Goal: Information Seeking & Learning: Learn about a topic

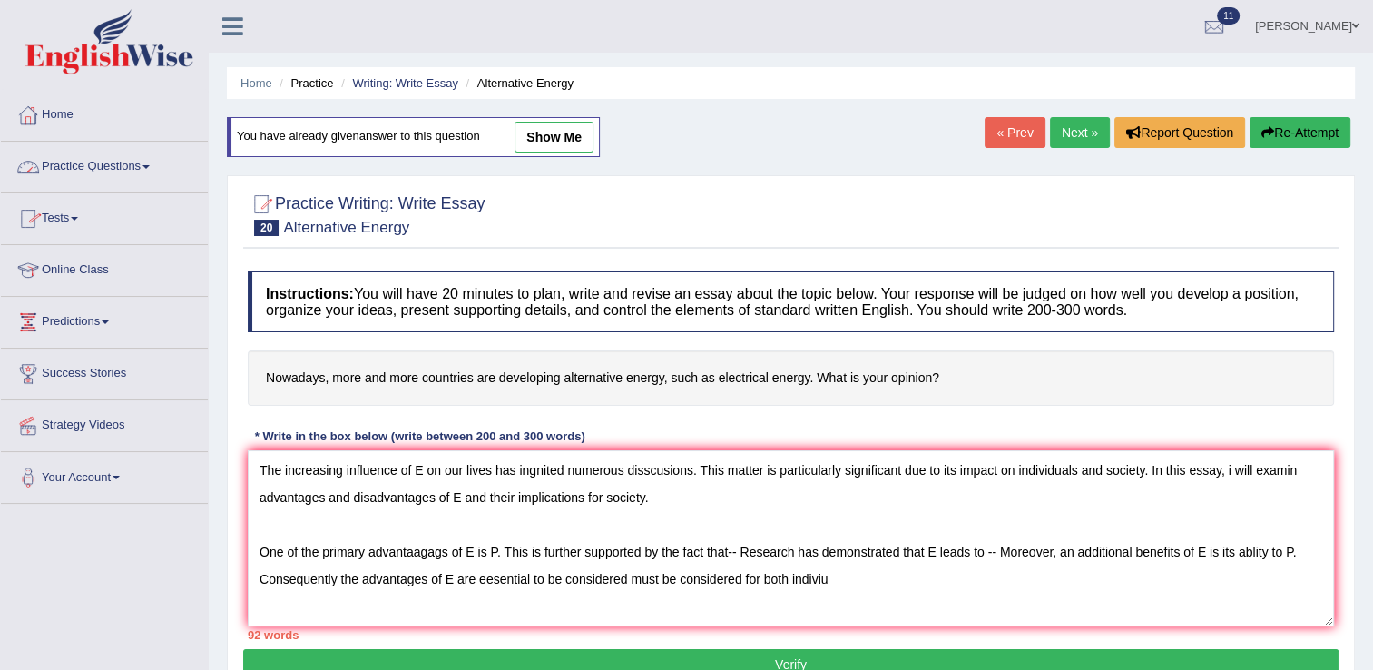
click at [109, 172] on link "Practice Questions" at bounding box center [104, 164] width 207 height 45
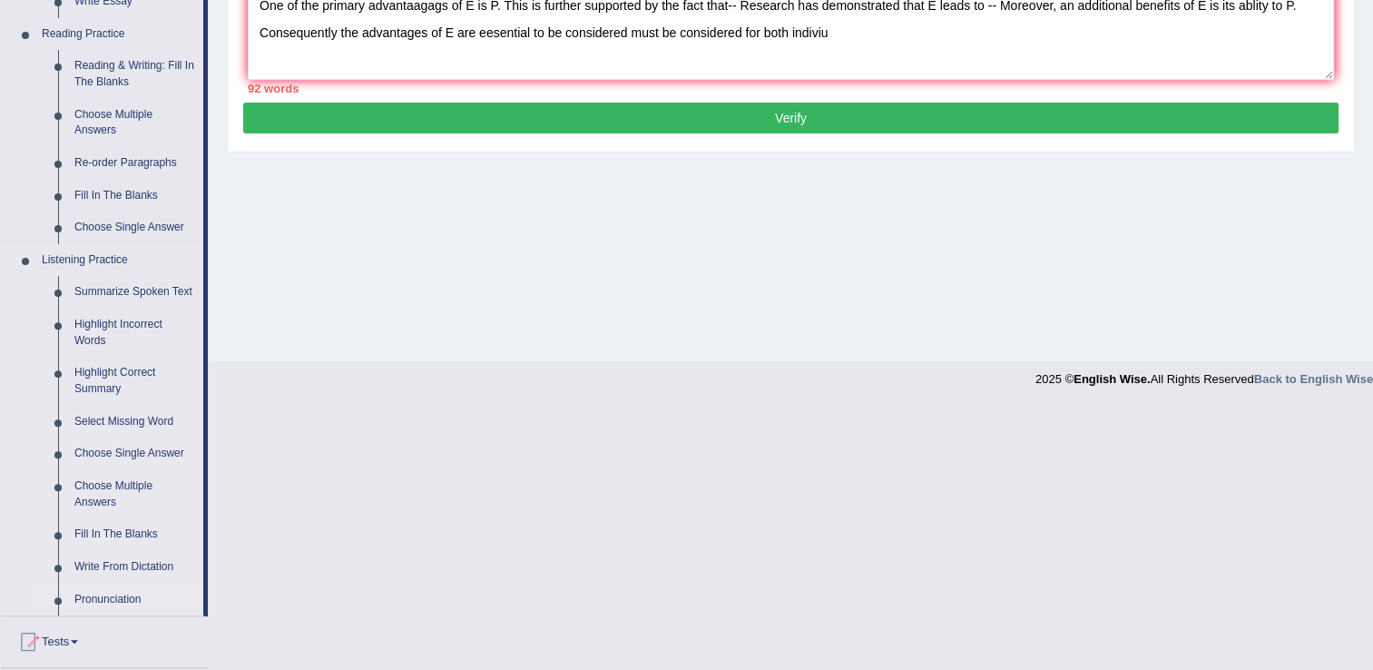
scroll to position [581, 0]
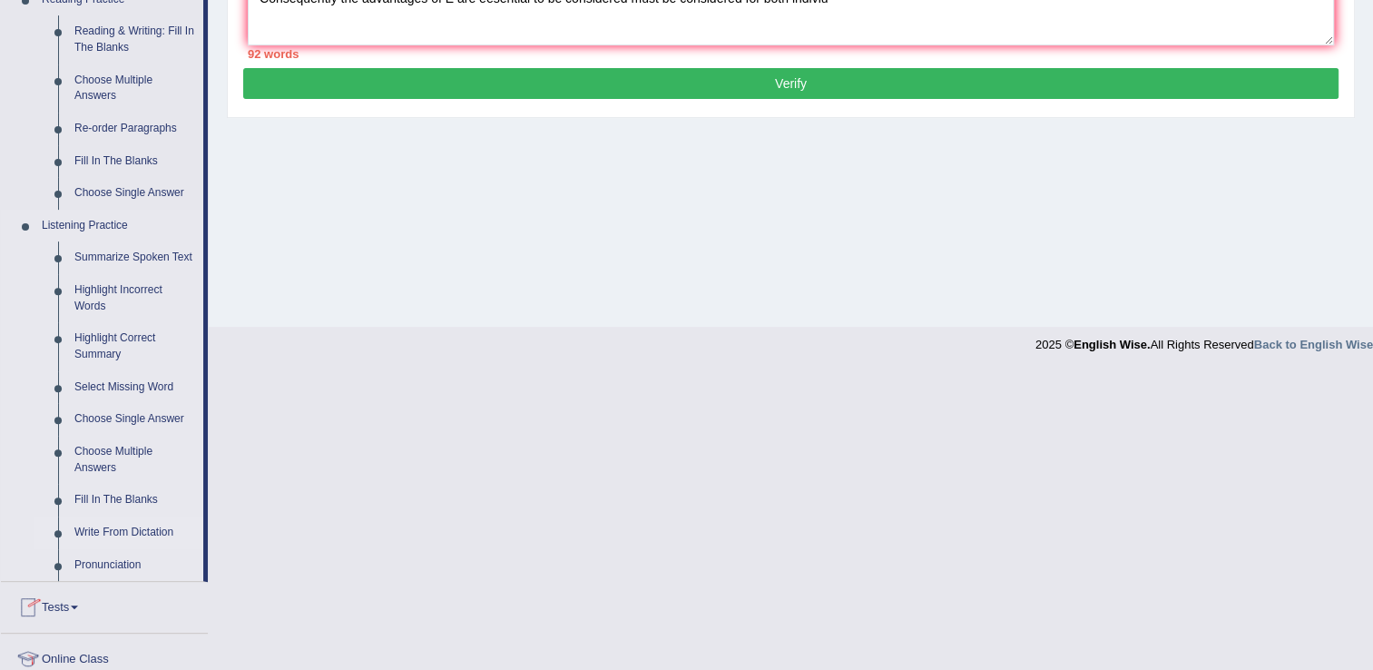
click at [159, 533] on link "Write From Dictation" at bounding box center [134, 532] width 137 height 33
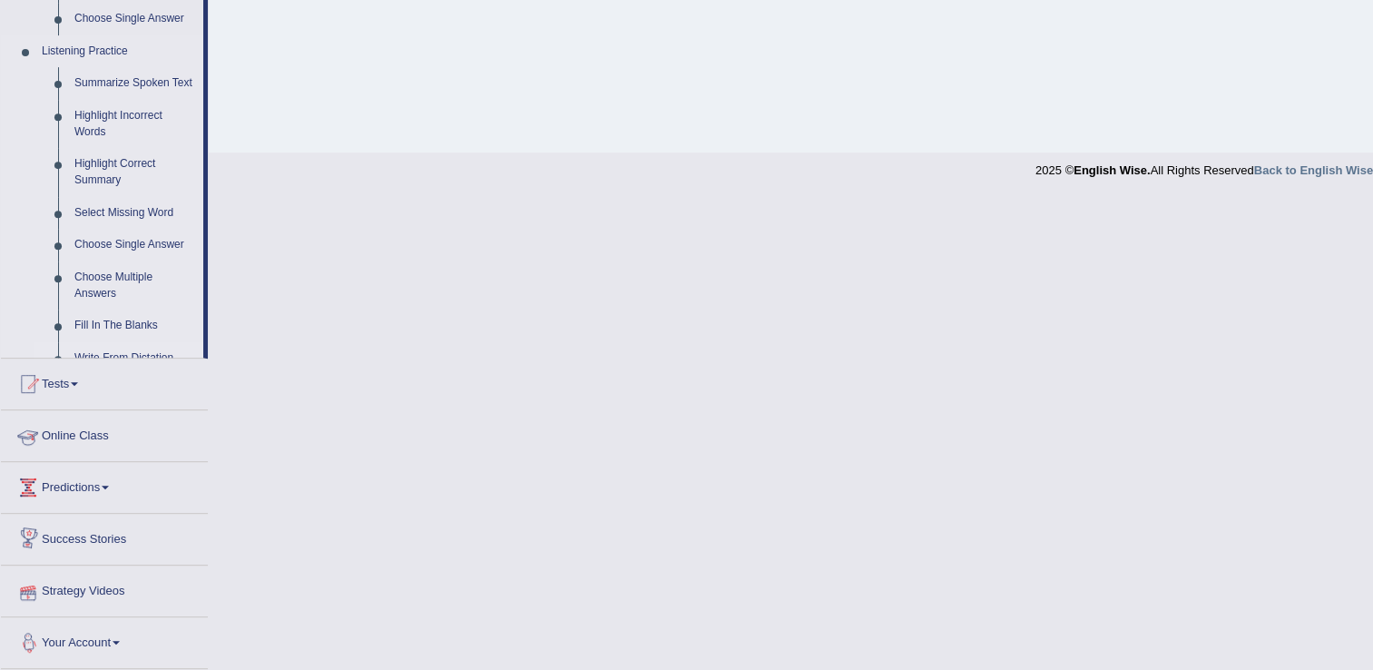
scroll to position [699, 0]
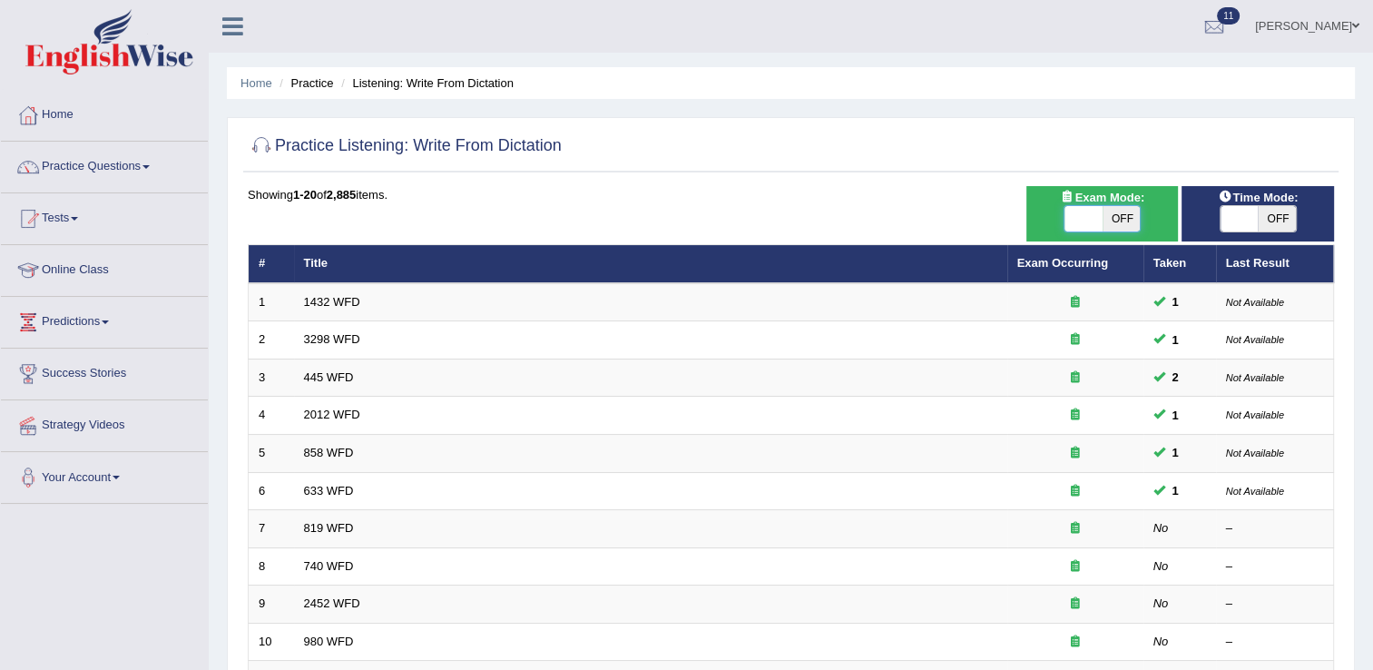
click at [1091, 216] on span at bounding box center [1083, 218] width 38 height 25
checkbox input "true"
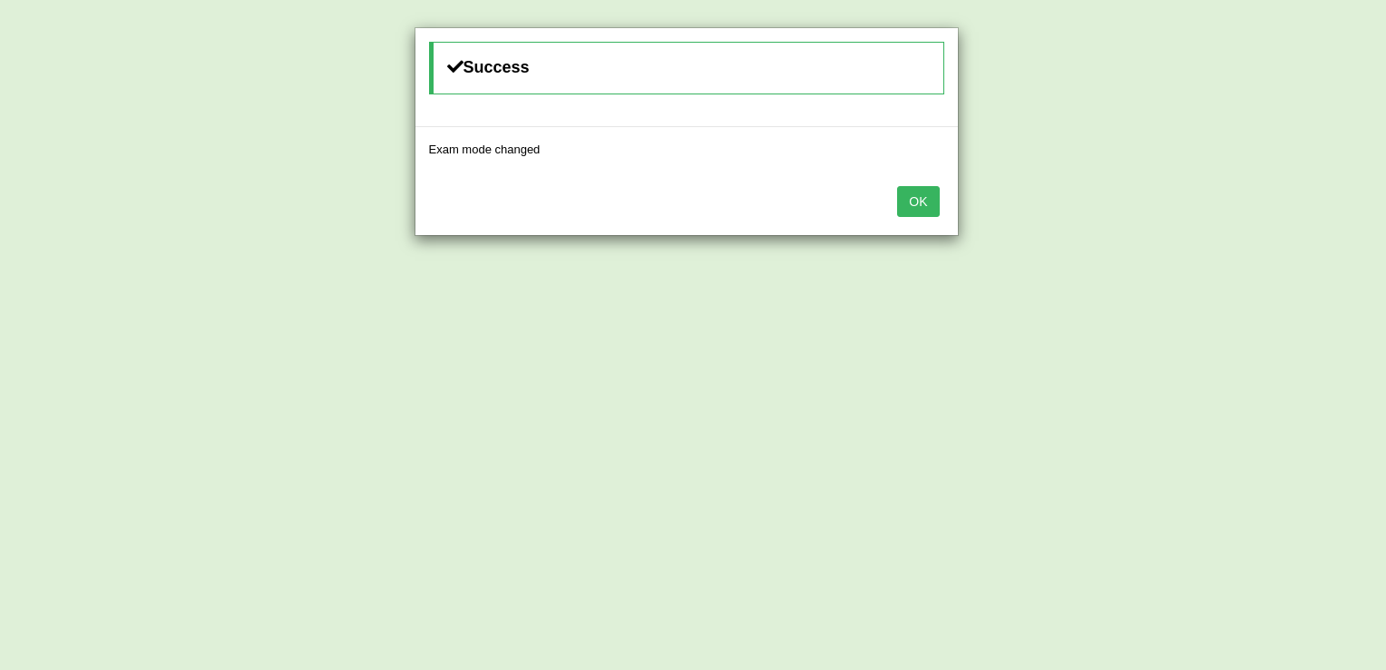
click at [1088, 215] on div "Success Exam mode changed OK" at bounding box center [693, 335] width 1386 height 670
click at [913, 210] on button "OK" at bounding box center [918, 201] width 42 height 31
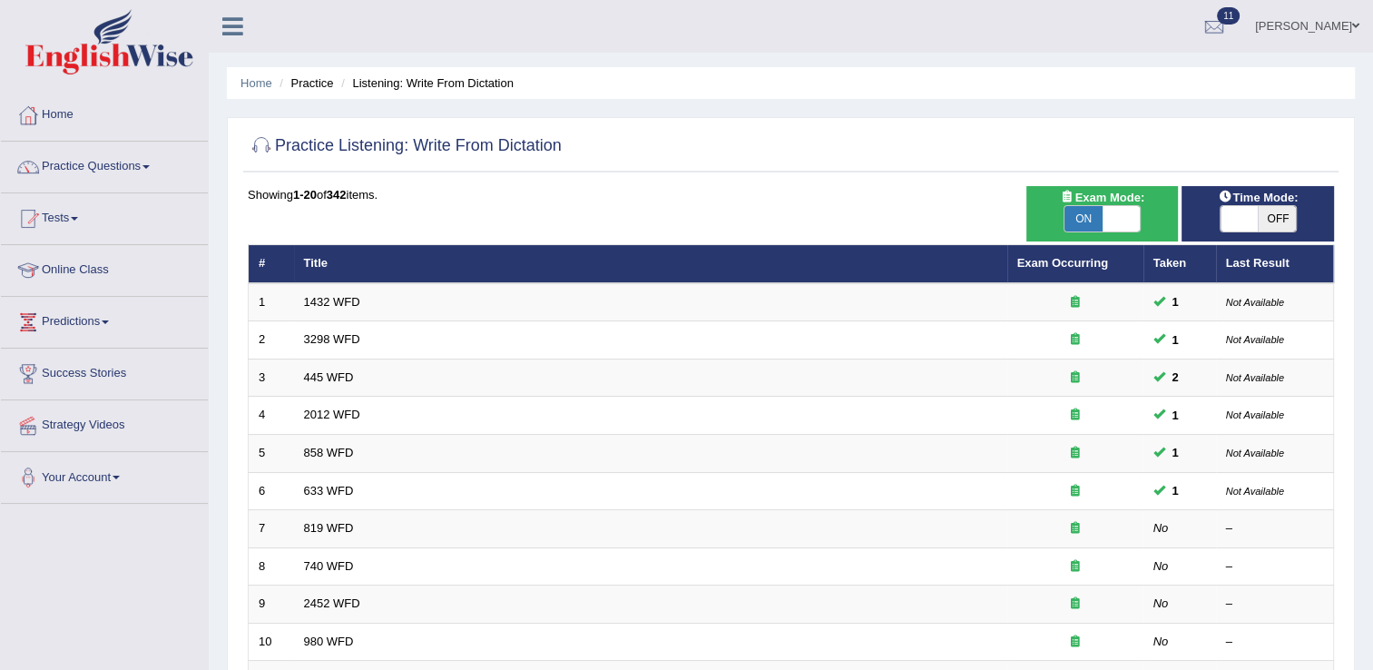
click at [1238, 220] on span at bounding box center [1239, 218] width 38 height 25
checkbox input "true"
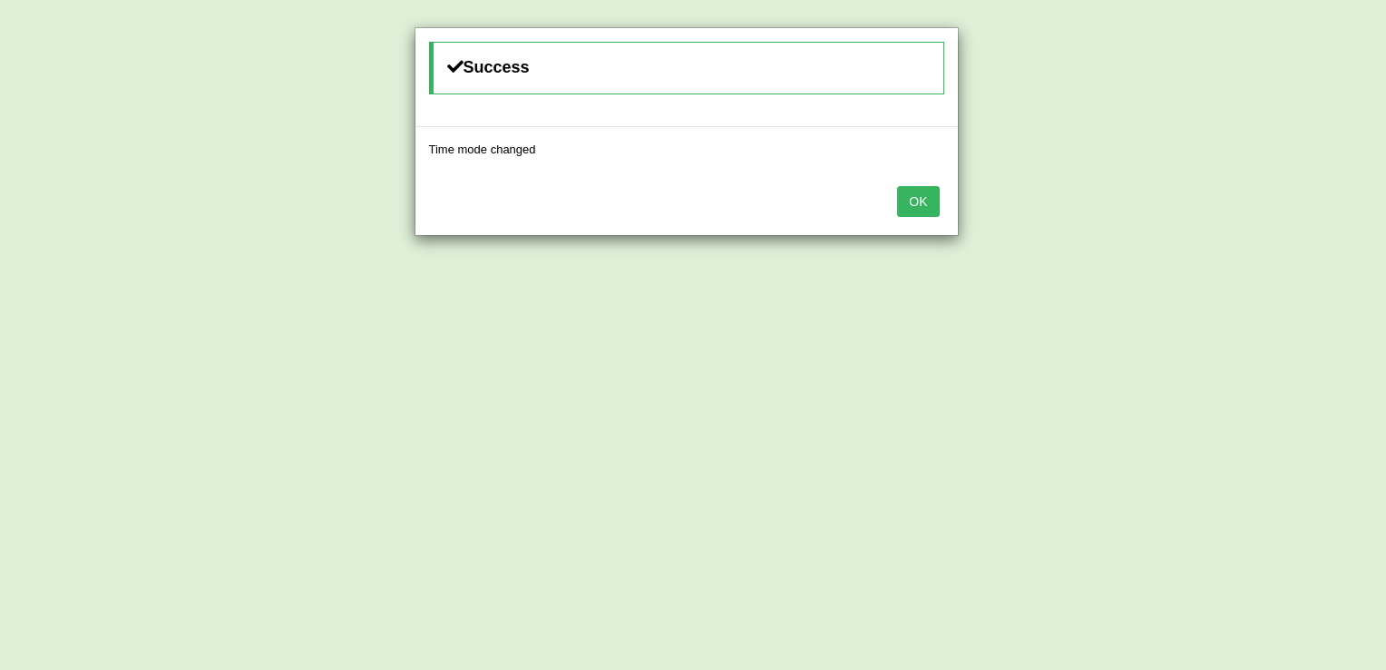
click at [912, 190] on button "OK" at bounding box center [918, 201] width 42 height 31
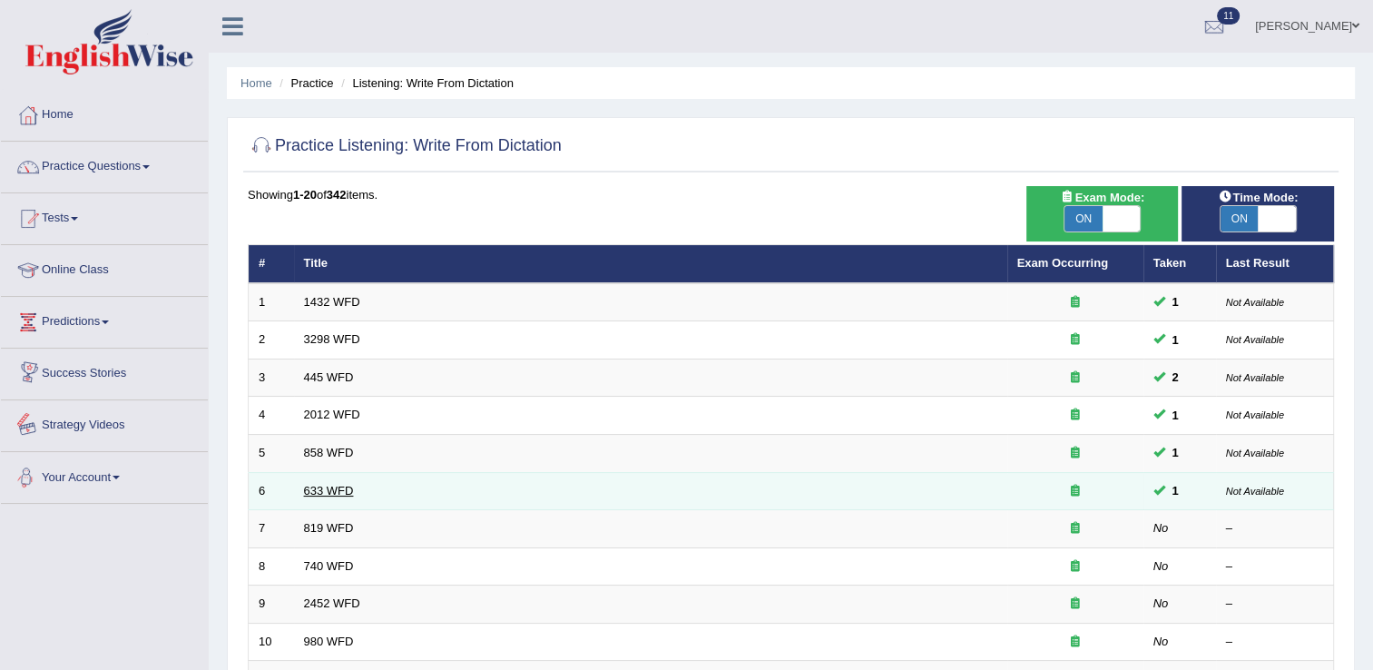
click at [310, 492] on link "633 WFD" at bounding box center [329, 491] width 50 height 14
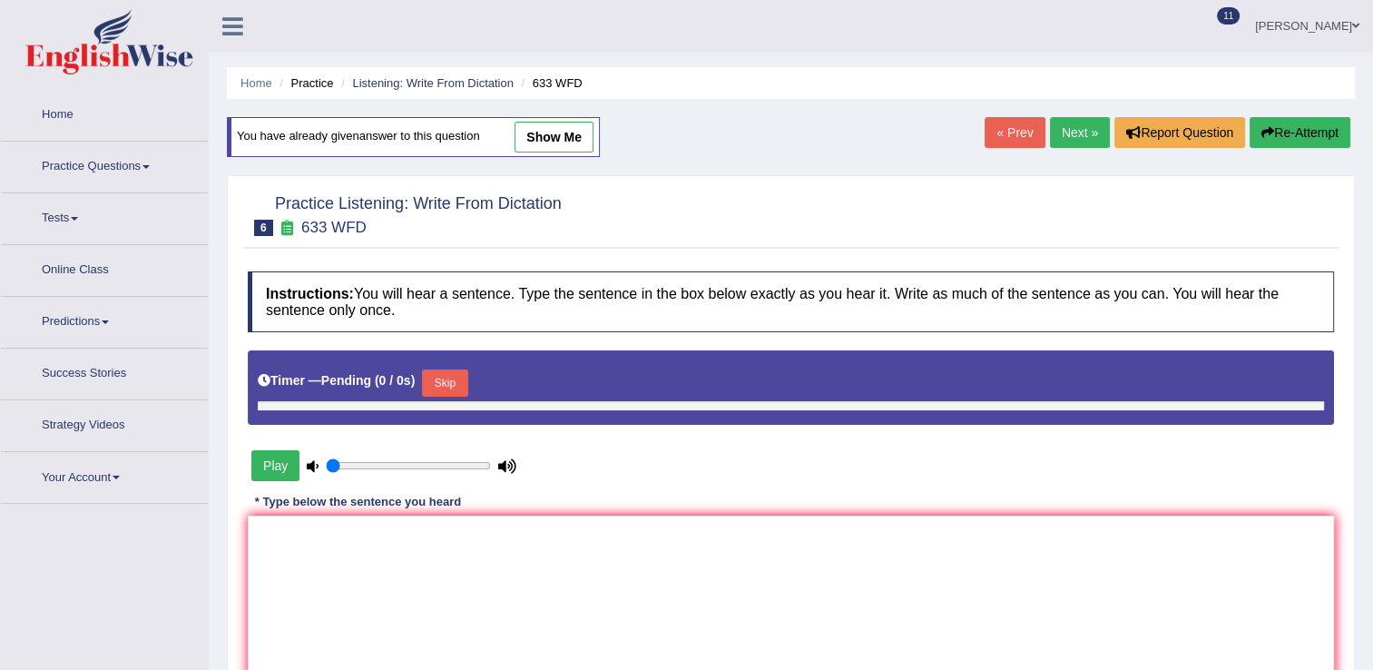
type input "0.65"
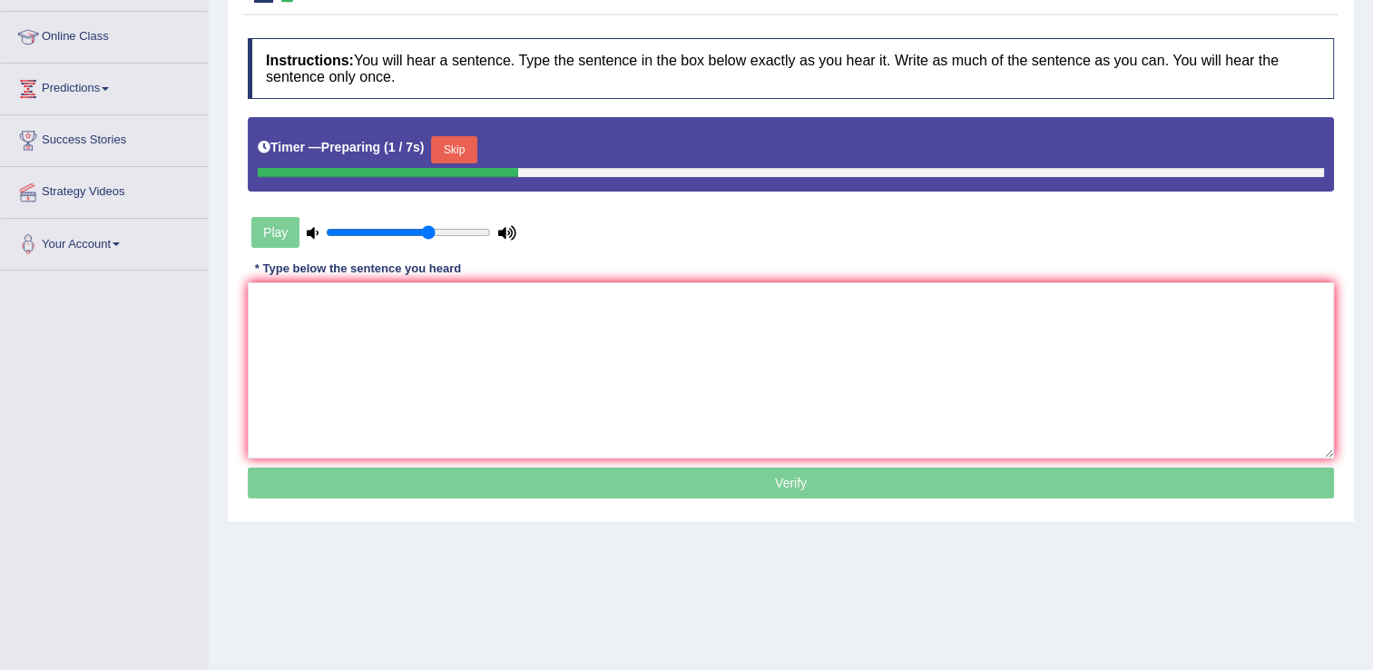
scroll to position [283, 0]
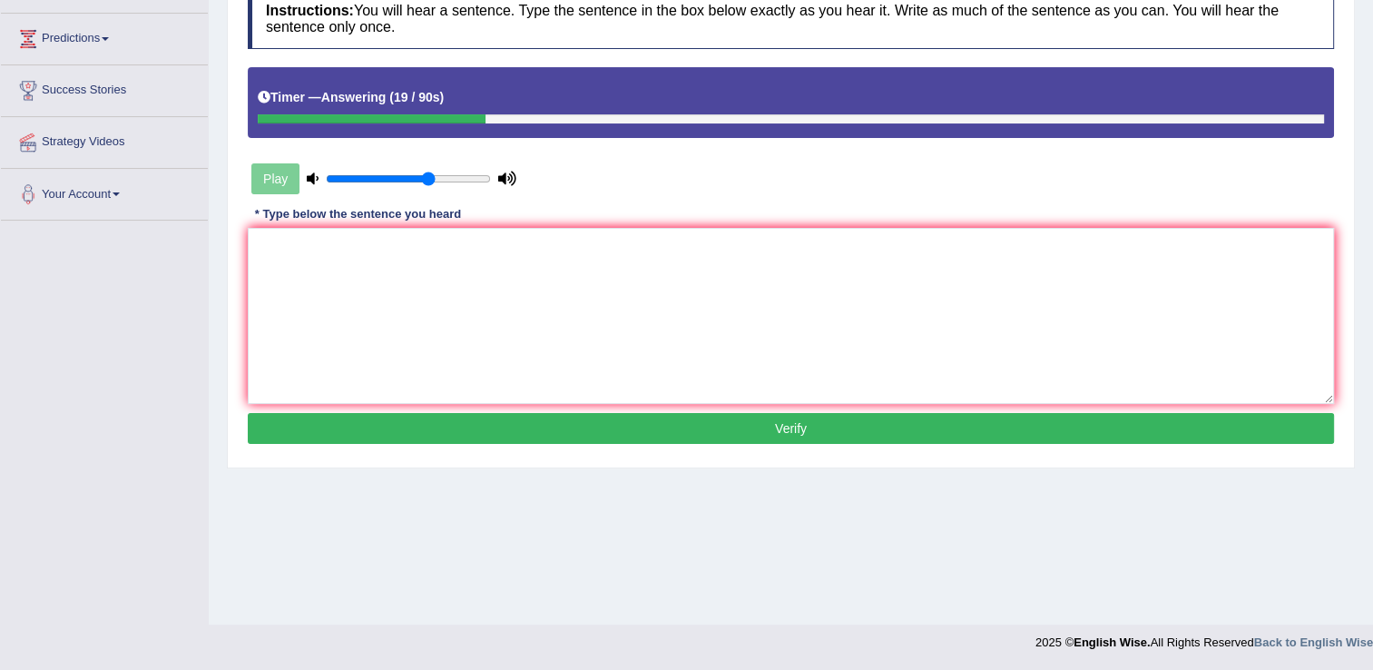
drag, startPoint x: 301, startPoint y: 223, endPoint x: 301, endPoint y: 235, distance: 11.8
click at [301, 235] on div "Instructions: You will hear a sentence. Type the sentence in the box below exac…" at bounding box center [790, 218] width 1095 height 479
click at [282, 243] on textarea at bounding box center [791, 316] width 1086 height 176
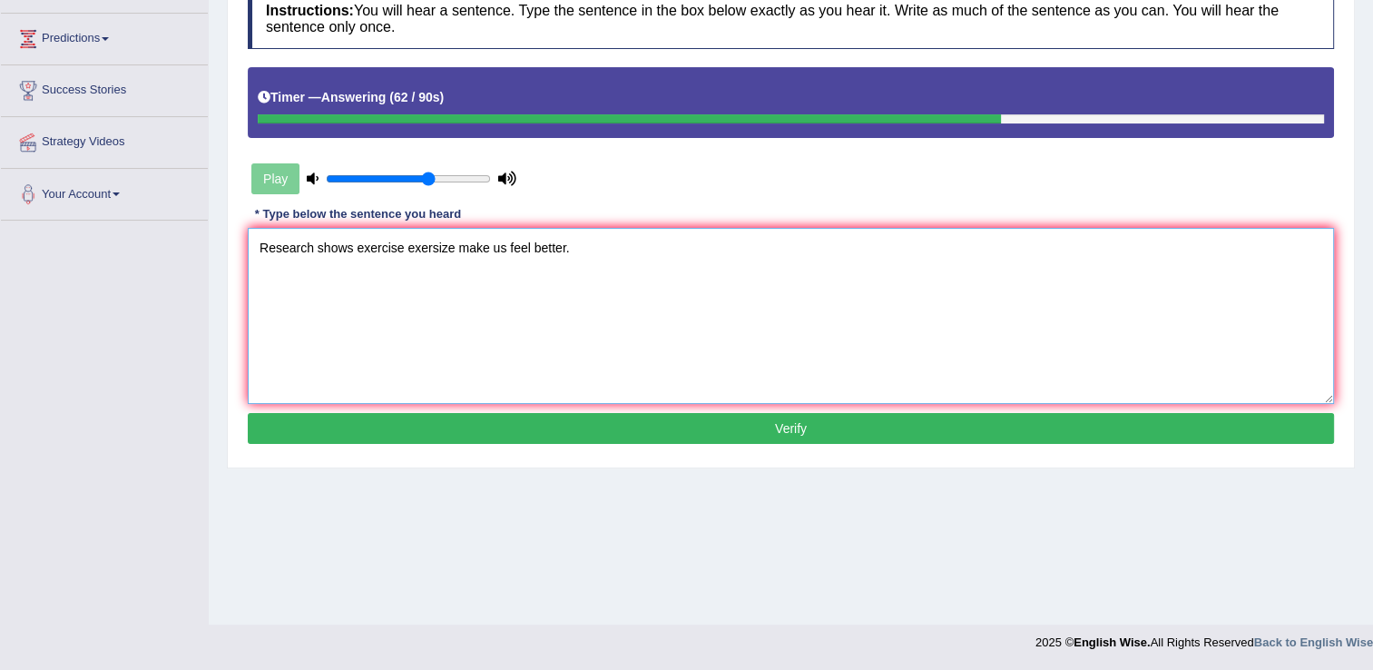
type textarea "Research shows exercise exersize make us feel better."
click at [758, 429] on button "Verify" at bounding box center [791, 428] width 1086 height 31
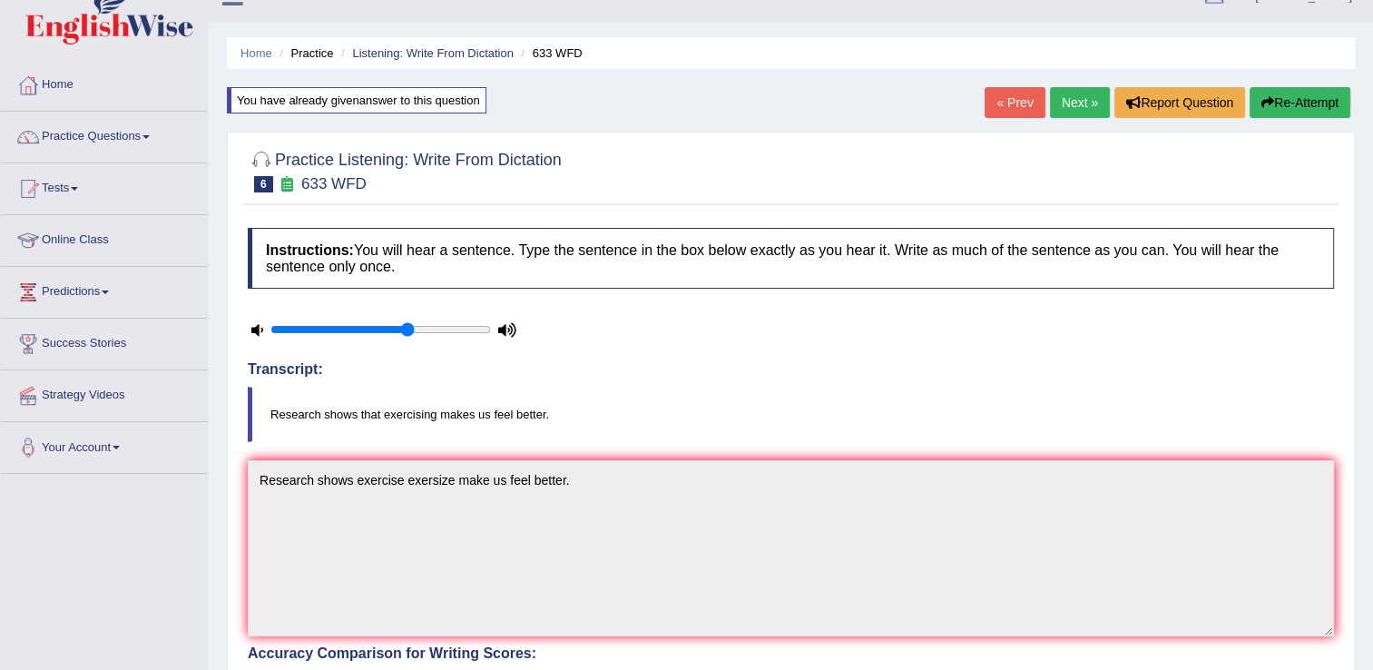
scroll to position [0, 0]
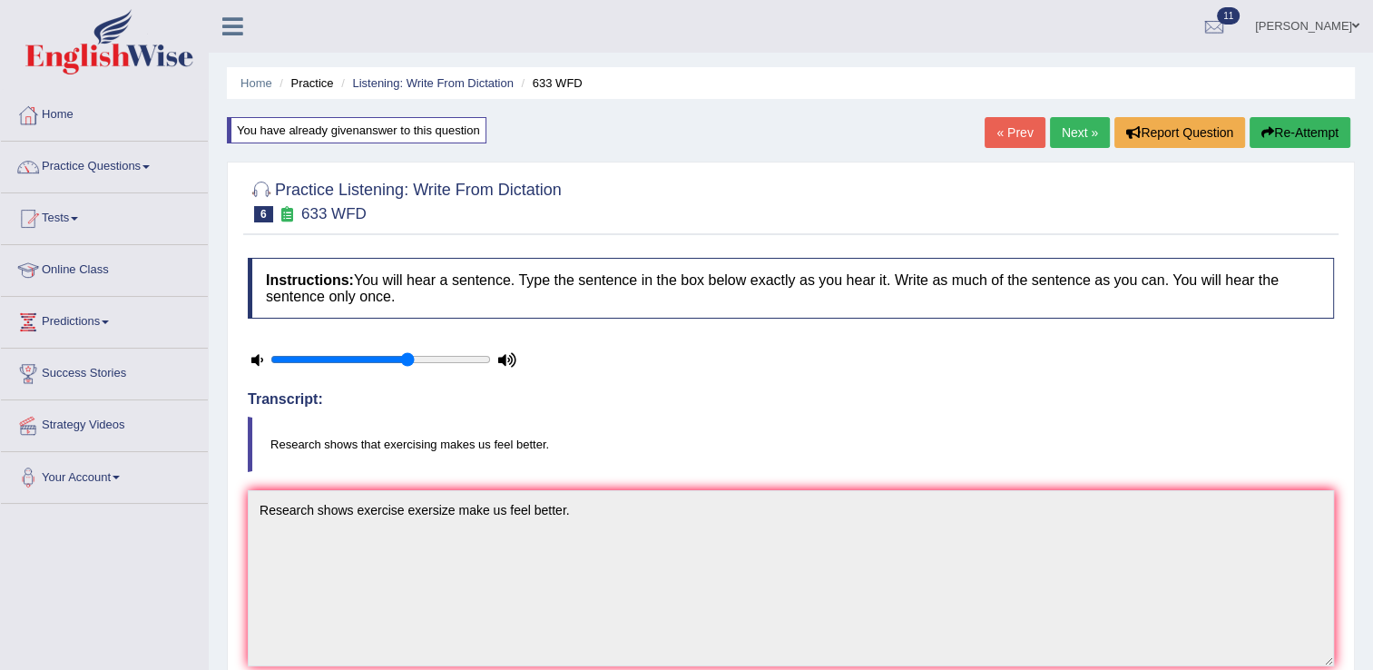
click at [1074, 139] on link "Next »" at bounding box center [1080, 132] width 60 height 31
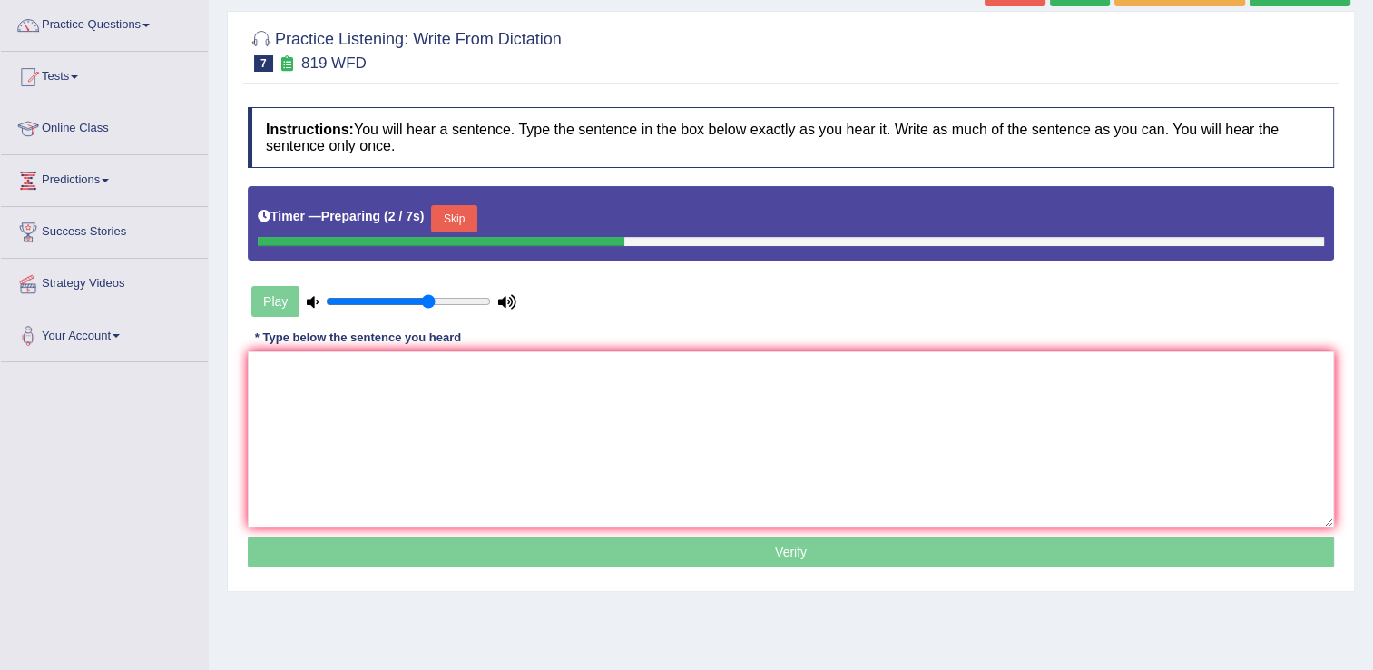
scroll to position [145, 0]
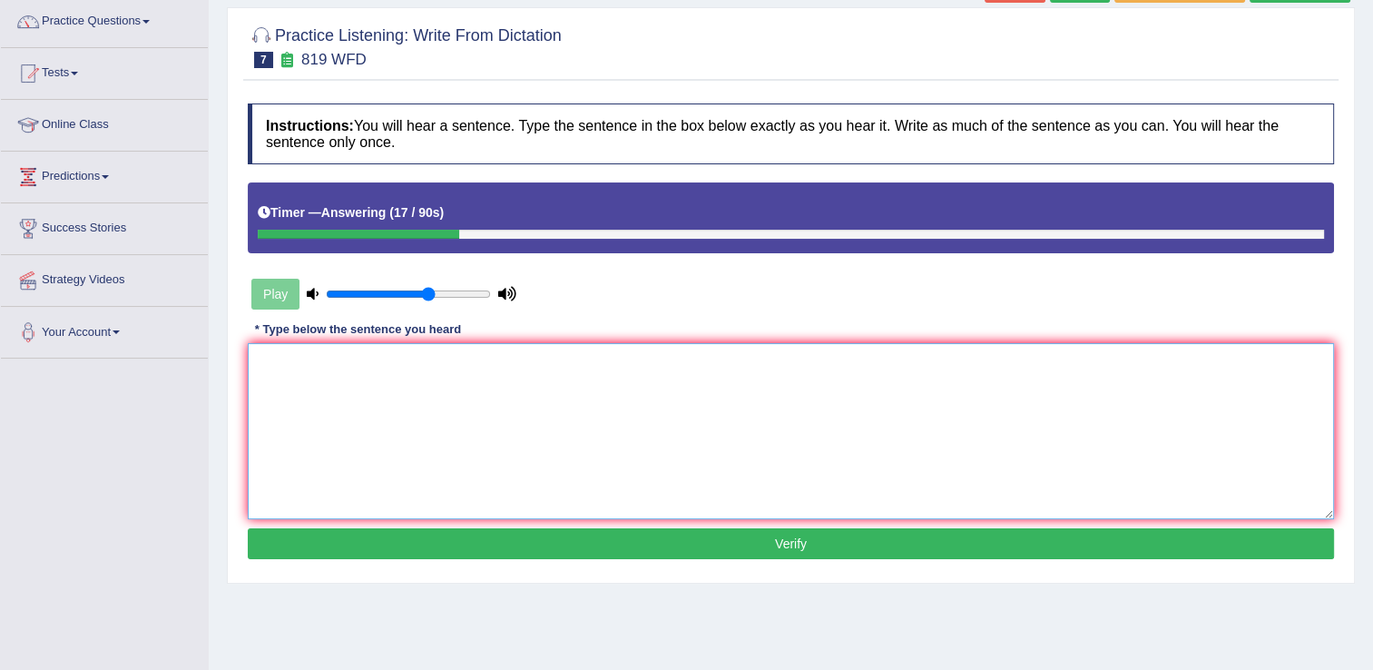
click at [327, 372] on textarea at bounding box center [791, 431] width 1086 height 176
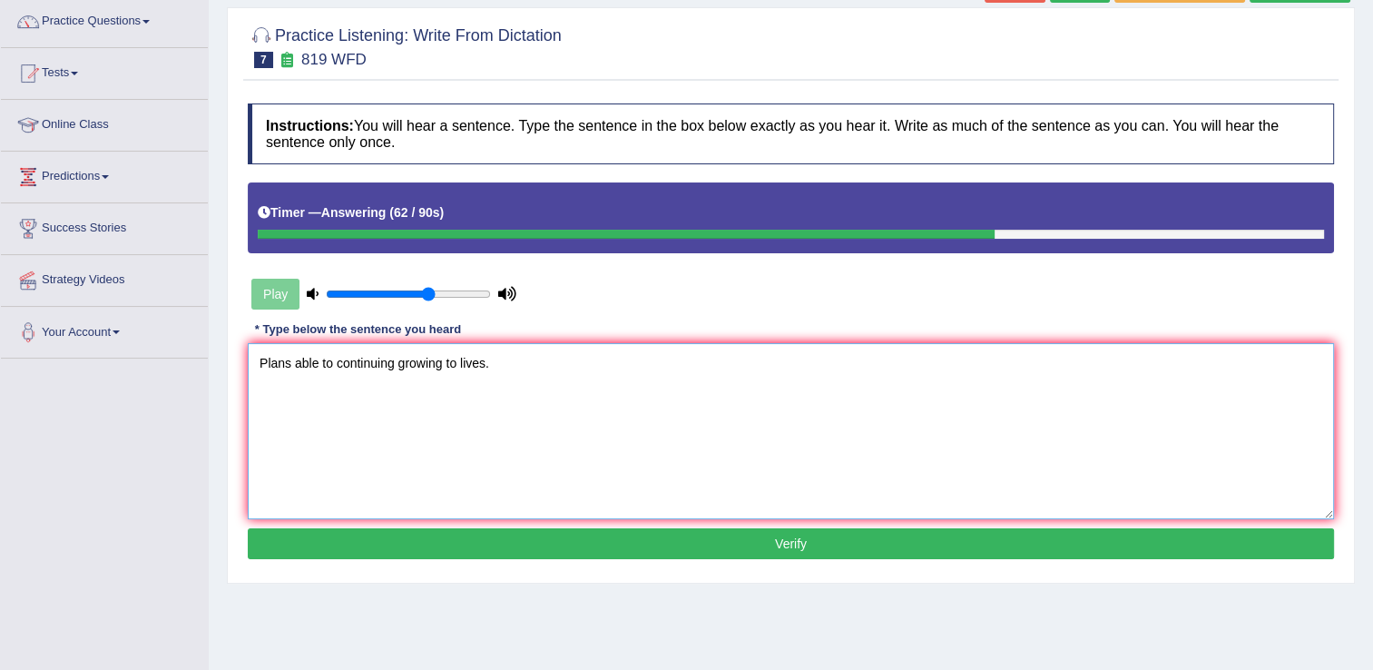
type textarea "Plans able to continuing growing to lives."
click at [792, 545] on button "Verify" at bounding box center [791, 543] width 1086 height 31
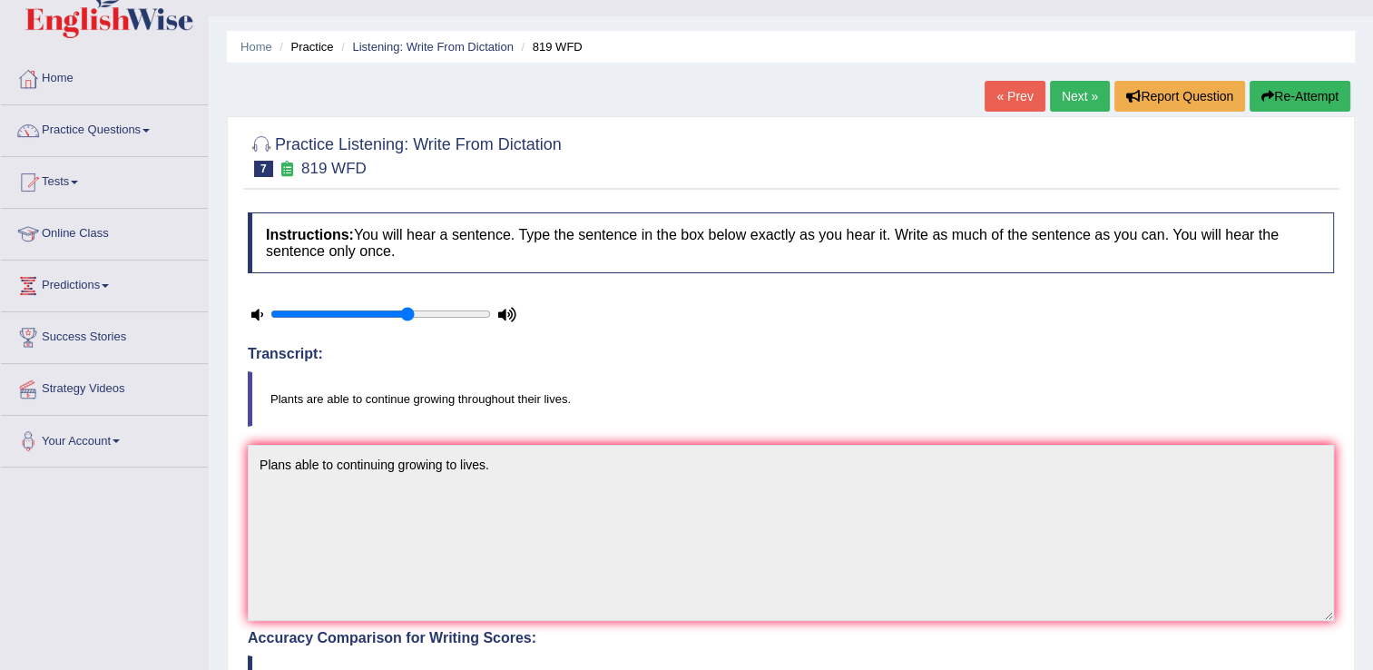
scroll to position [0, 0]
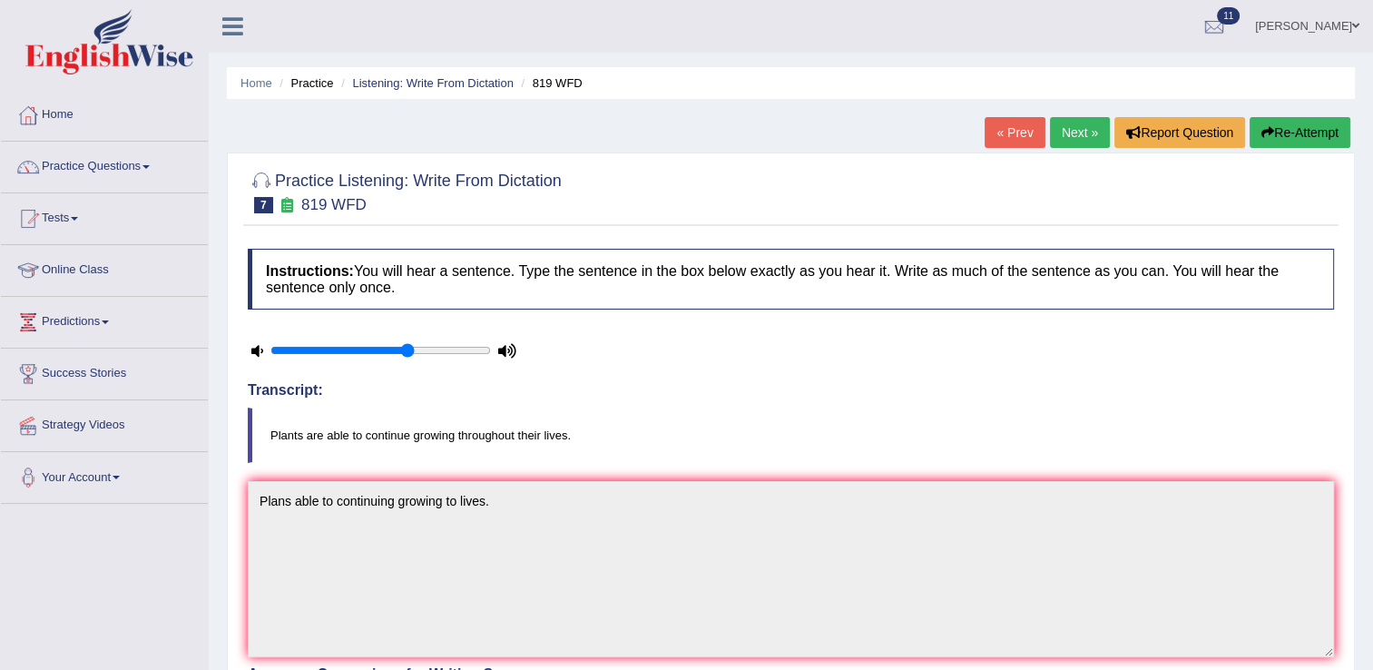
click at [1094, 129] on link "Next »" at bounding box center [1080, 132] width 60 height 31
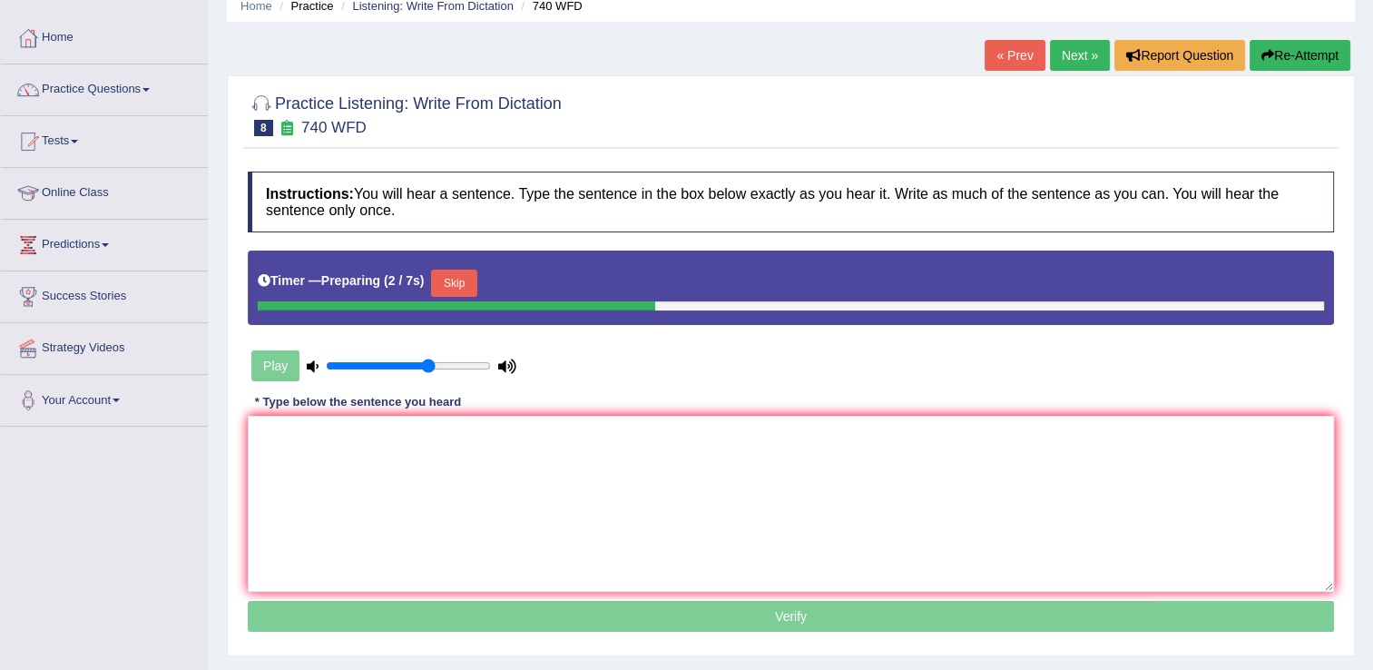
scroll to position [109, 0]
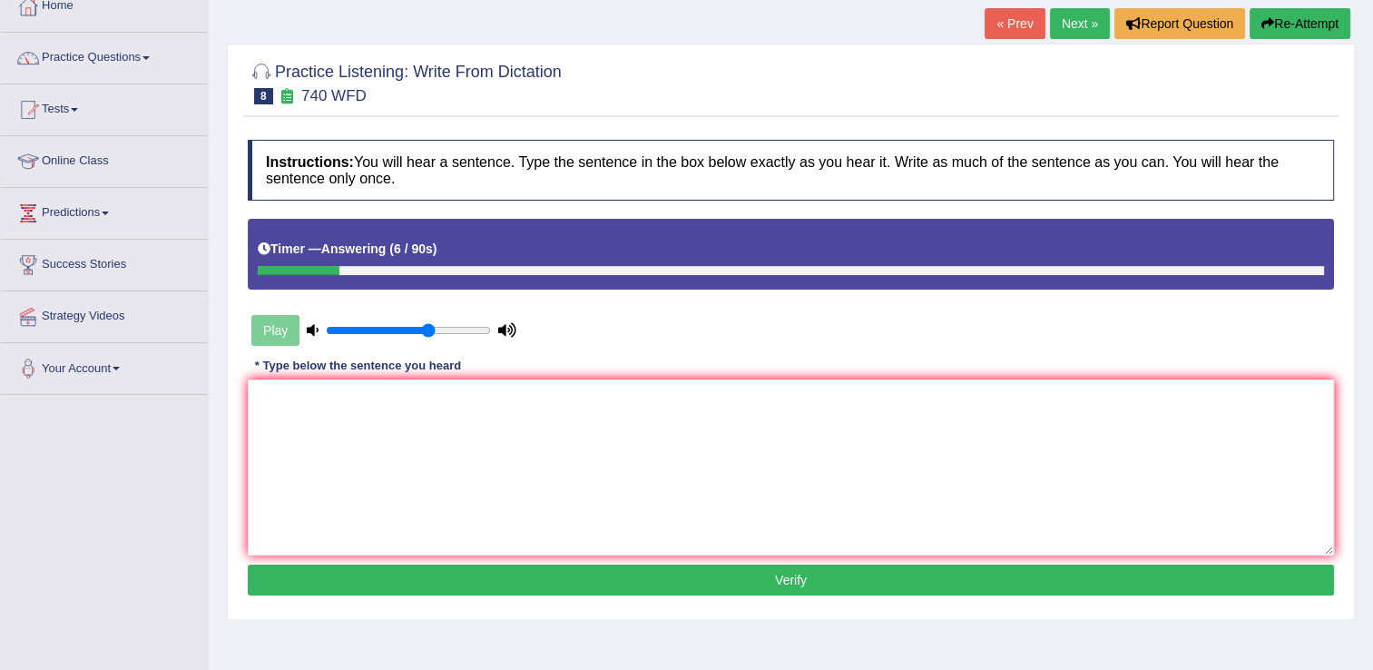
click at [1281, 14] on button "Re-Attempt" at bounding box center [1299, 23] width 101 height 31
click at [272, 397] on textarea at bounding box center [791, 467] width 1086 height 176
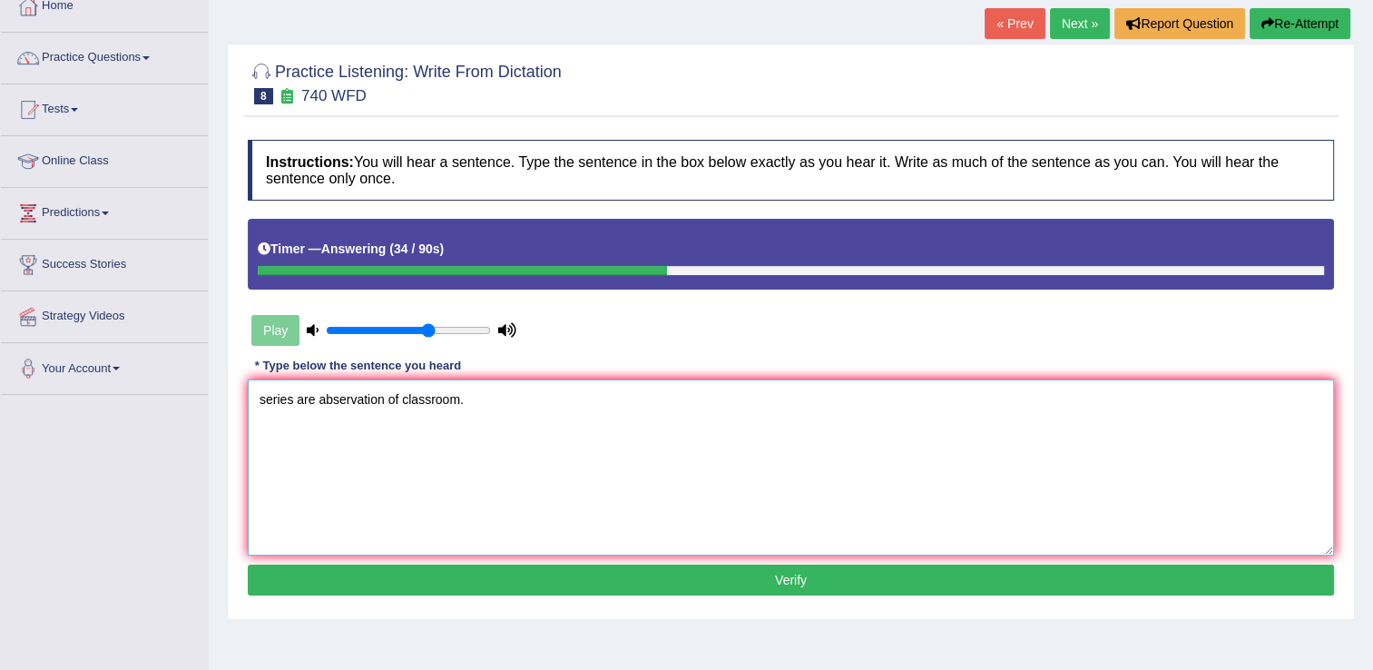
type textarea "series are abservation of classroom."
click at [778, 575] on button "Verify" at bounding box center [791, 579] width 1086 height 31
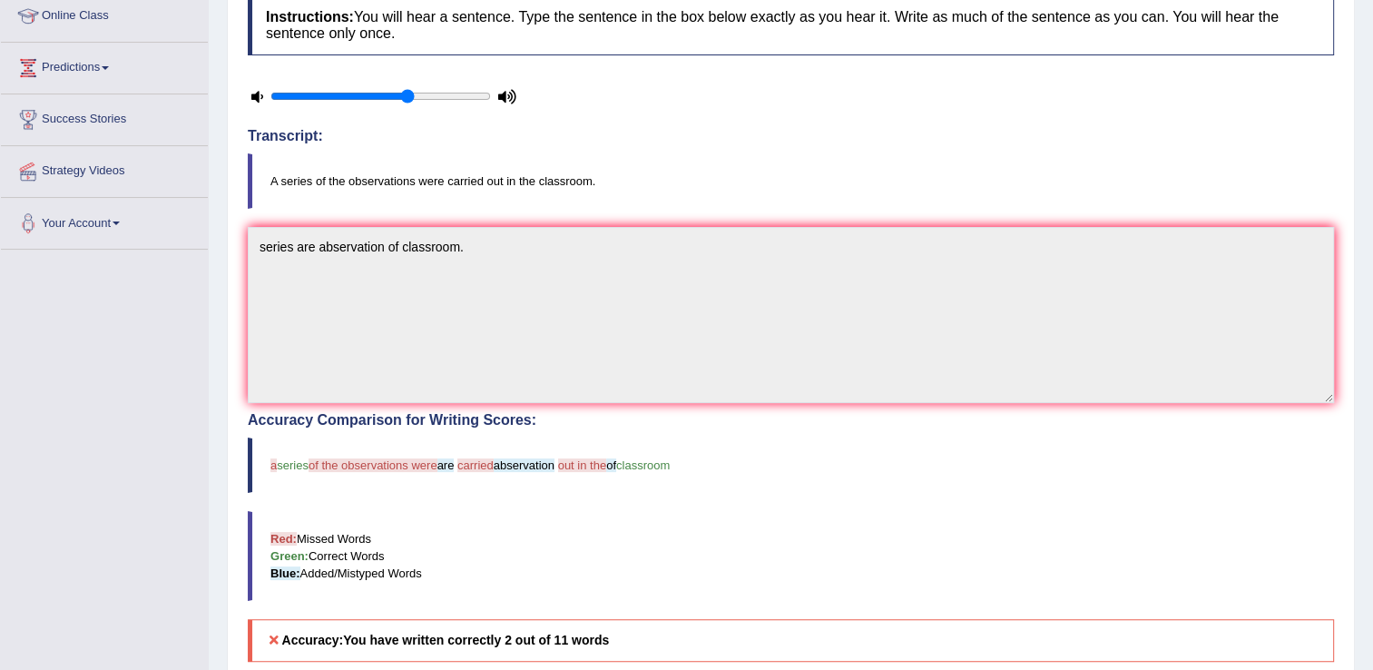
click at [726, 398] on div "Instructions: You will hear a sentence. Type the sentence in the box below exac…" at bounding box center [790, 445] width 1095 height 921
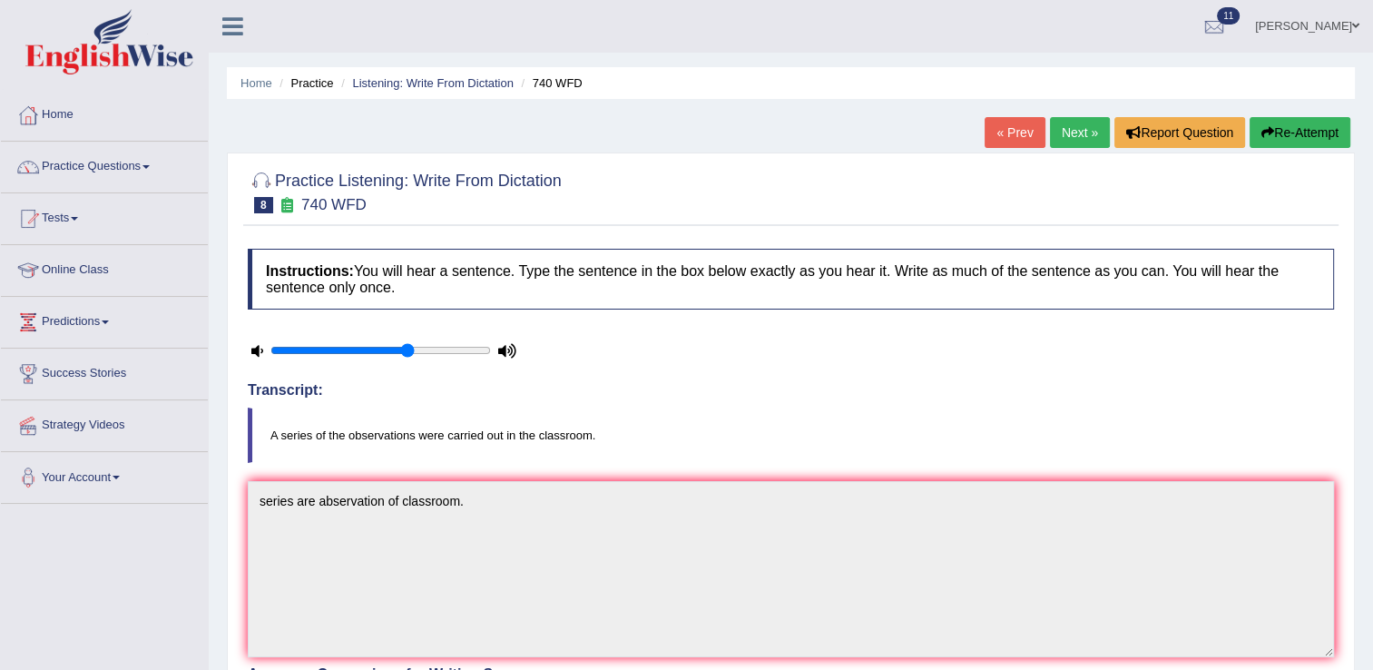
click at [1283, 138] on button "Re-Attempt" at bounding box center [1299, 132] width 101 height 31
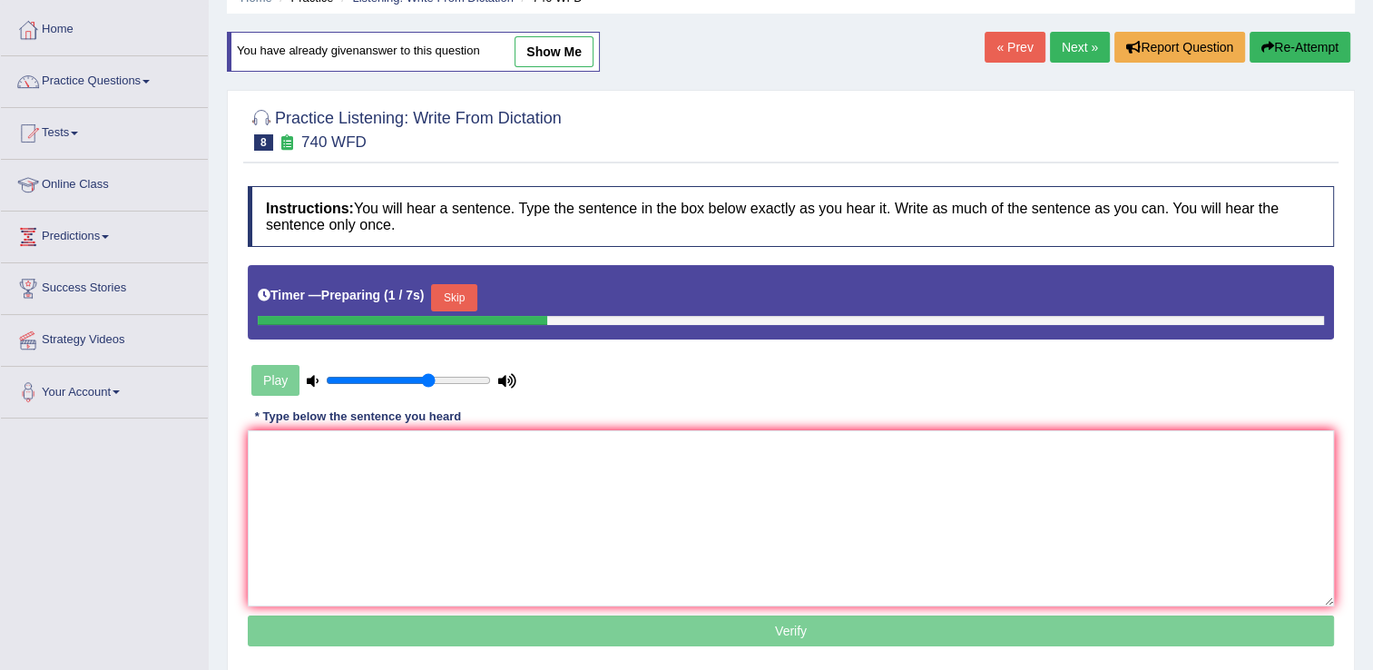
scroll to position [109, 0]
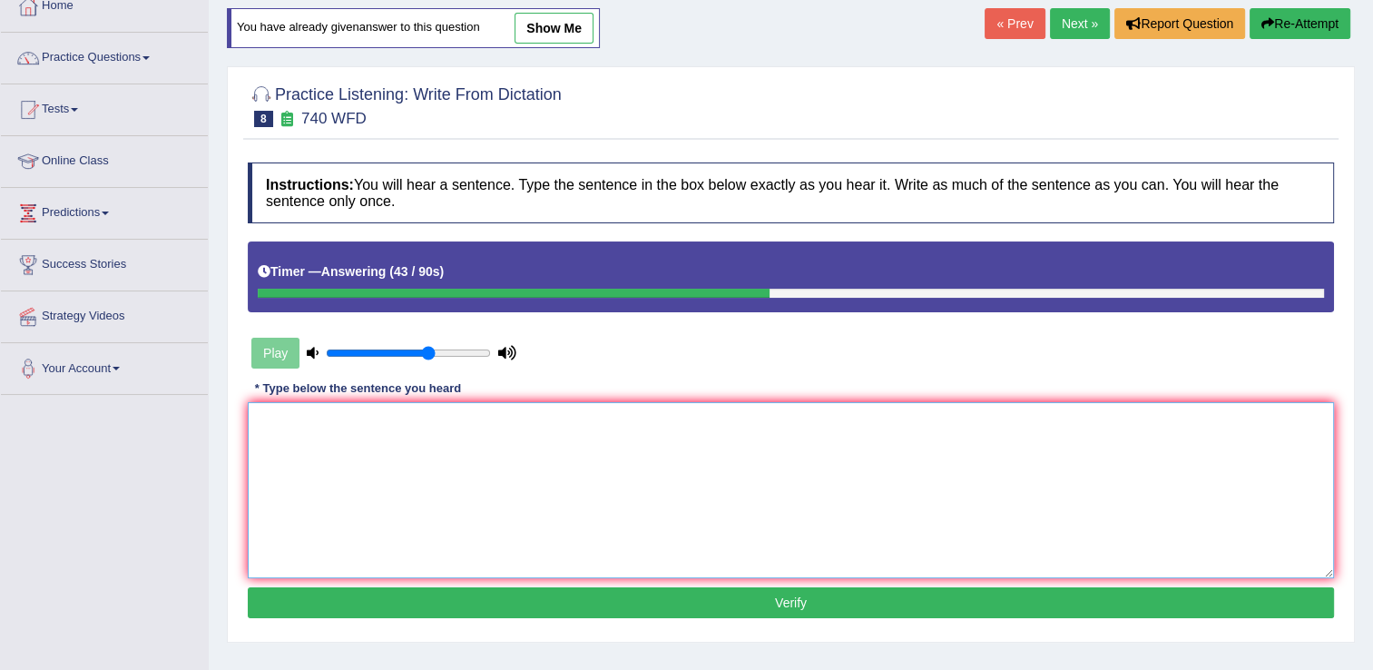
click at [276, 435] on textarea at bounding box center [791, 490] width 1086 height 176
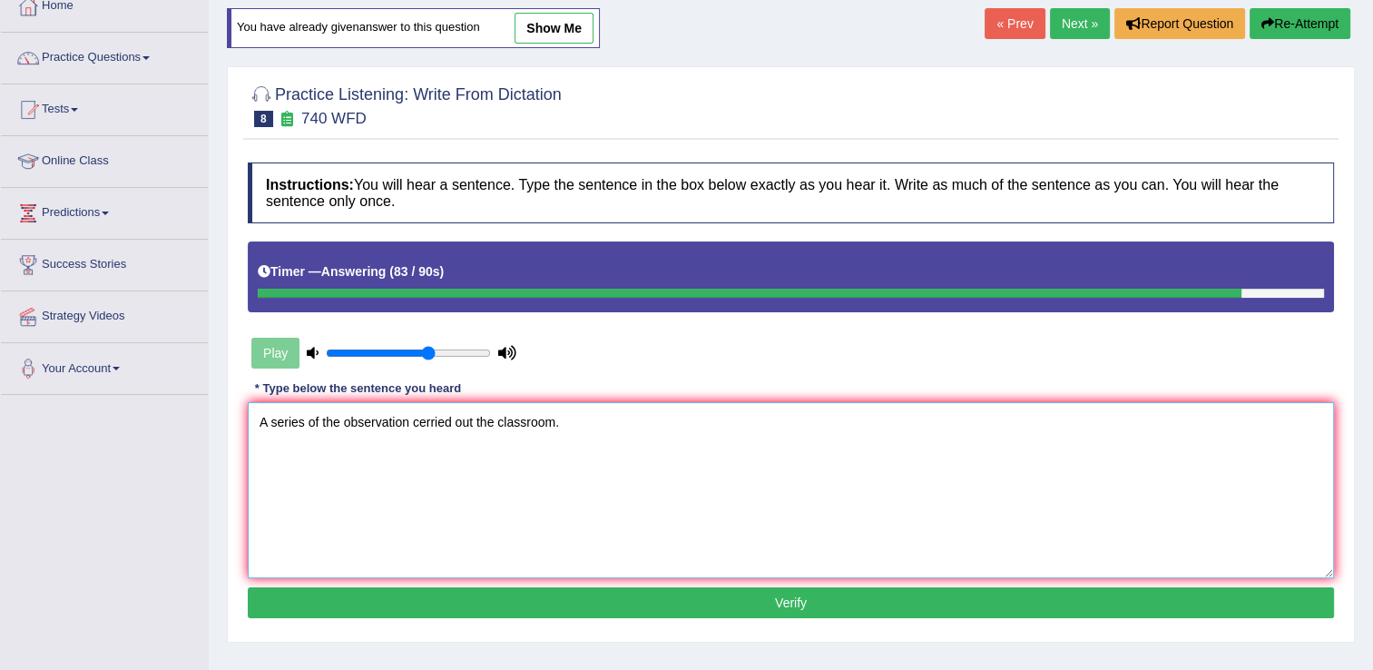
type textarea "A series of the observation cerried out the classroom."
click at [786, 596] on button "Verify" at bounding box center [791, 602] width 1086 height 31
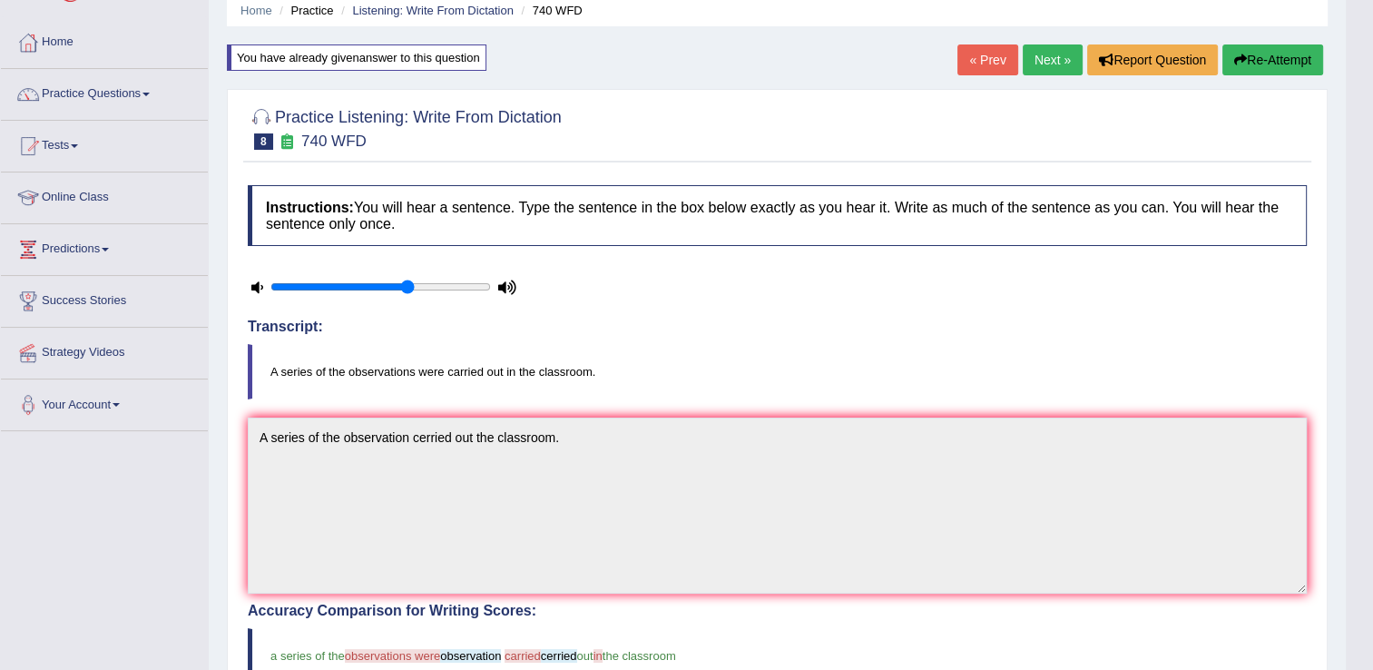
scroll to position [0, 0]
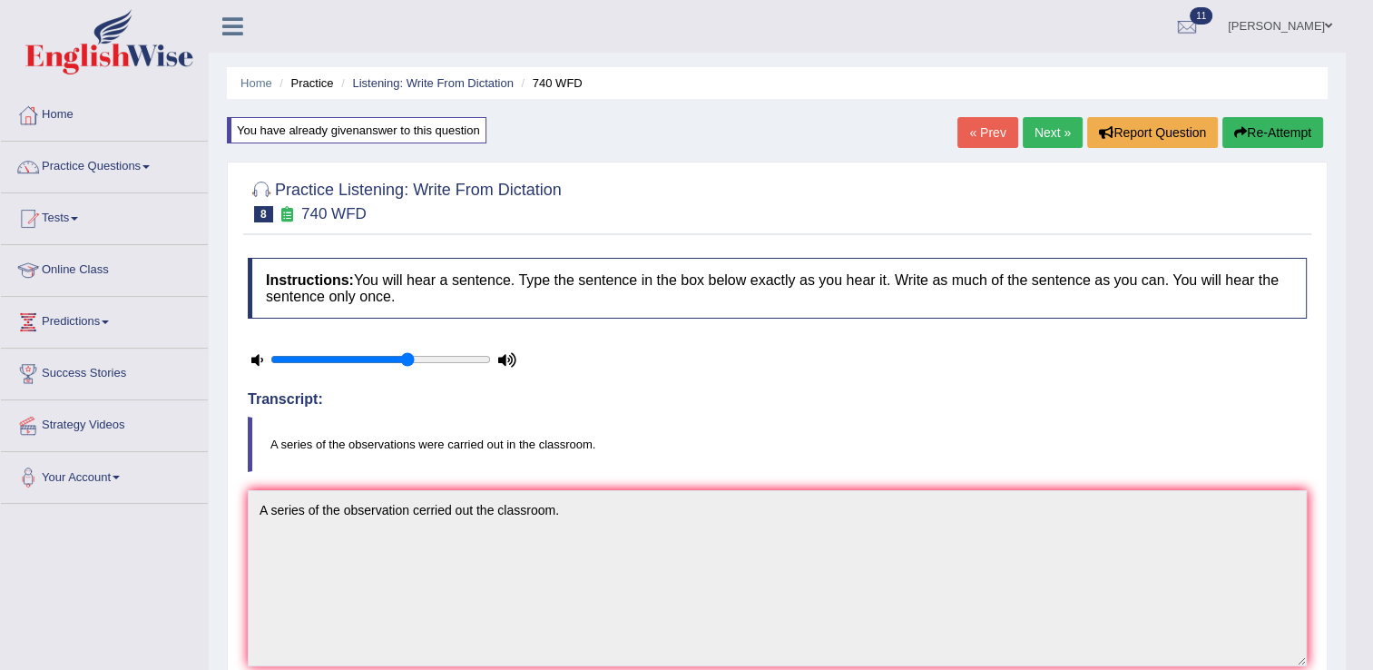
click at [1052, 132] on link "Next »" at bounding box center [1052, 132] width 60 height 31
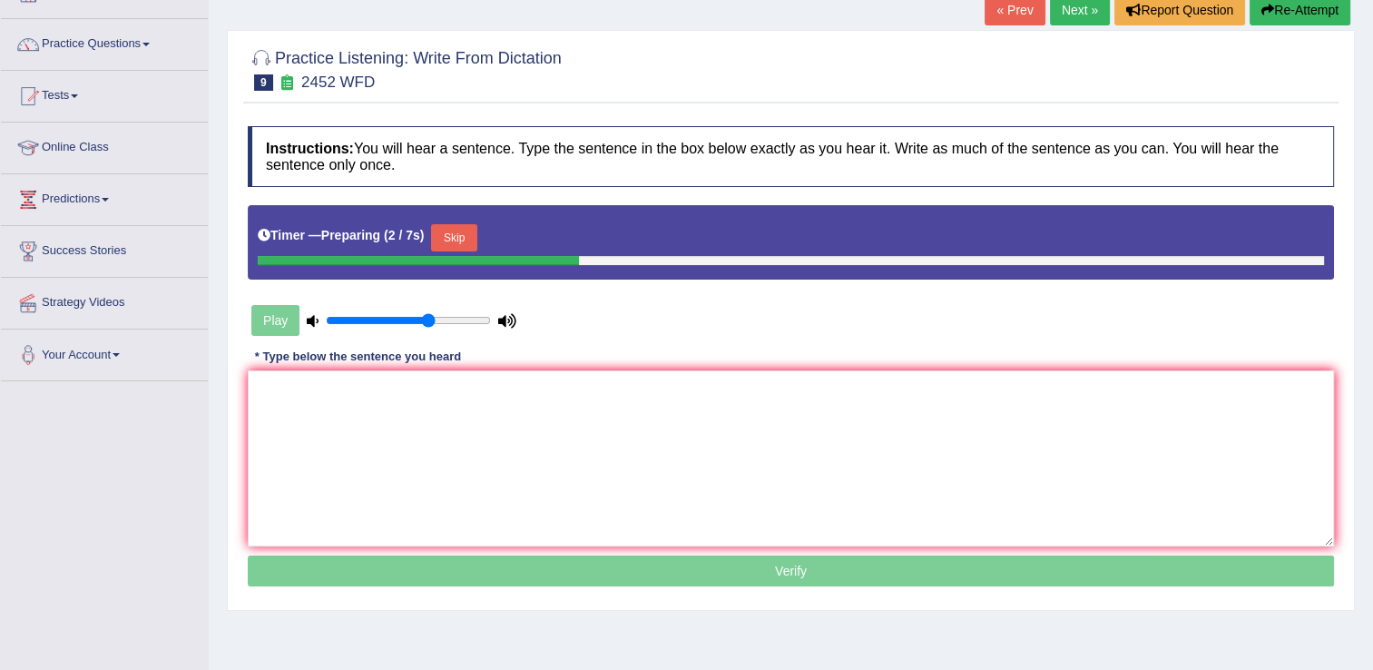
scroll to position [145, 0]
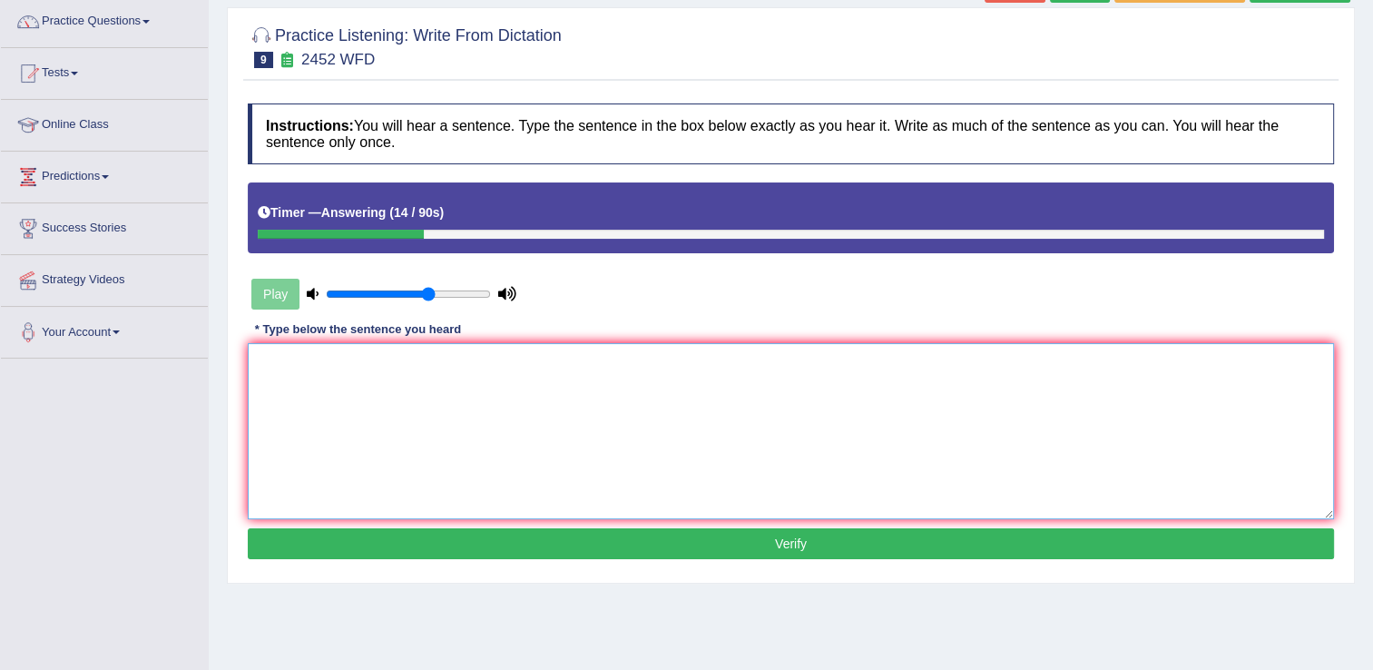
click at [258, 357] on textarea at bounding box center [791, 431] width 1086 height 176
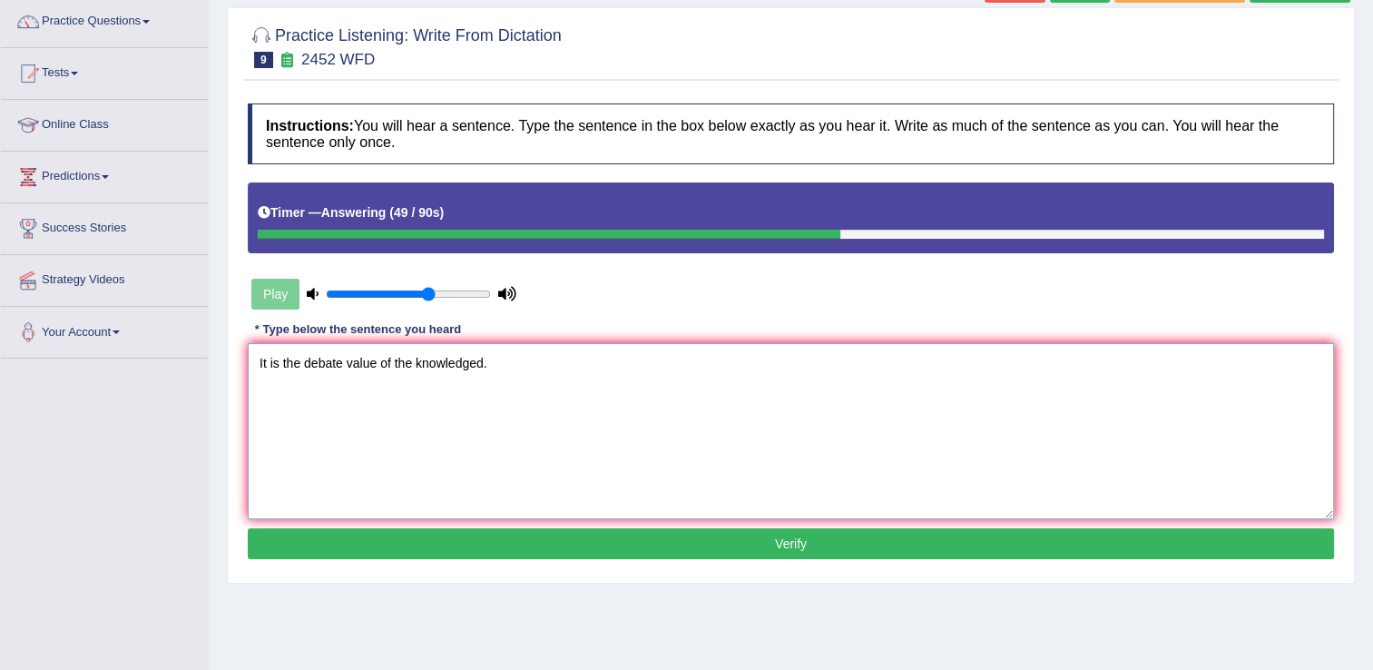
click at [341, 361] on textarea "It is the debate value of the knowledged." at bounding box center [791, 431] width 1086 height 176
type textarea "It is the debate of value of the knowledged."
click at [782, 540] on button "Verify" at bounding box center [791, 543] width 1086 height 31
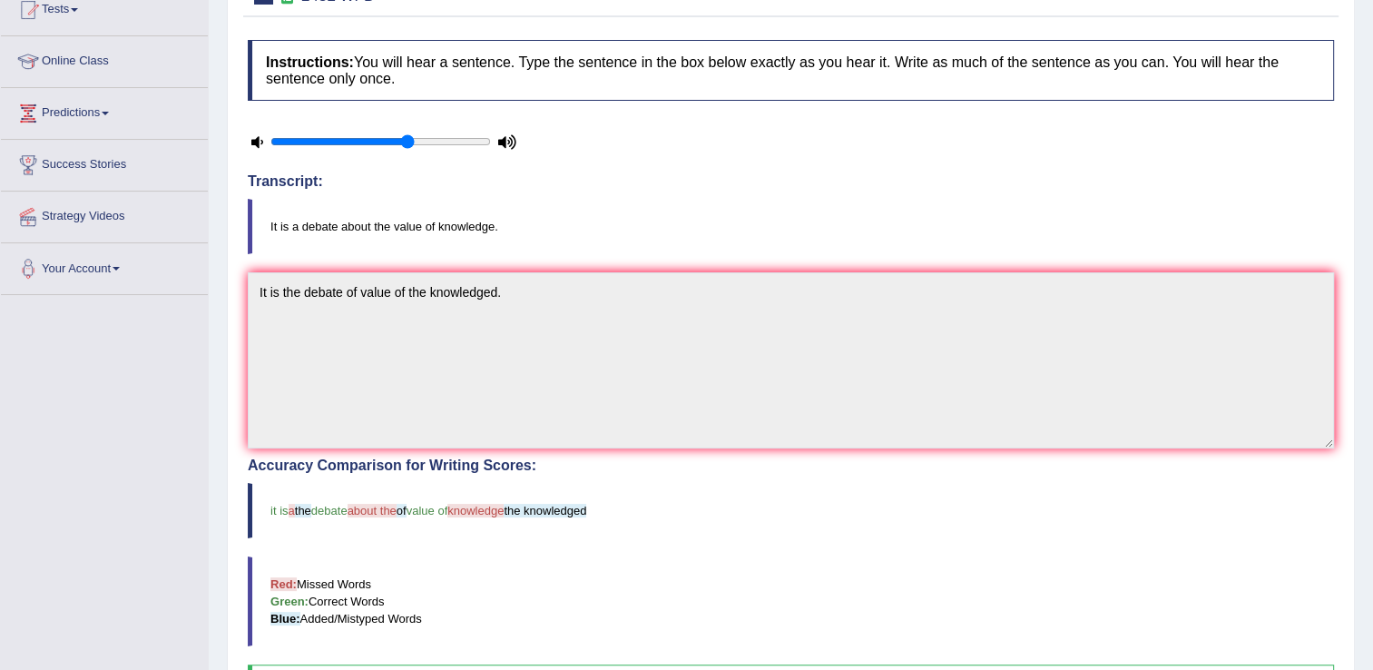
scroll to position [0, 0]
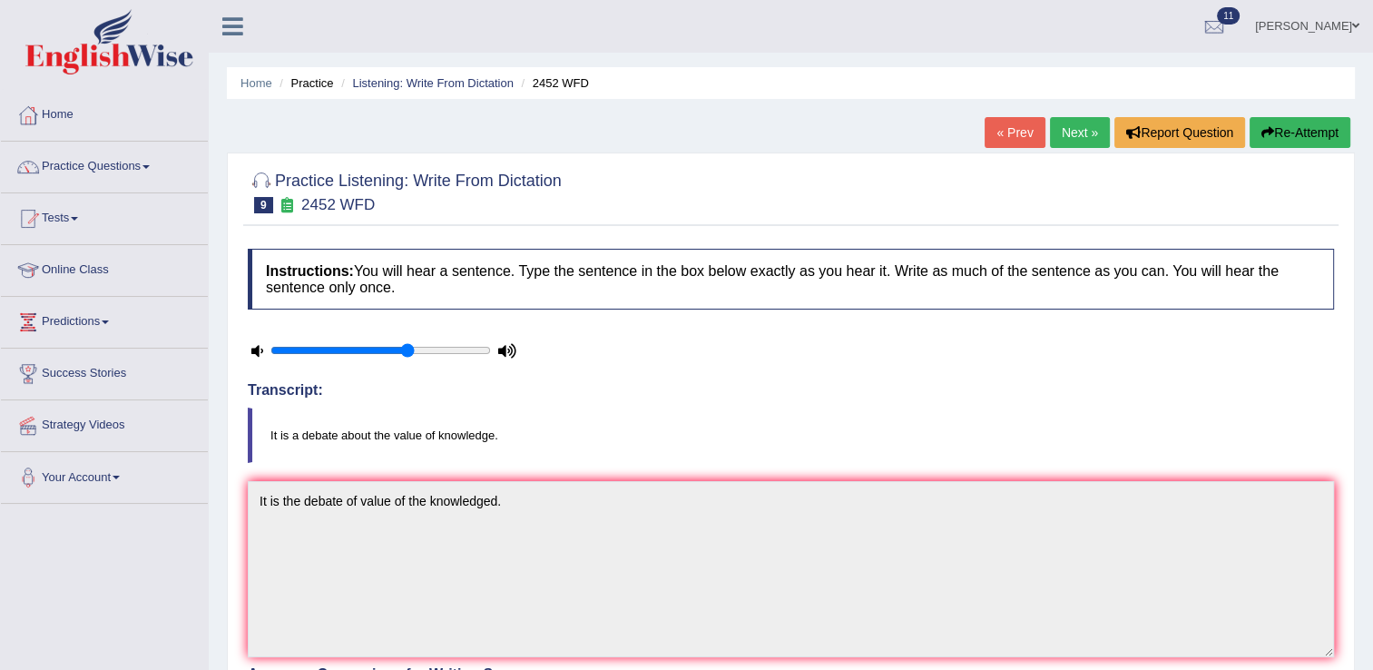
click at [1077, 125] on link "Next »" at bounding box center [1080, 132] width 60 height 31
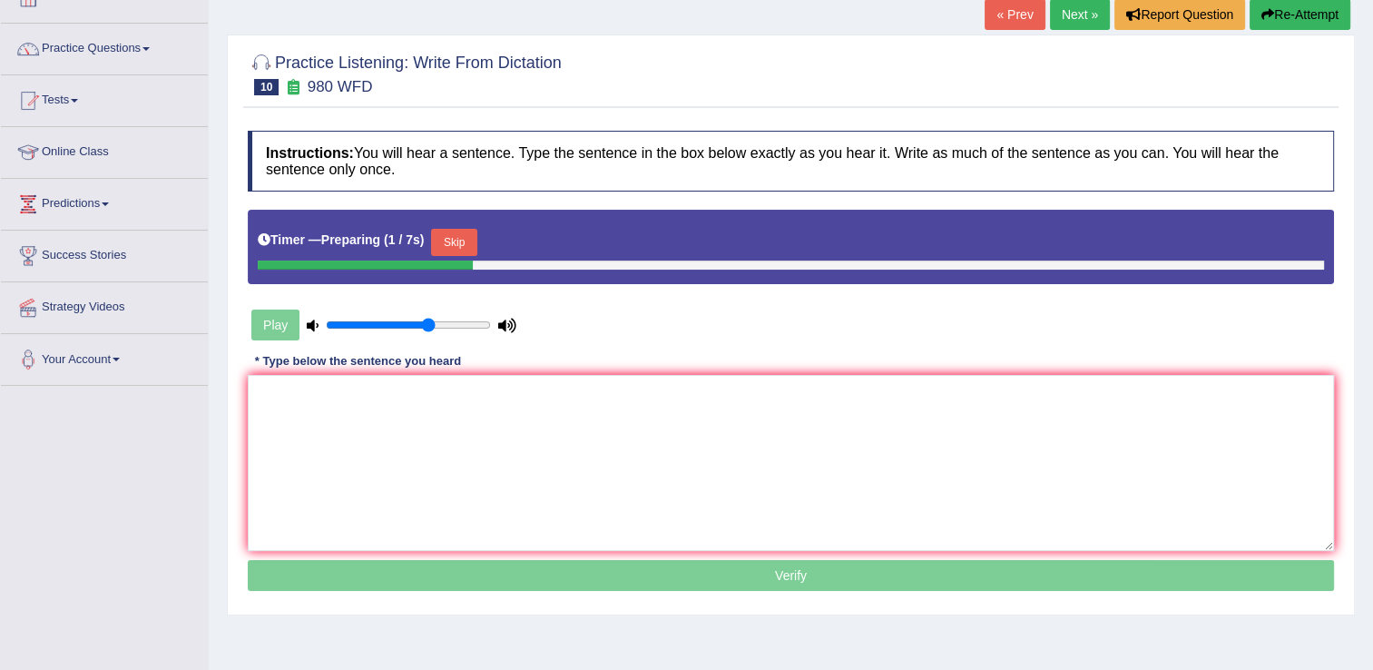
scroll to position [145, 0]
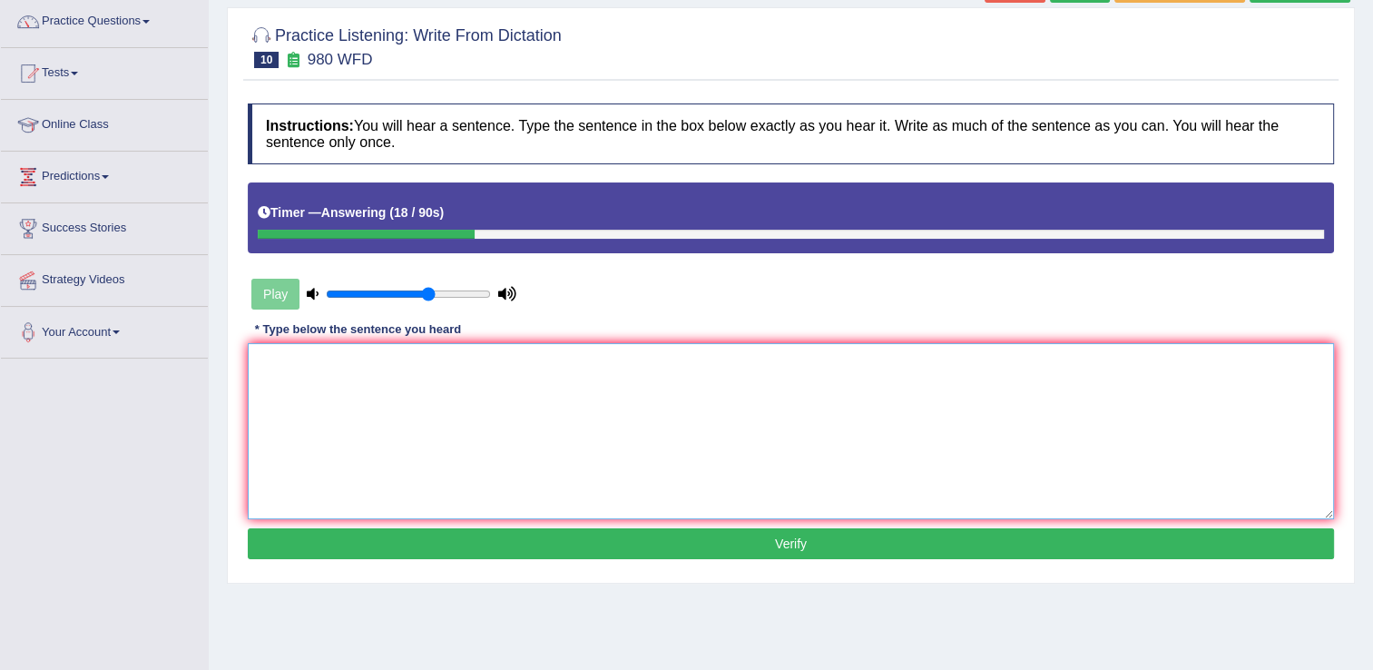
click at [301, 379] on textarea at bounding box center [791, 431] width 1086 height 176
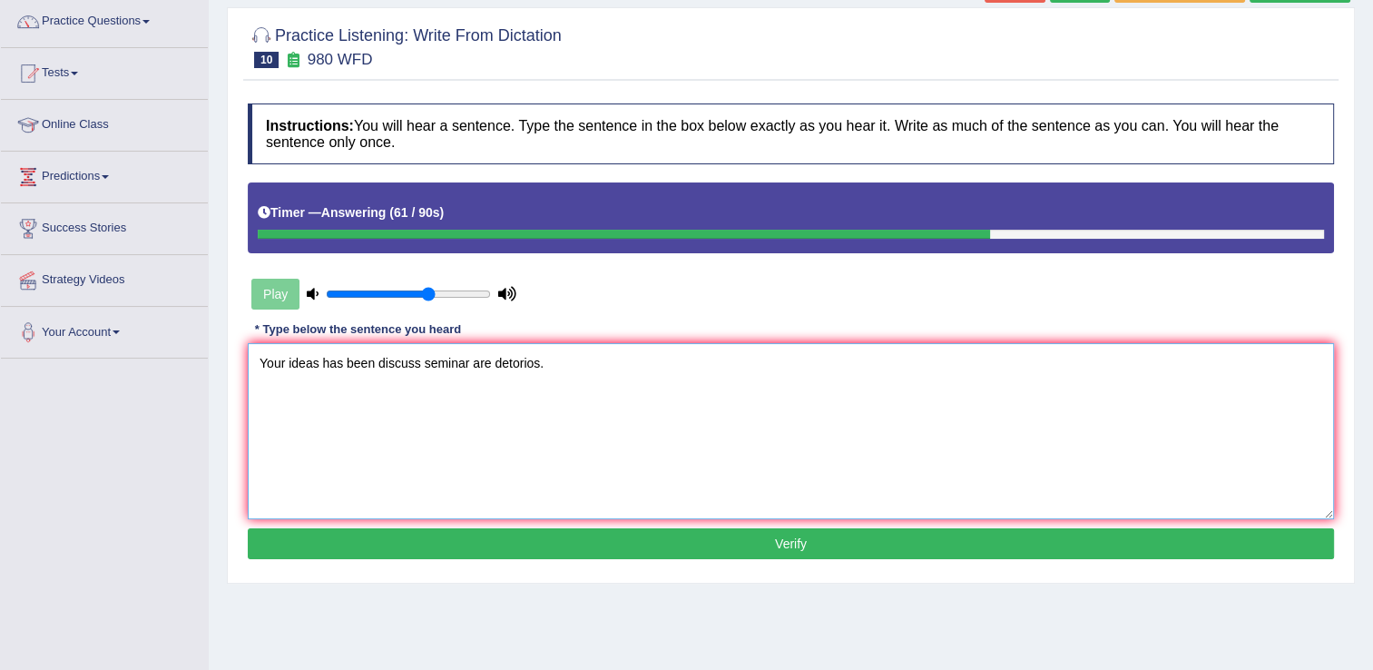
type textarea "Your ideas has been discuss seminar are detorios."
click at [769, 547] on button "Verify" at bounding box center [791, 543] width 1086 height 31
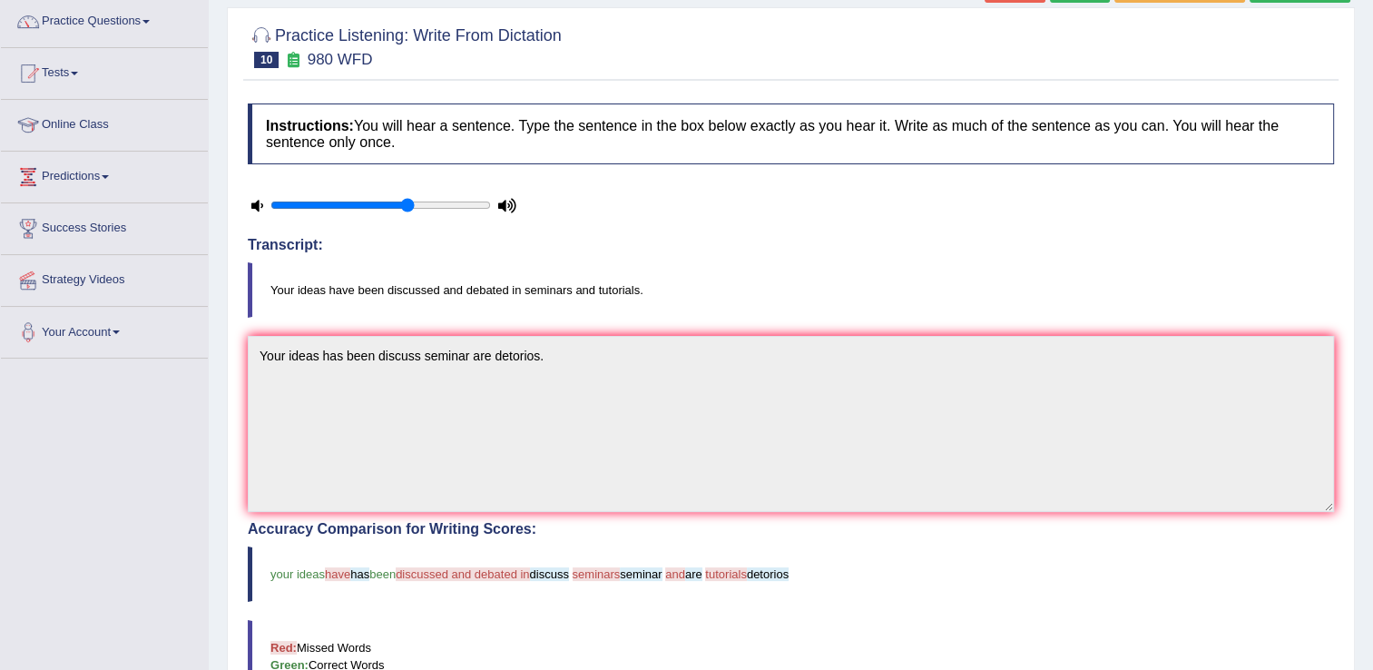
click at [442, 567] on span "discussed and debated in" at bounding box center [462, 574] width 133 height 14
click at [443, 567] on span "discussed and debated in" at bounding box center [462, 574] width 133 height 14
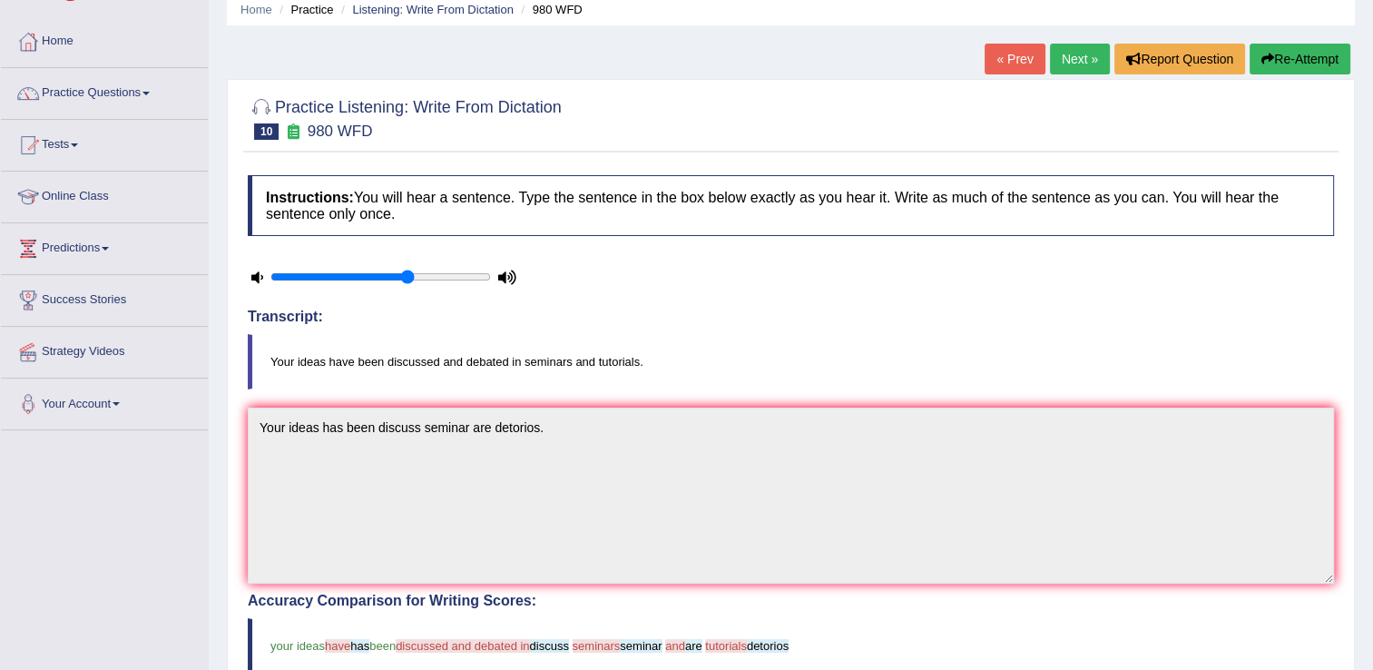
scroll to position [73, 0]
click at [1085, 71] on link "Next »" at bounding box center [1080, 59] width 60 height 31
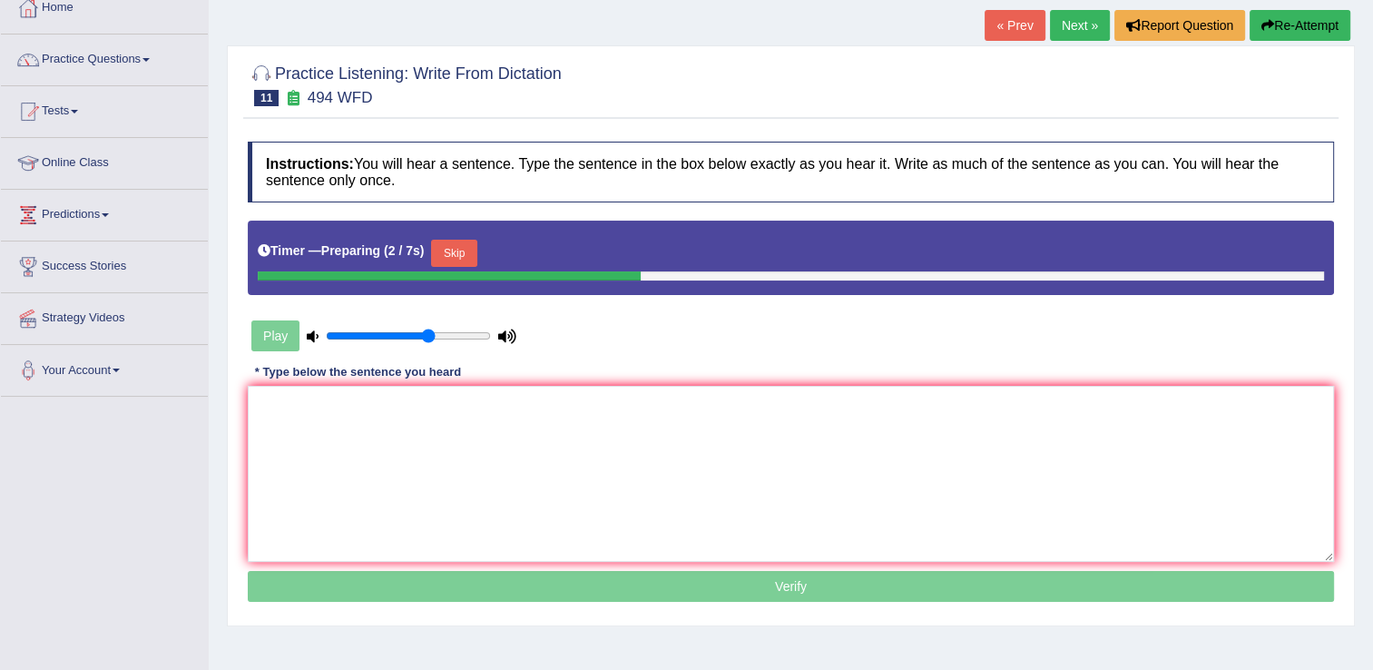
scroll to position [109, 0]
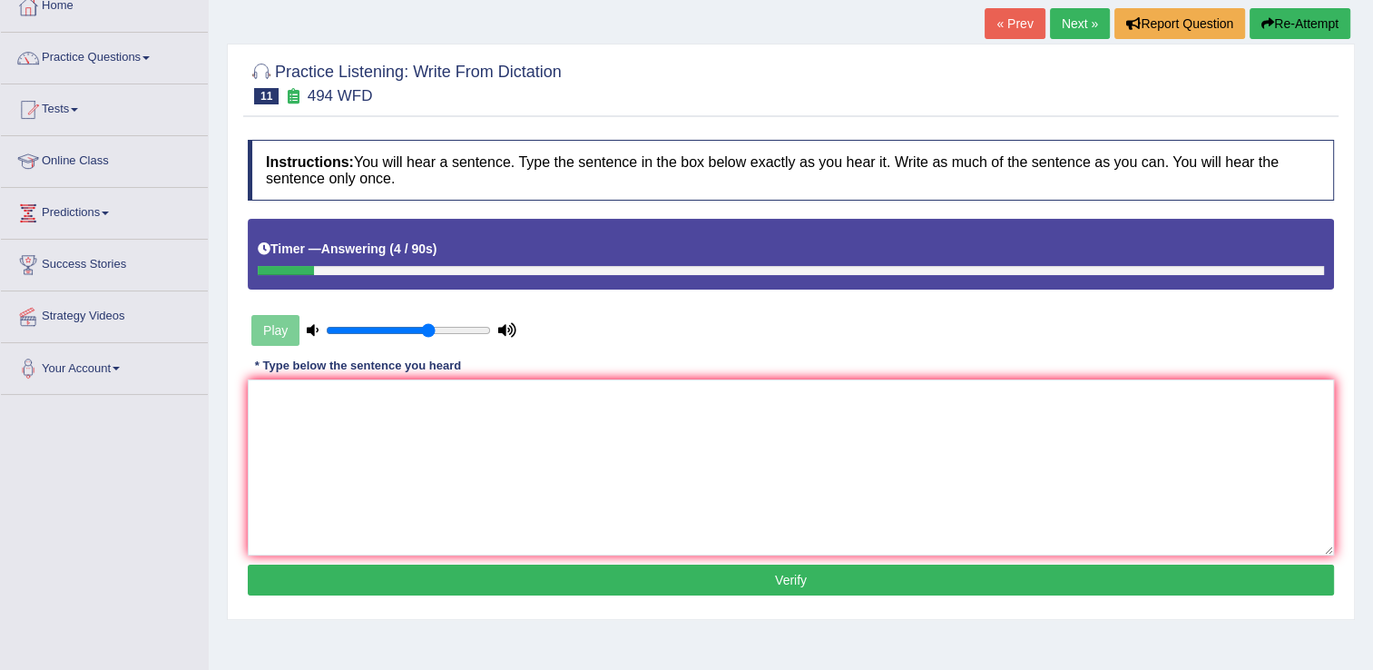
click at [1292, 20] on button "Re-Attempt" at bounding box center [1299, 23] width 101 height 31
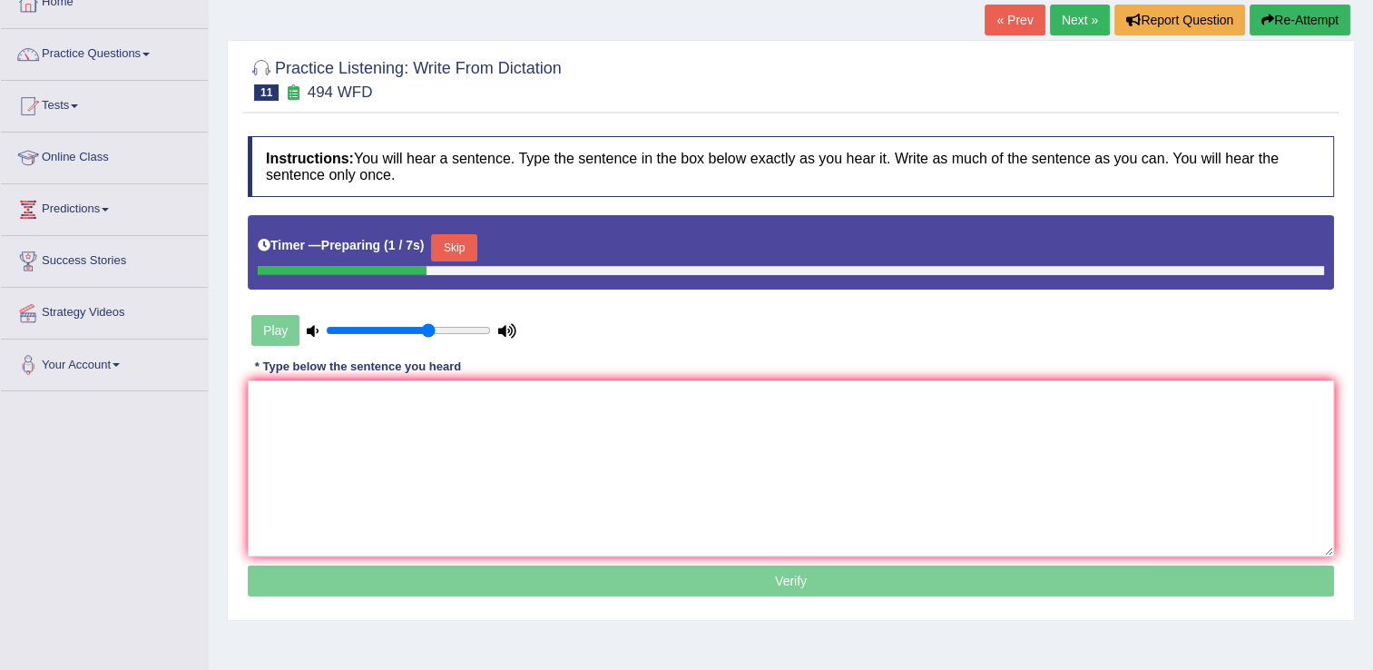
scroll to position [109, 0]
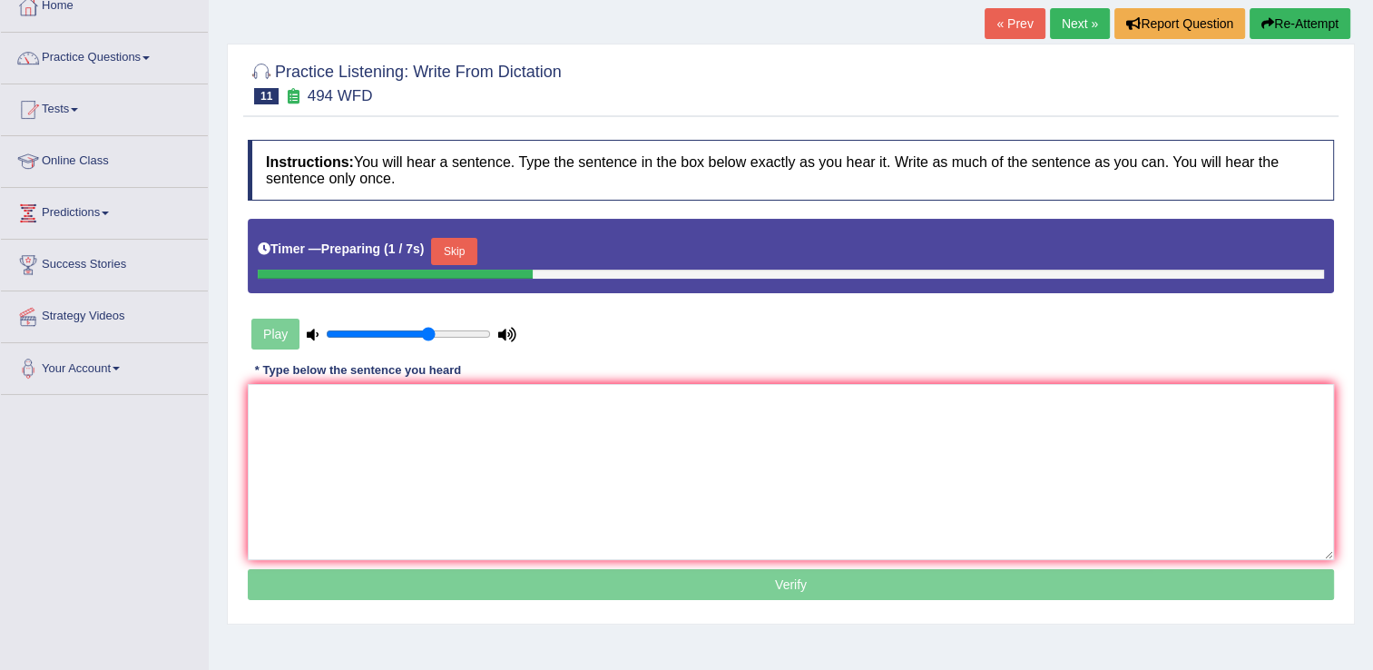
click at [449, 253] on button "Skip" at bounding box center [453, 251] width 45 height 27
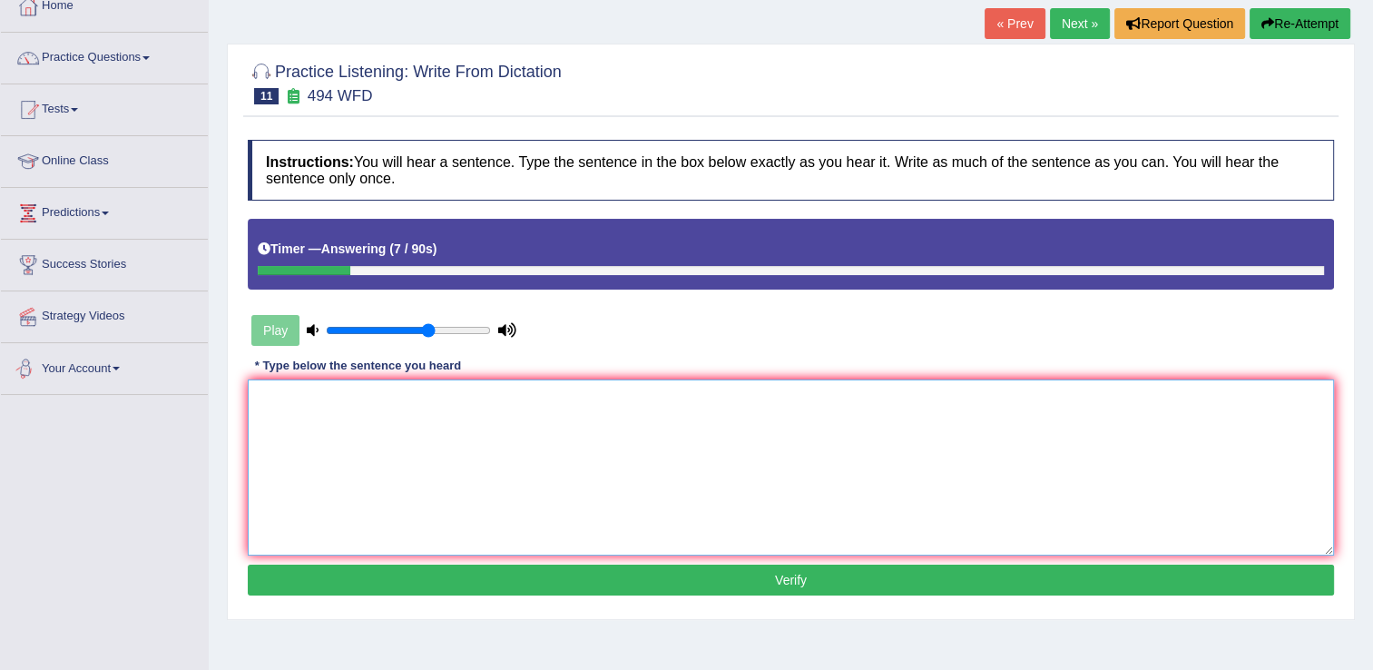
click at [290, 401] on textarea at bounding box center [791, 467] width 1086 height 176
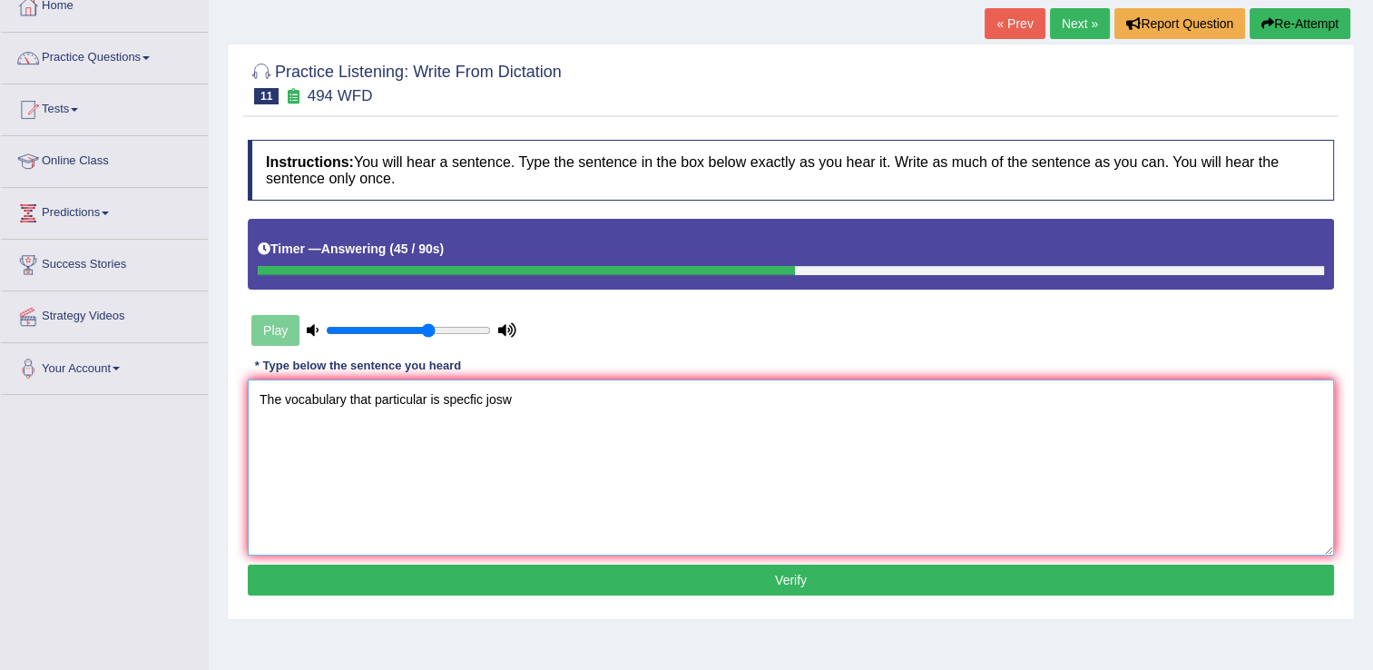
type textarea "The vocabulary that particular is specfic josw"
click at [791, 590] on button "Verify" at bounding box center [791, 579] width 1086 height 31
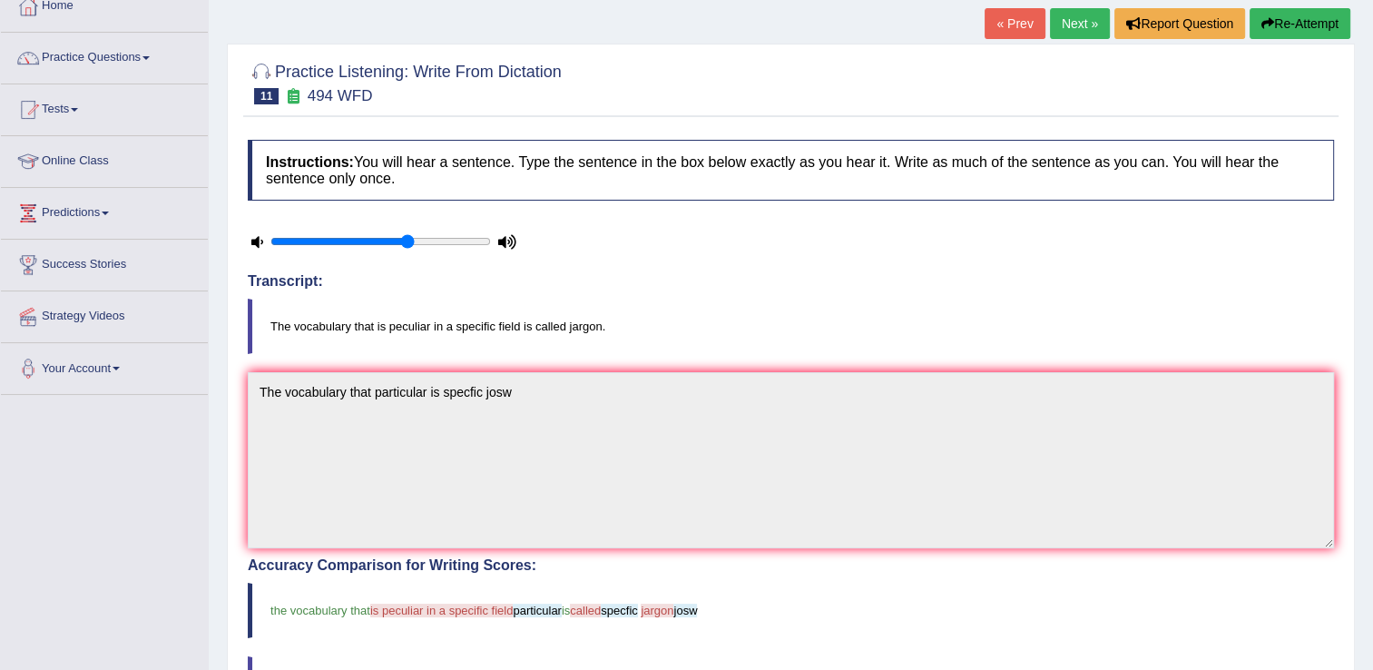
click at [1261, 22] on icon "button" at bounding box center [1267, 23] width 13 height 13
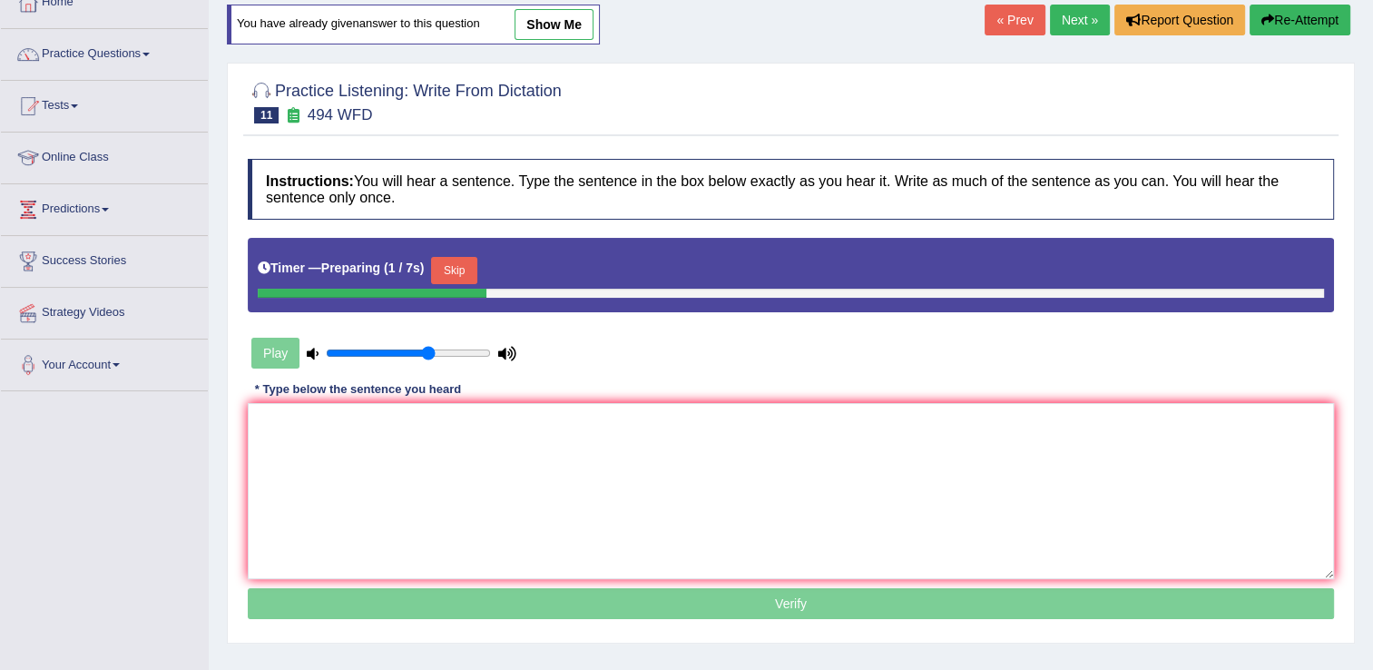
scroll to position [109, 0]
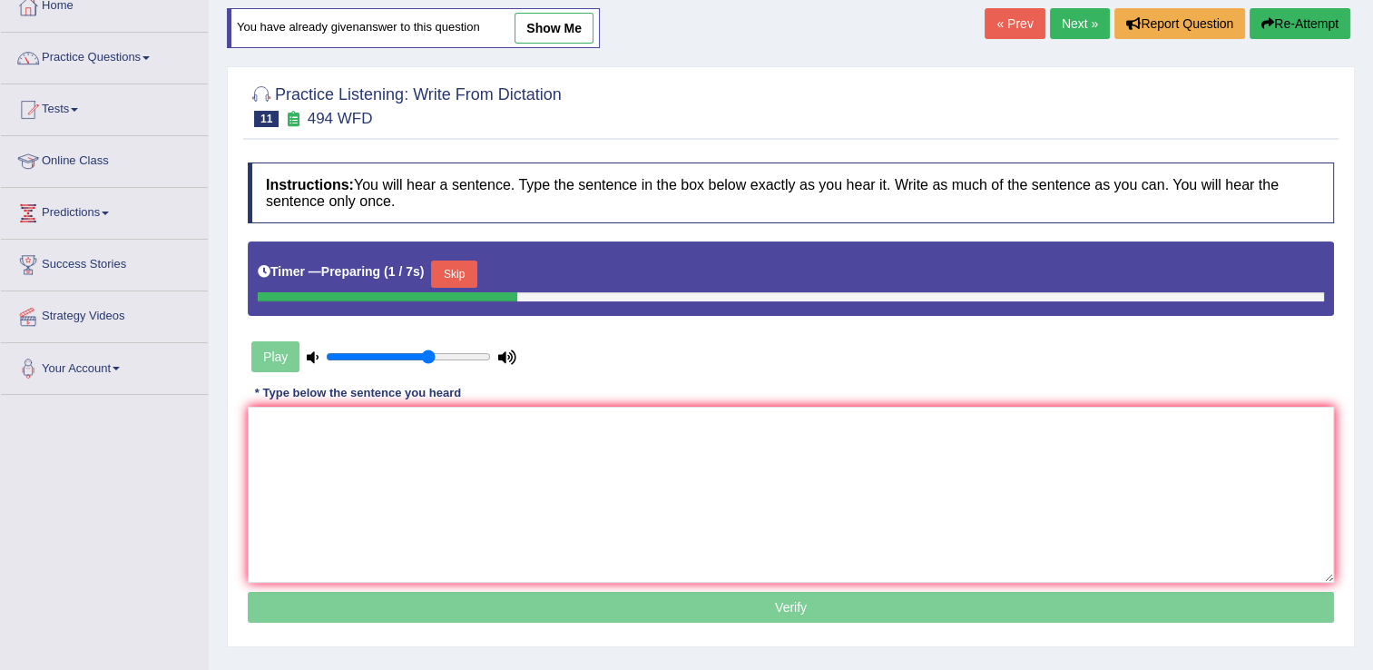
click at [447, 268] on button "Skip" at bounding box center [453, 273] width 45 height 27
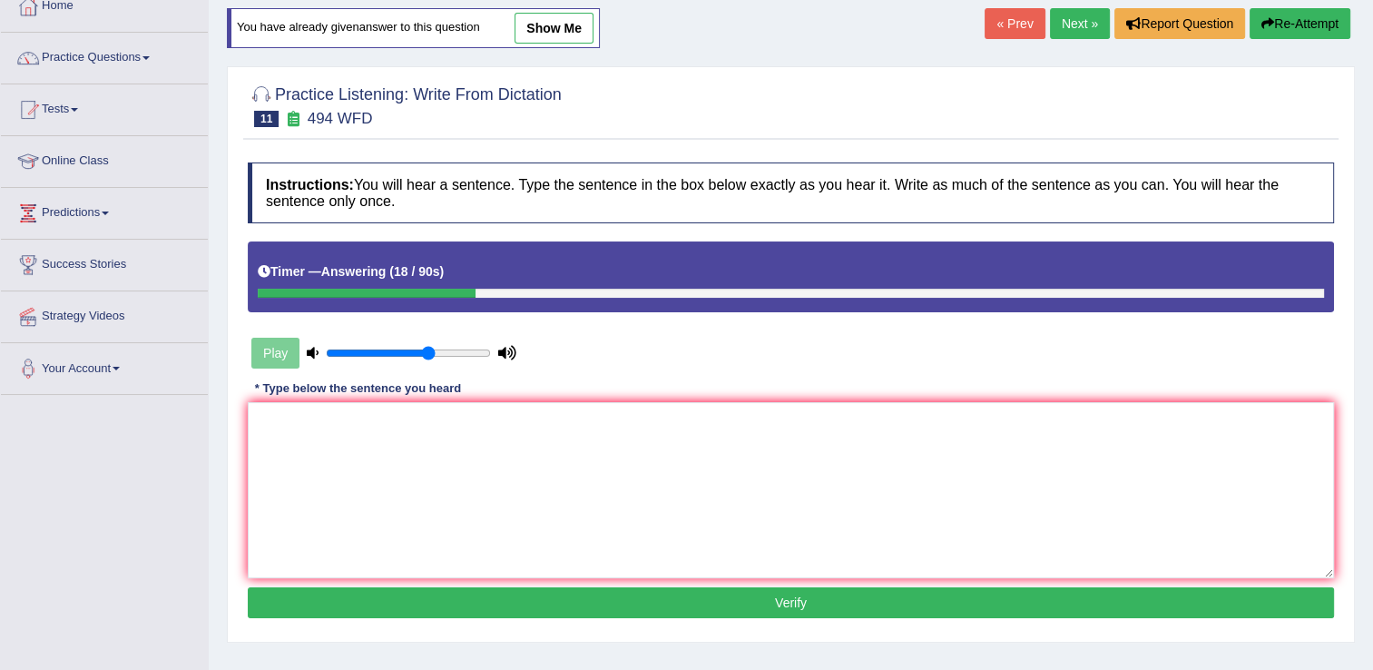
click at [1082, 19] on link "Next »" at bounding box center [1080, 23] width 60 height 31
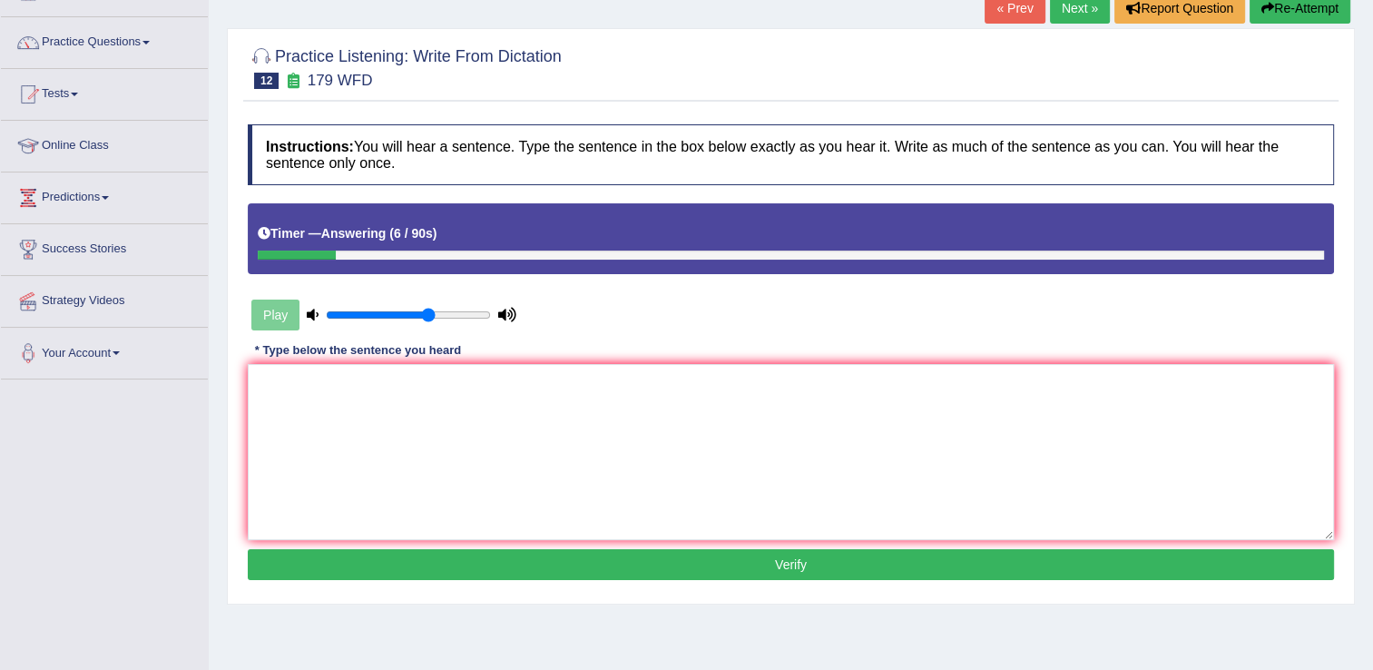
scroll to position [109, 0]
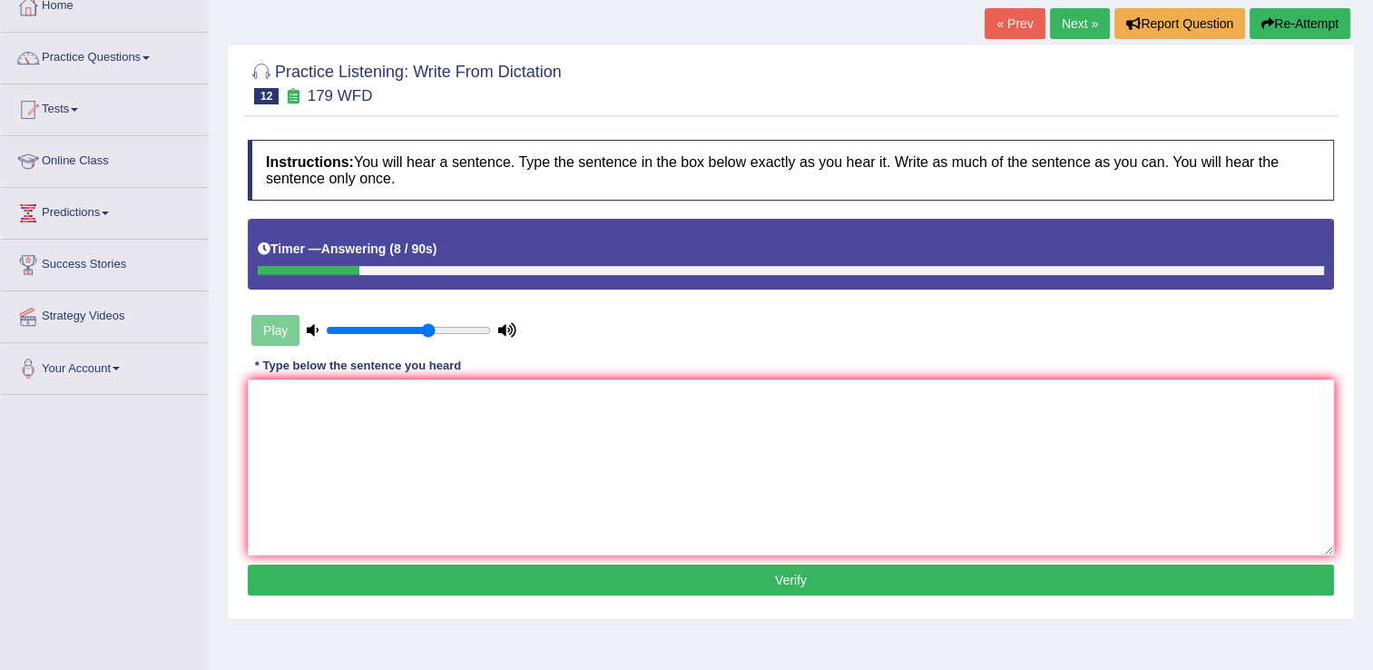
click at [1299, 12] on button "Re-Attempt" at bounding box center [1299, 23] width 101 height 31
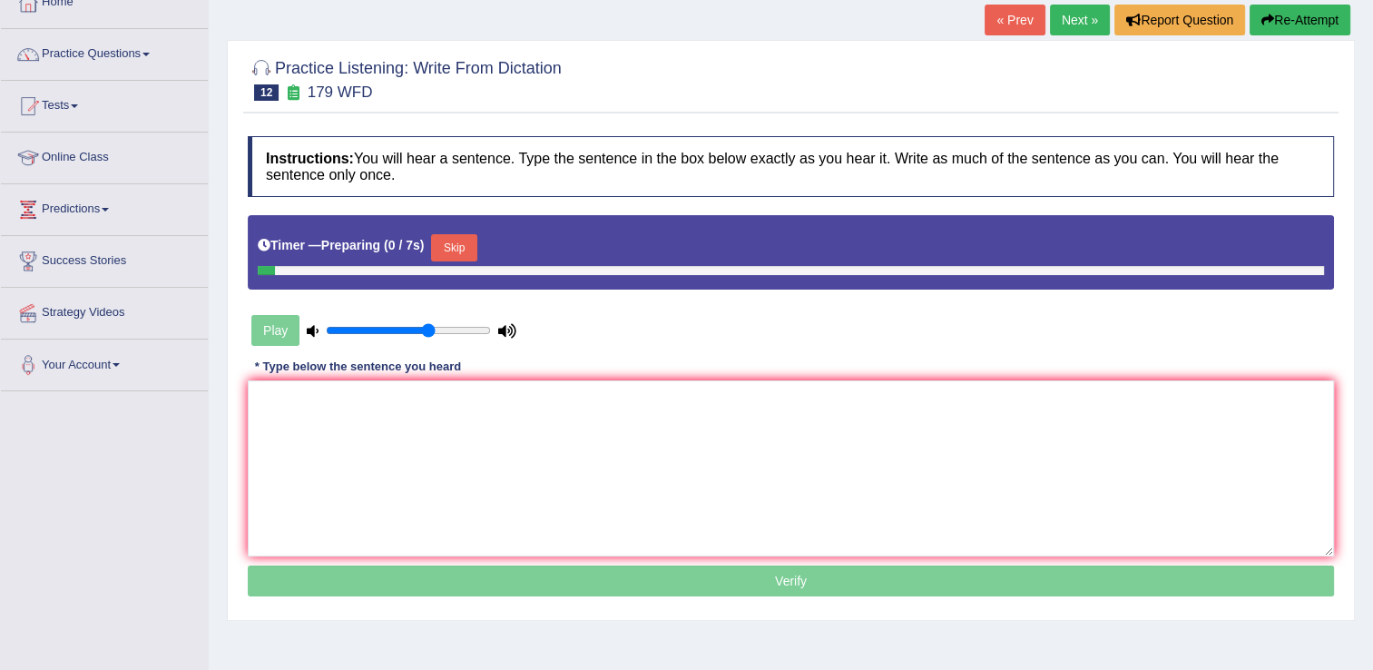
scroll to position [109, 0]
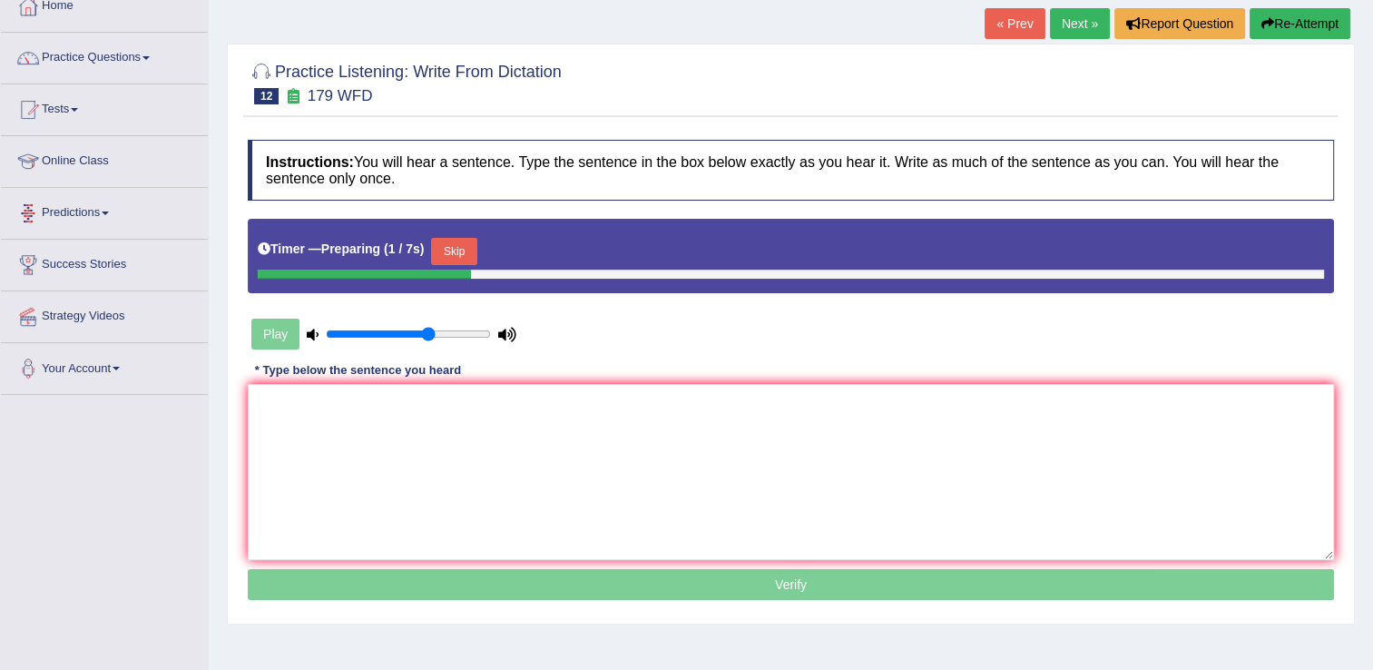
click at [450, 243] on button "Skip" at bounding box center [453, 251] width 45 height 27
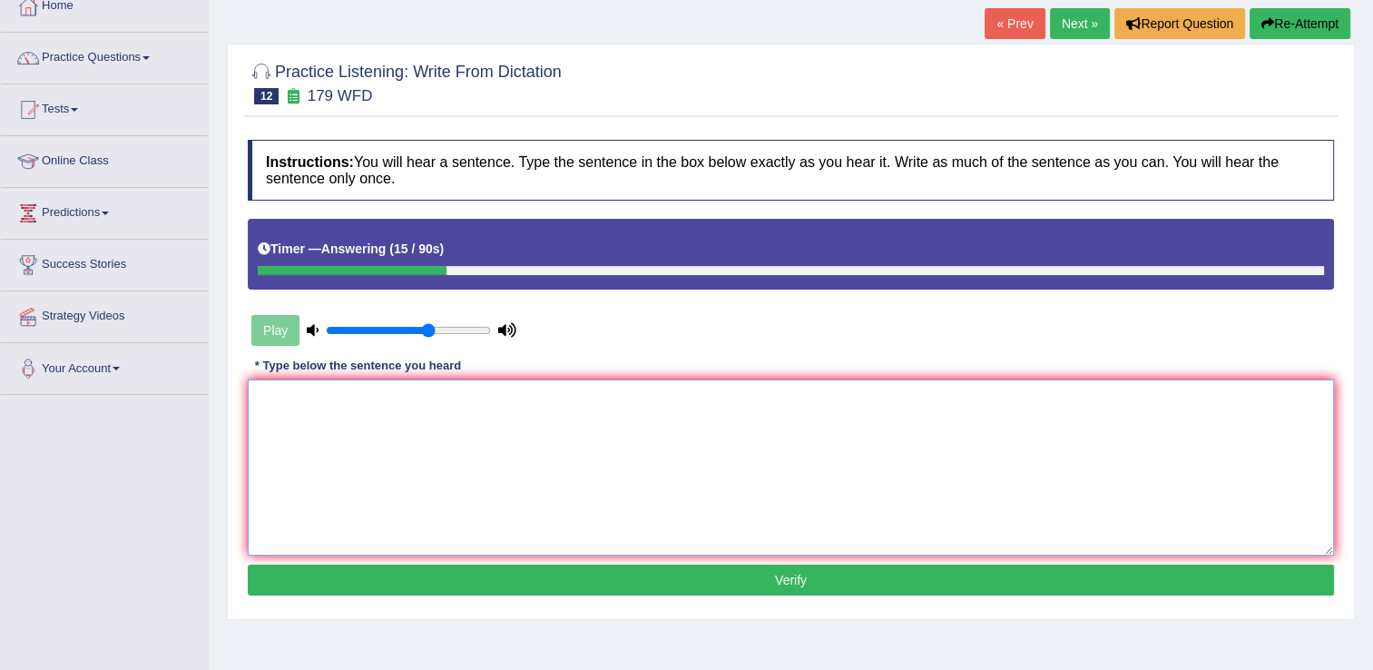
click at [301, 397] on textarea at bounding box center [791, 467] width 1086 height 176
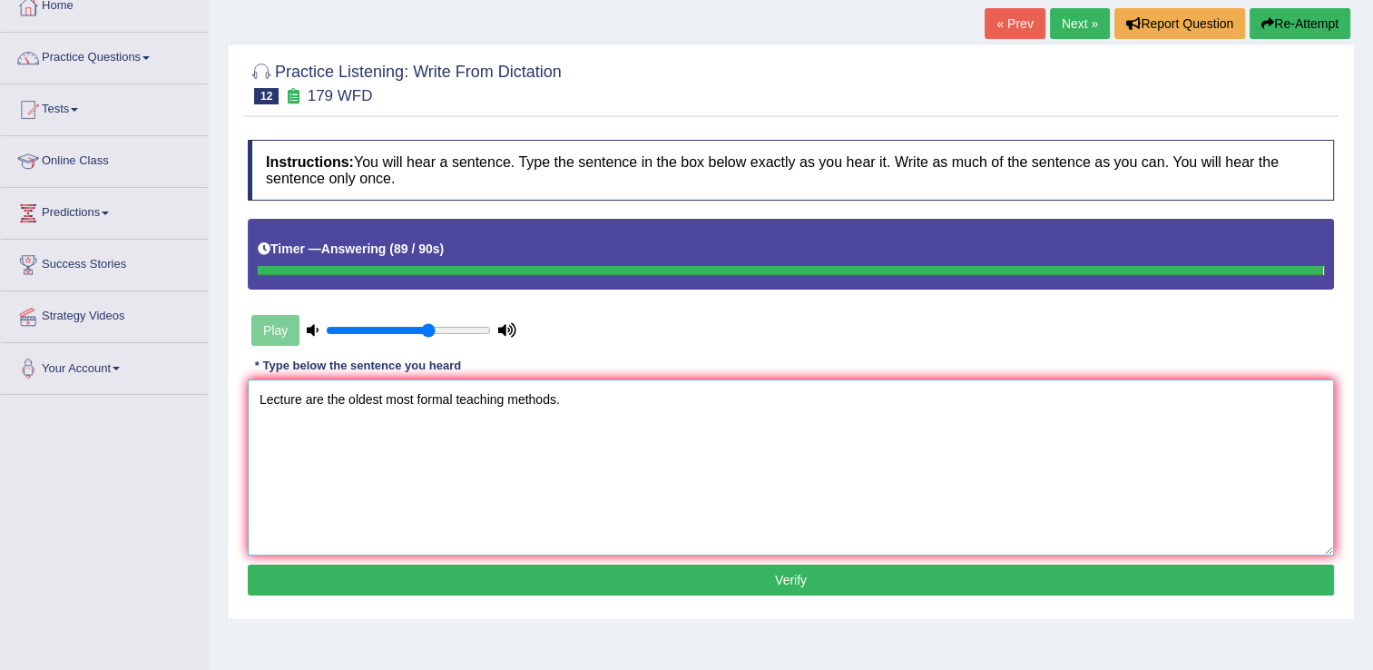
type textarea "Lecture are the oldest most formal teaching methods."
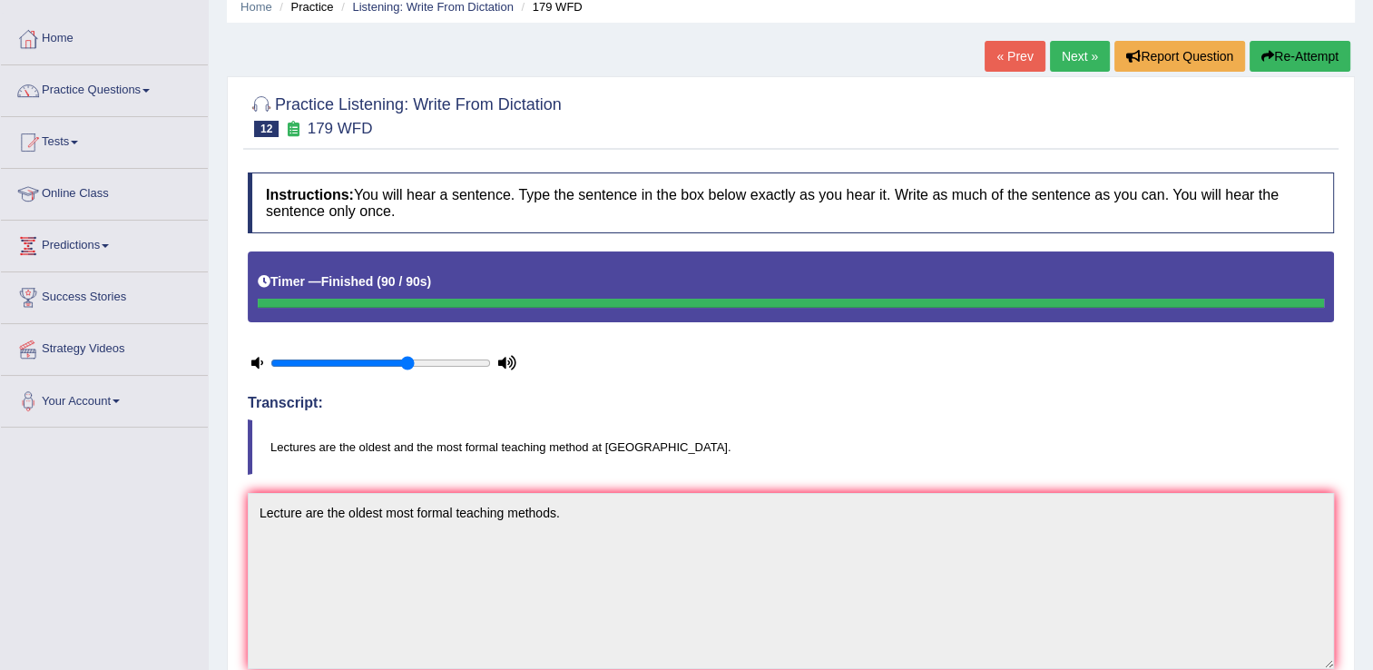
scroll to position [73, 0]
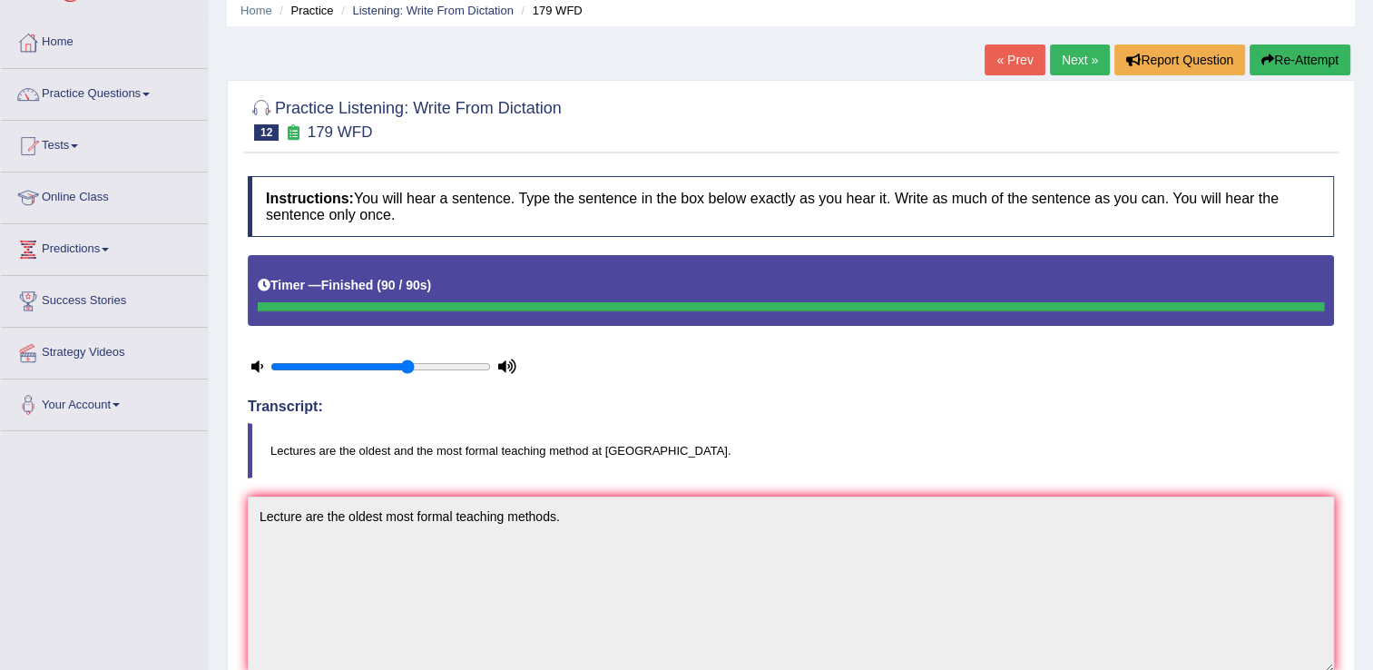
click at [1093, 54] on link "Next »" at bounding box center [1080, 59] width 60 height 31
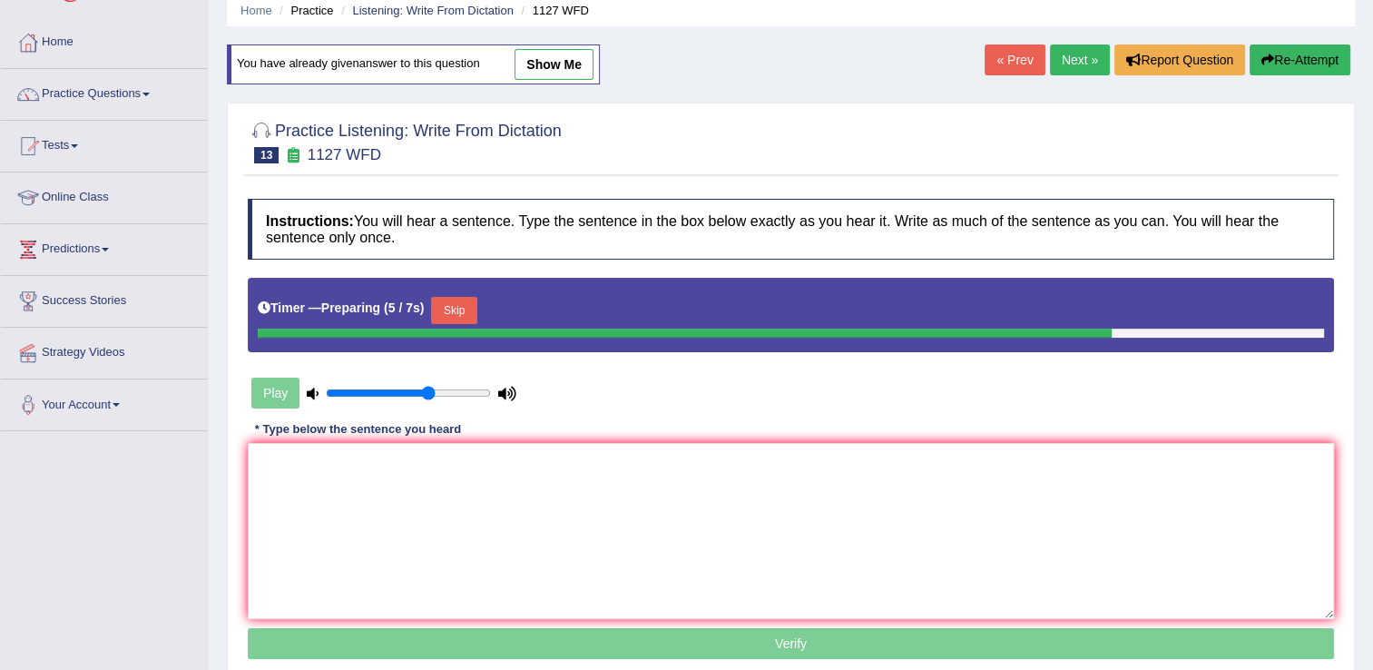
scroll to position [109, 0]
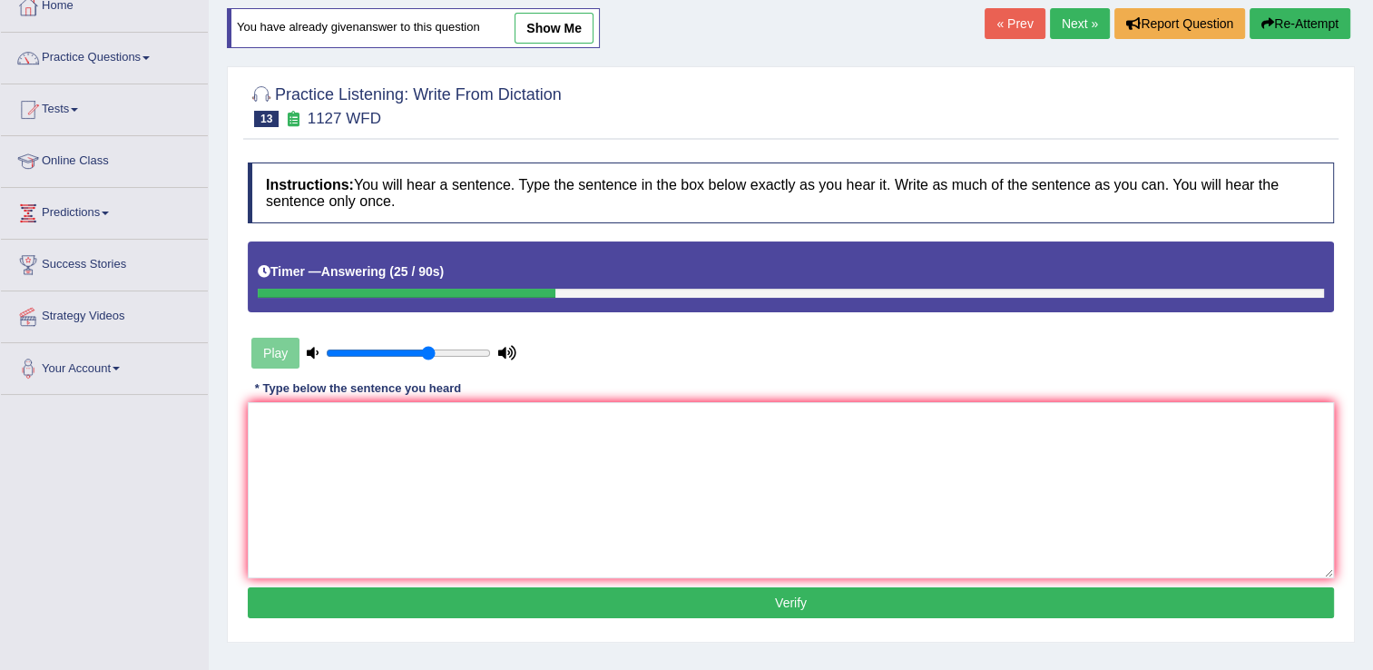
click at [1093, 54] on div "Home Practice Listening: Write From Dictation 1127 WFD You have already given a…" at bounding box center [791, 344] width 1164 height 907
click at [305, 435] on textarea at bounding box center [791, 490] width 1086 height 176
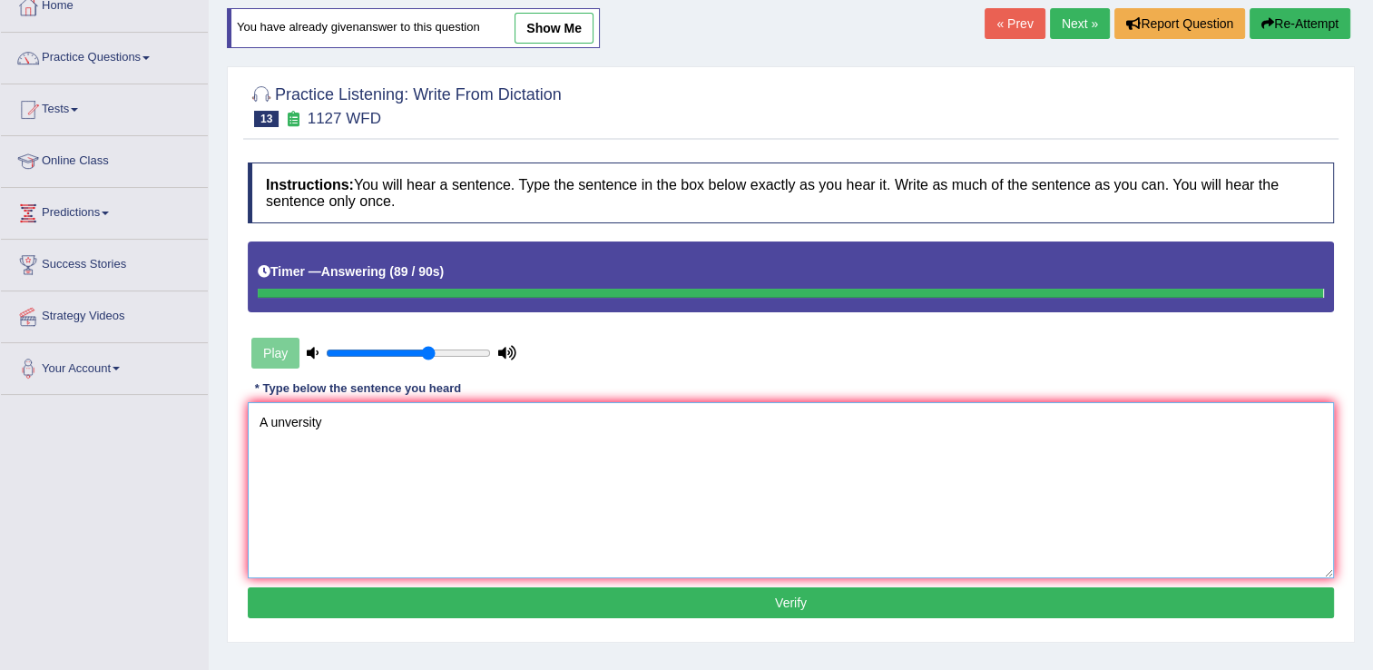
type textarea "A unversity"
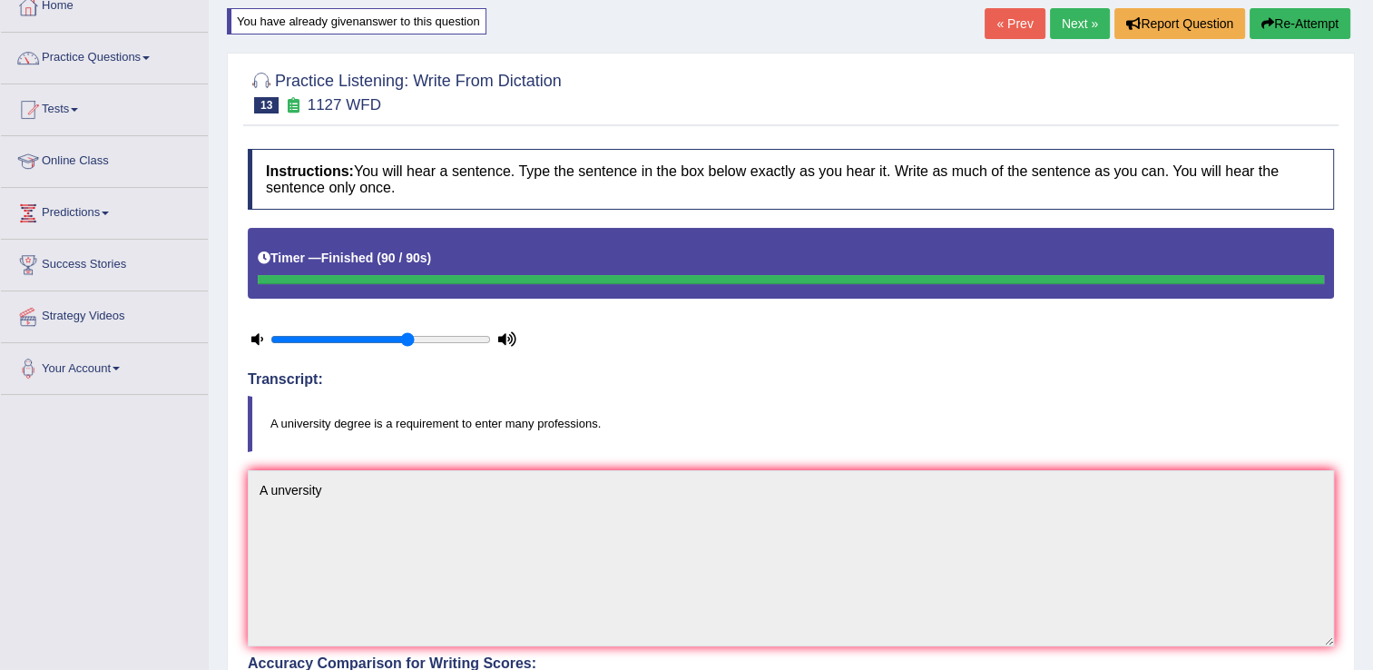
click at [1294, 16] on button "Re-Attempt" at bounding box center [1299, 23] width 101 height 31
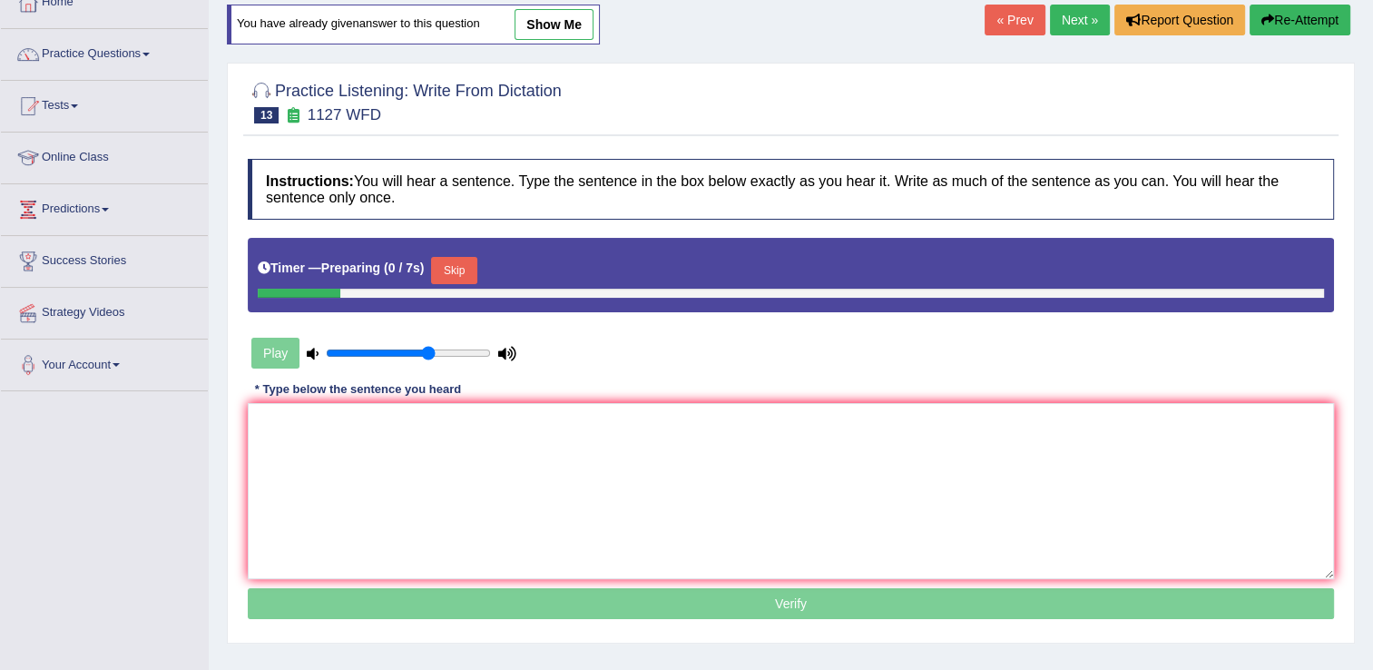
scroll to position [109, 0]
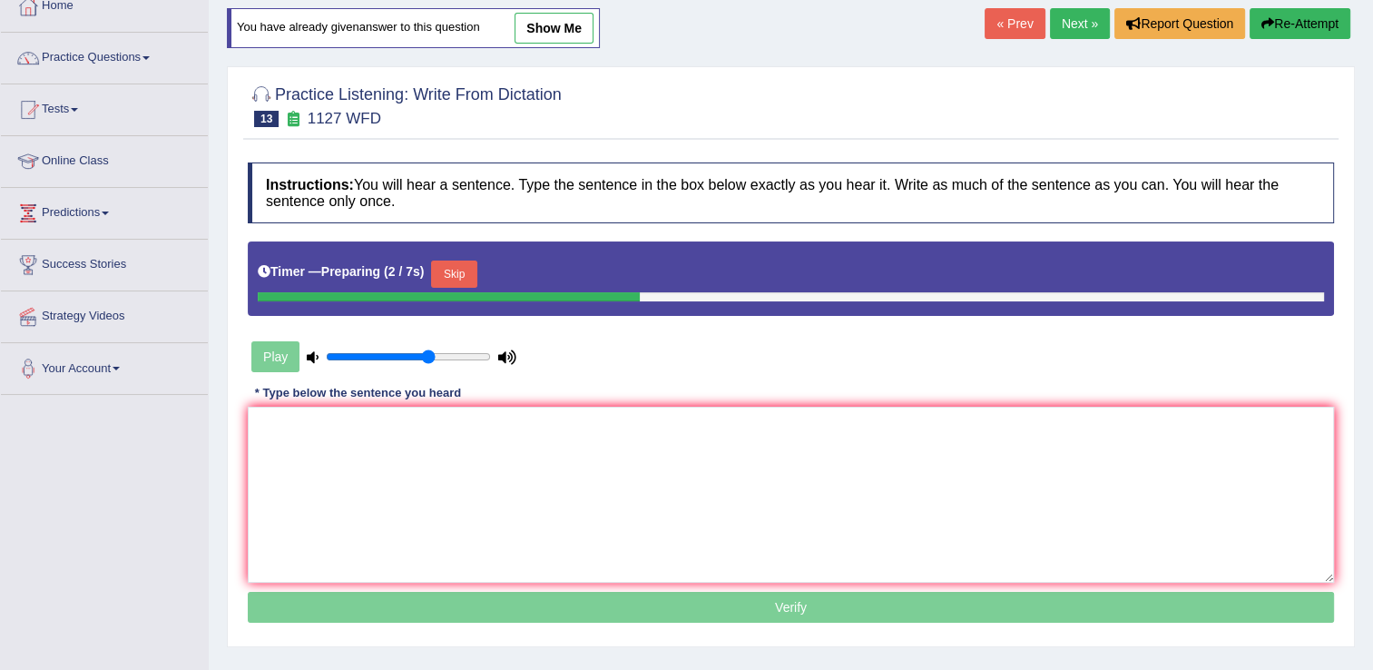
click at [447, 267] on button "Skip" at bounding box center [453, 273] width 45 height 27
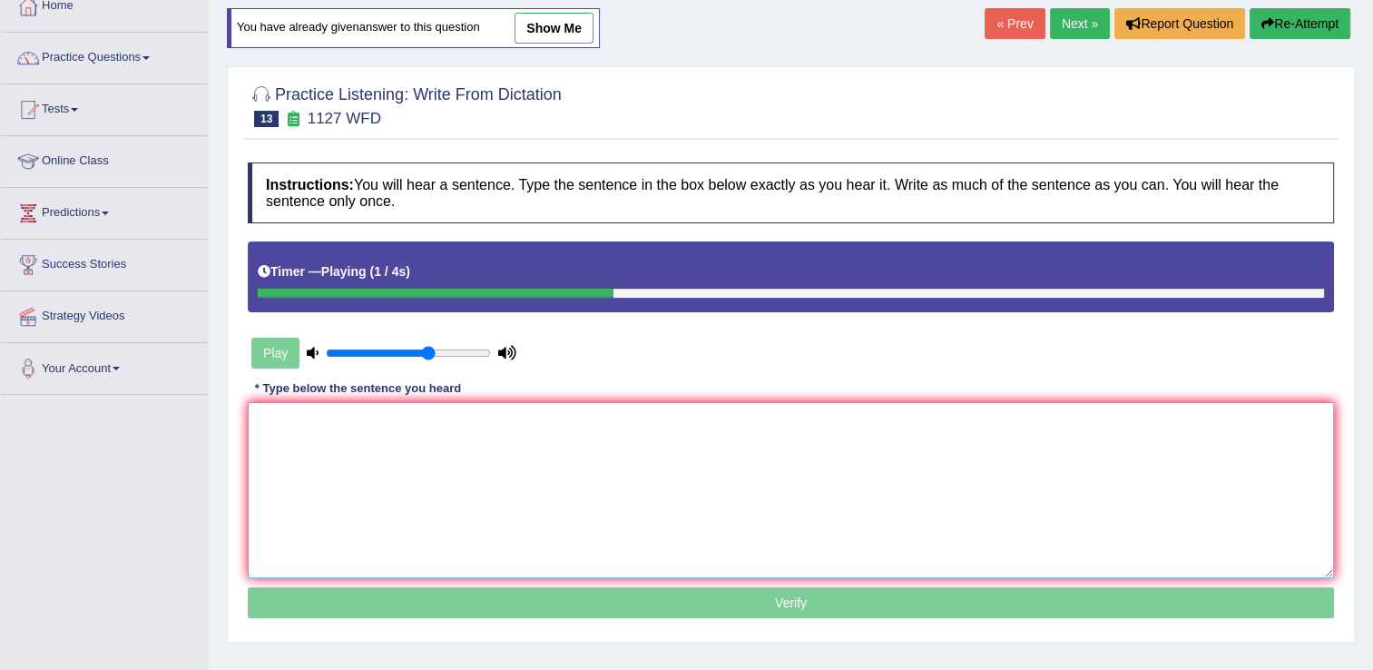
click at [269, 422] on textarea at bounding box center [791, 490] width 1086 height 176
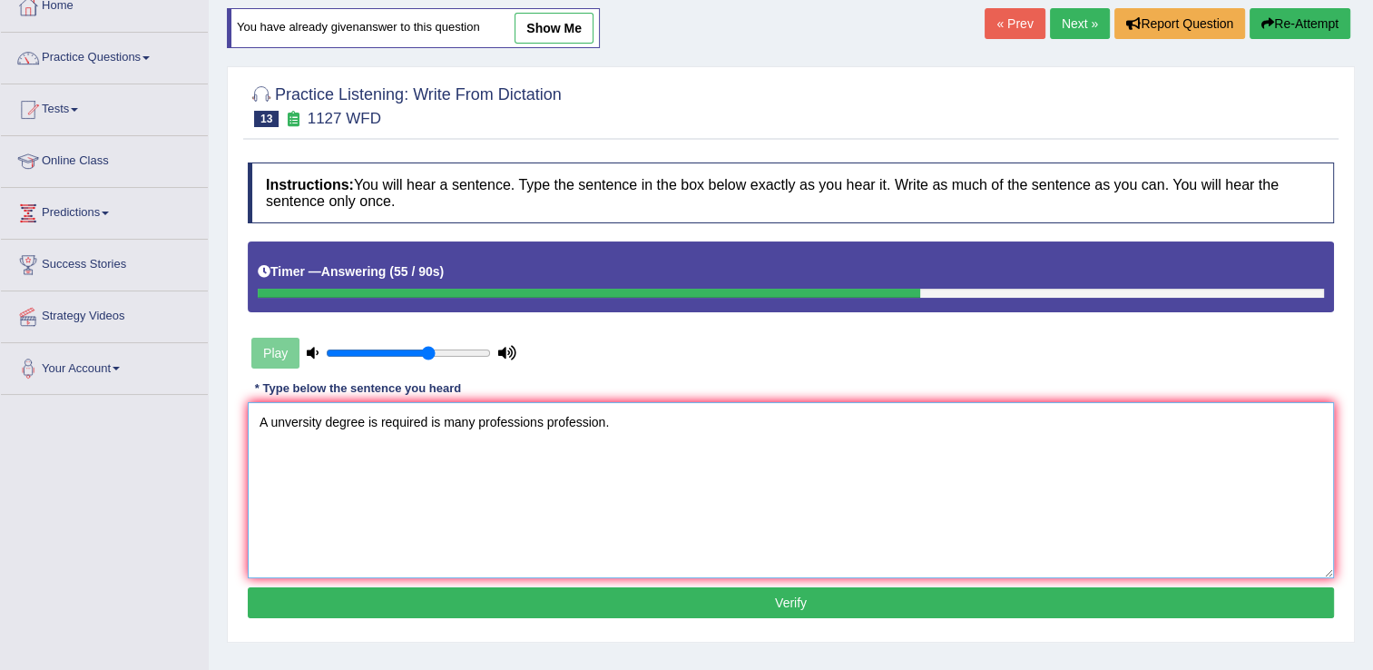
type textarea "A unversity degree is required is many professions profession."
click at [782, 601] on button "Verify" at bounding box center [791, 602] width 1086 height 31
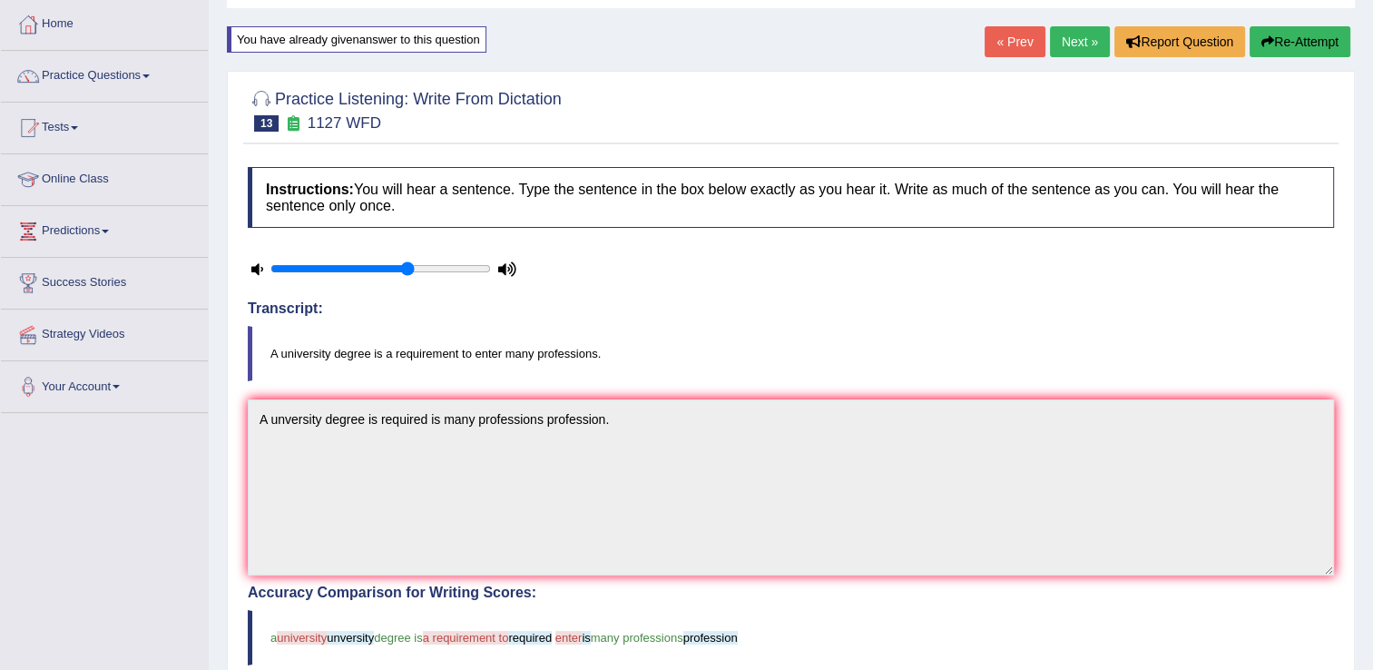
scroll to position [0, 0]
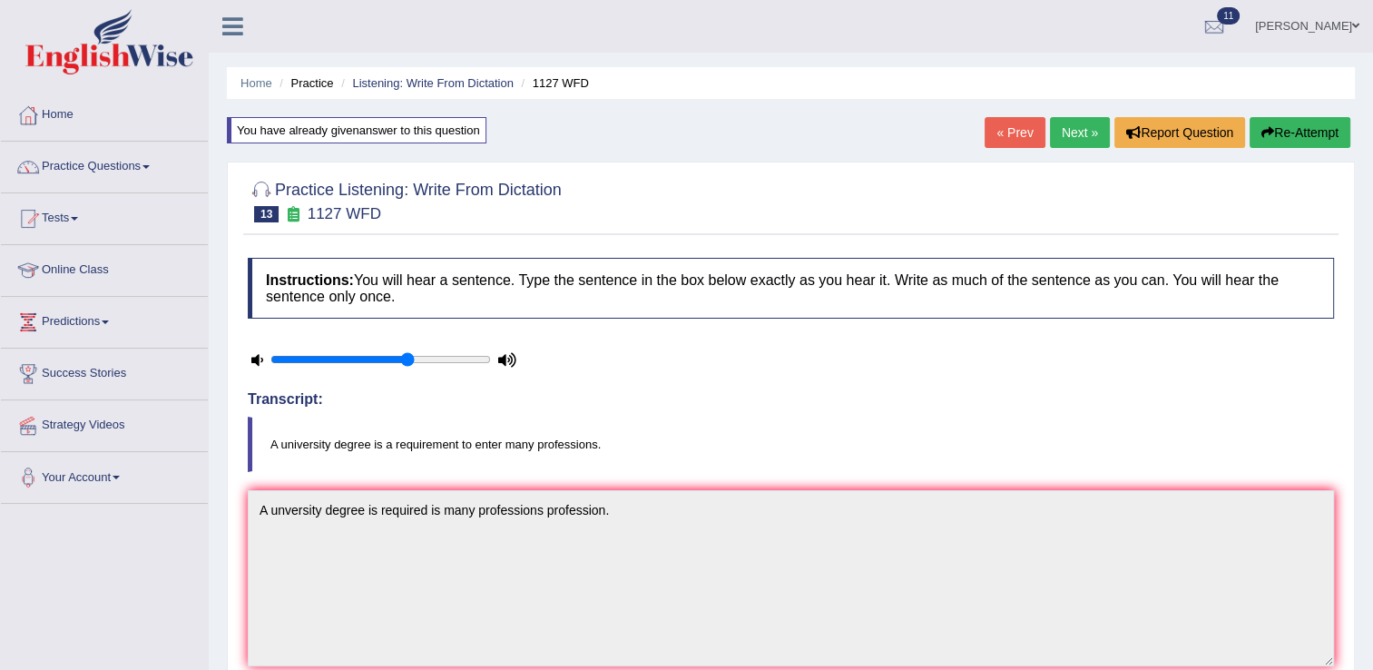
click at [1073, 132] on link "Next »" at bounding box center [1080, 132] width 60 height 31
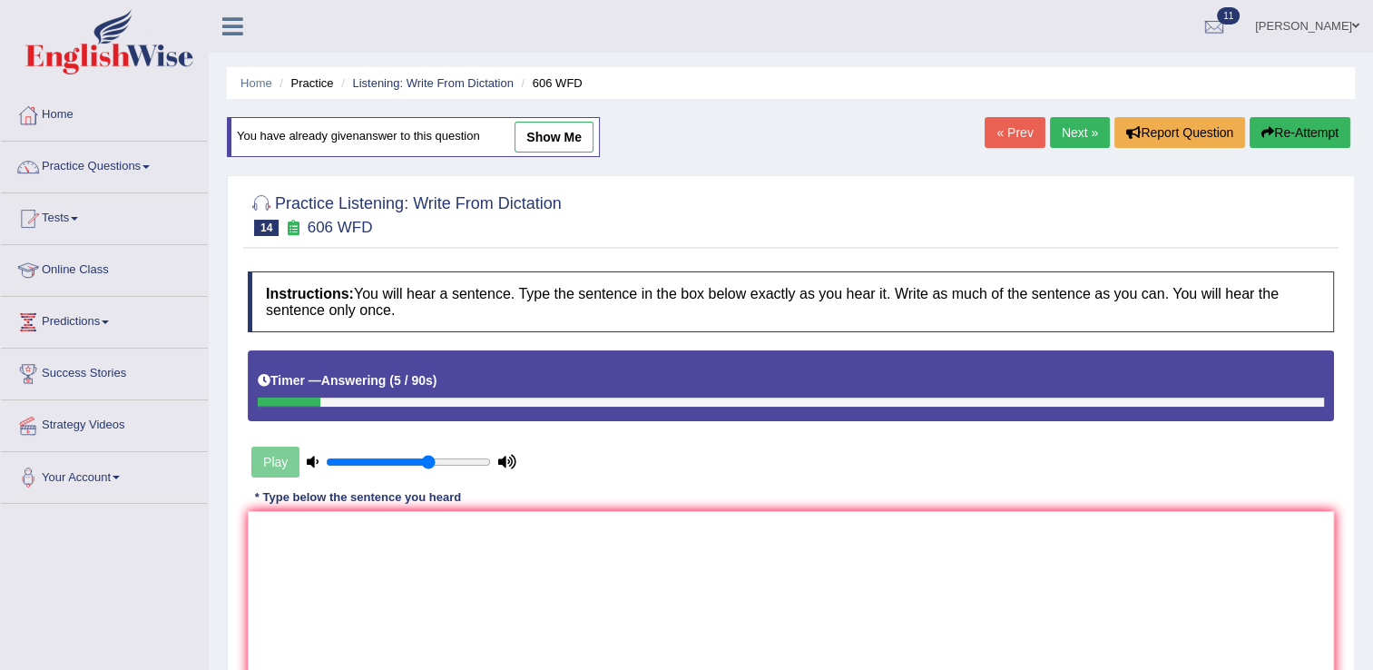
click at [1284, 132] on button "Re-Attempt" at bounding box center [1299, 132] width 101 height 31
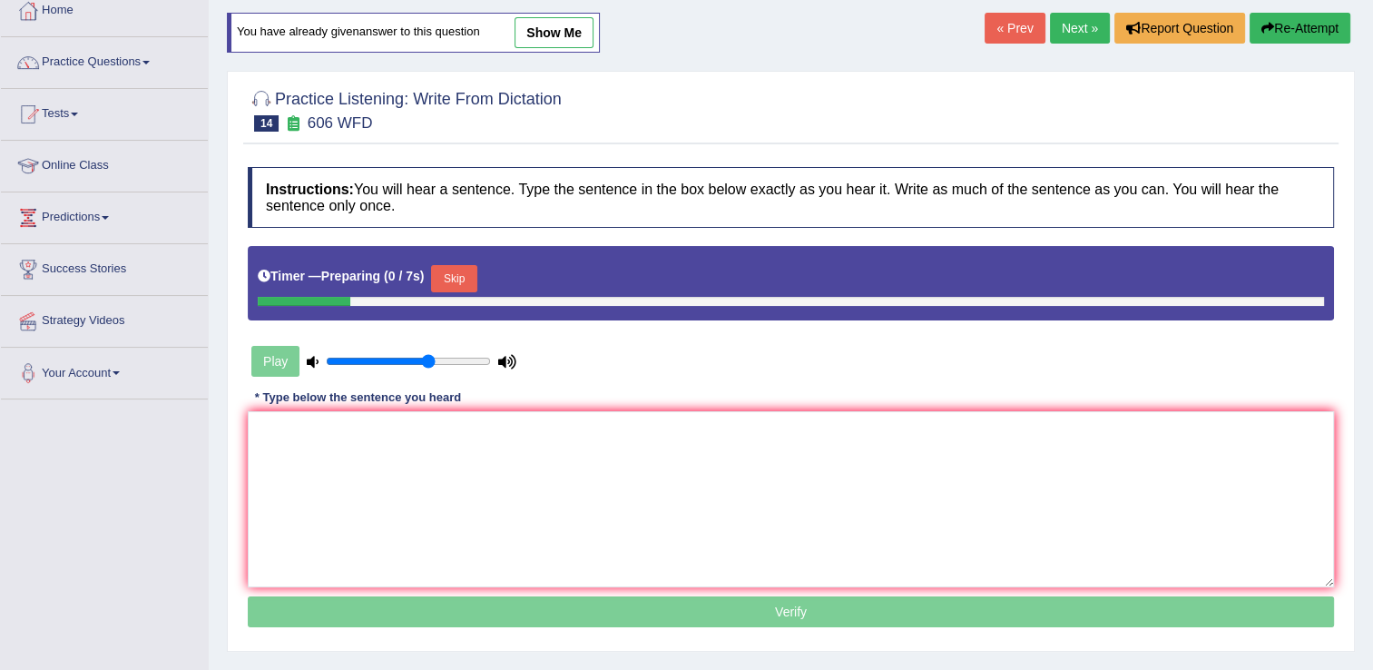
scroll to position [109, 0]
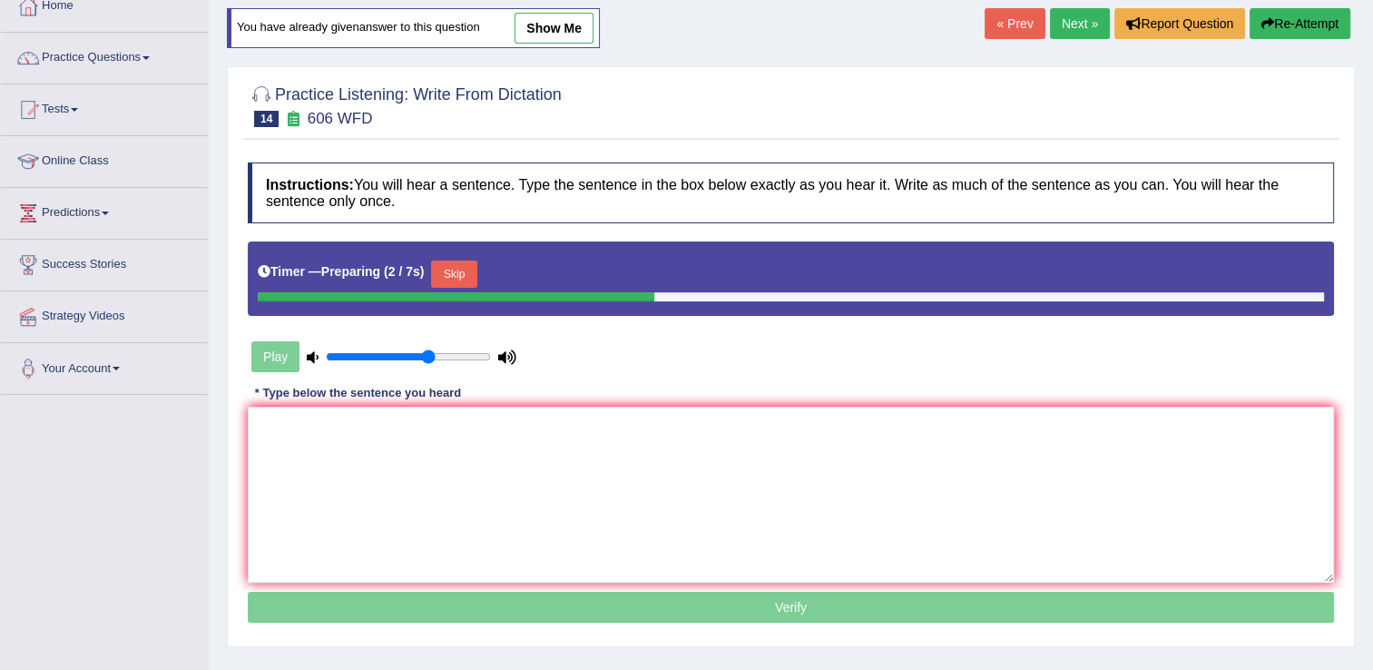
click at [438, 260] on button "Skip" at bounding box center [453, 273] width 45 height 27
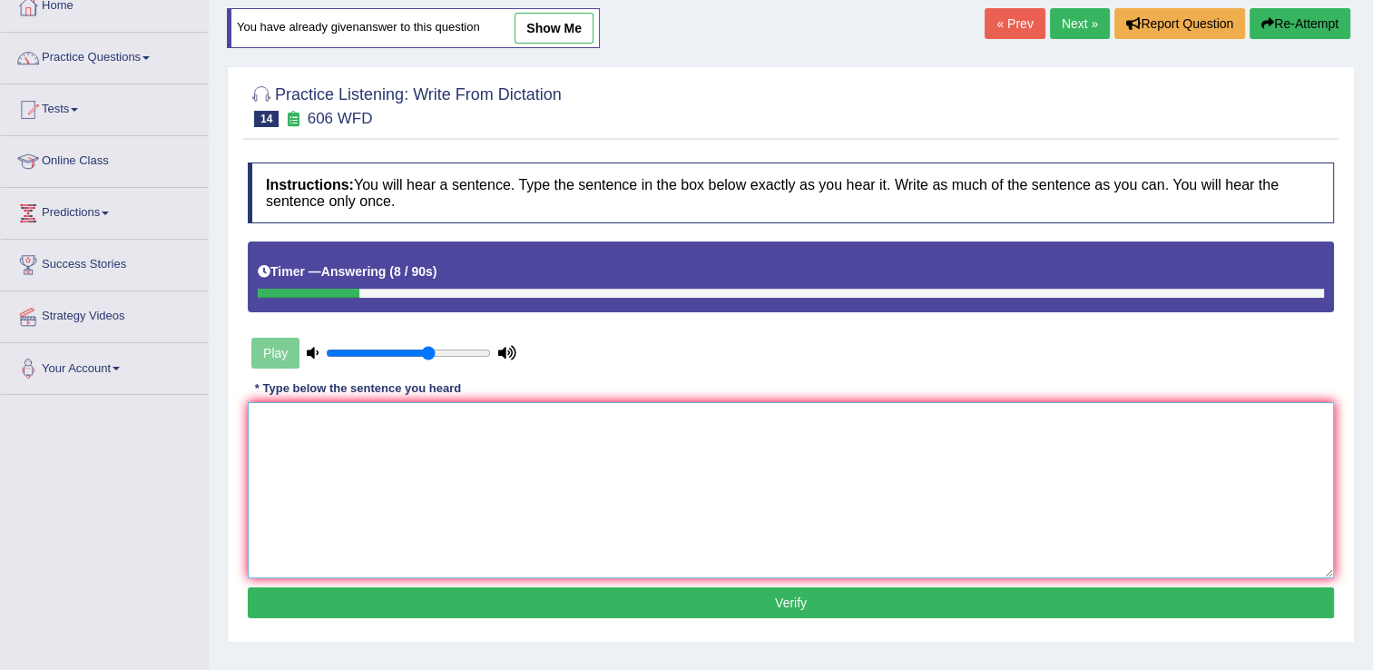
click at [312, 470] on textarea at bounding box center [791, 490] width 1086 height 176
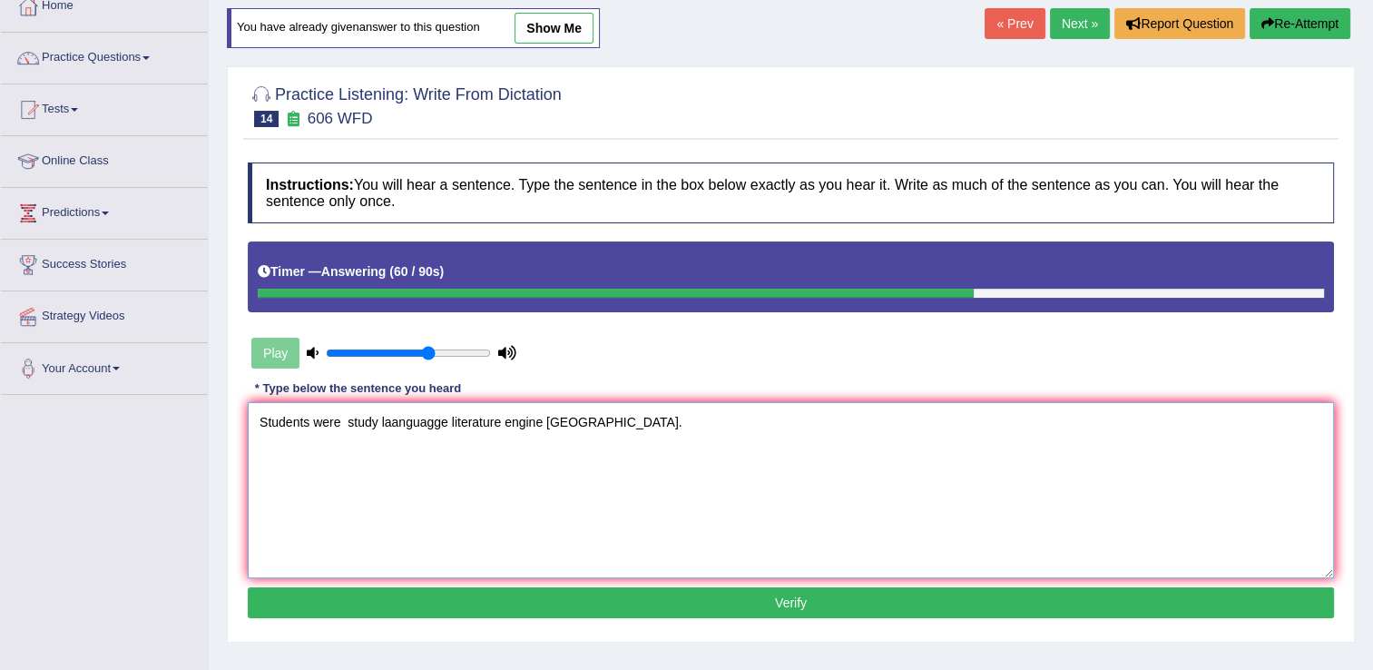
click at [435, 423] on textarea "Students were study laanguagge literature engine greece." at bounding box center [791, 490] width 1086 height 176
click at [394, 419] on textarea "Students were study laanguage literature engine greece." at bounding box center [791, 490] width 1086 height 176
click at [375, 418] on textarea "Students were study language literature engine greece." at bounding box center [791, 490] width 1086 height 176
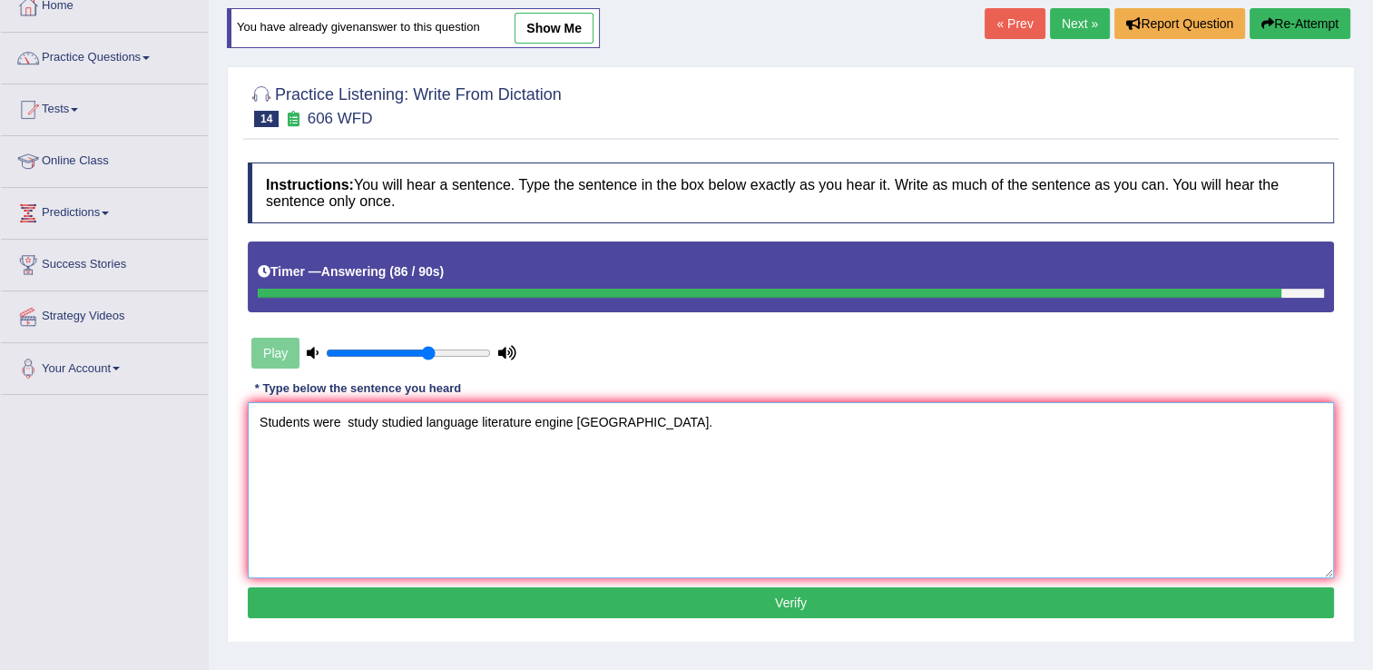
click at [508, 423] on textarea "Students were study studied language literature engine greece." at bounding box center [791, 490] width 1086 height 176
type textarea "Students were study studied language litereture engine greece."
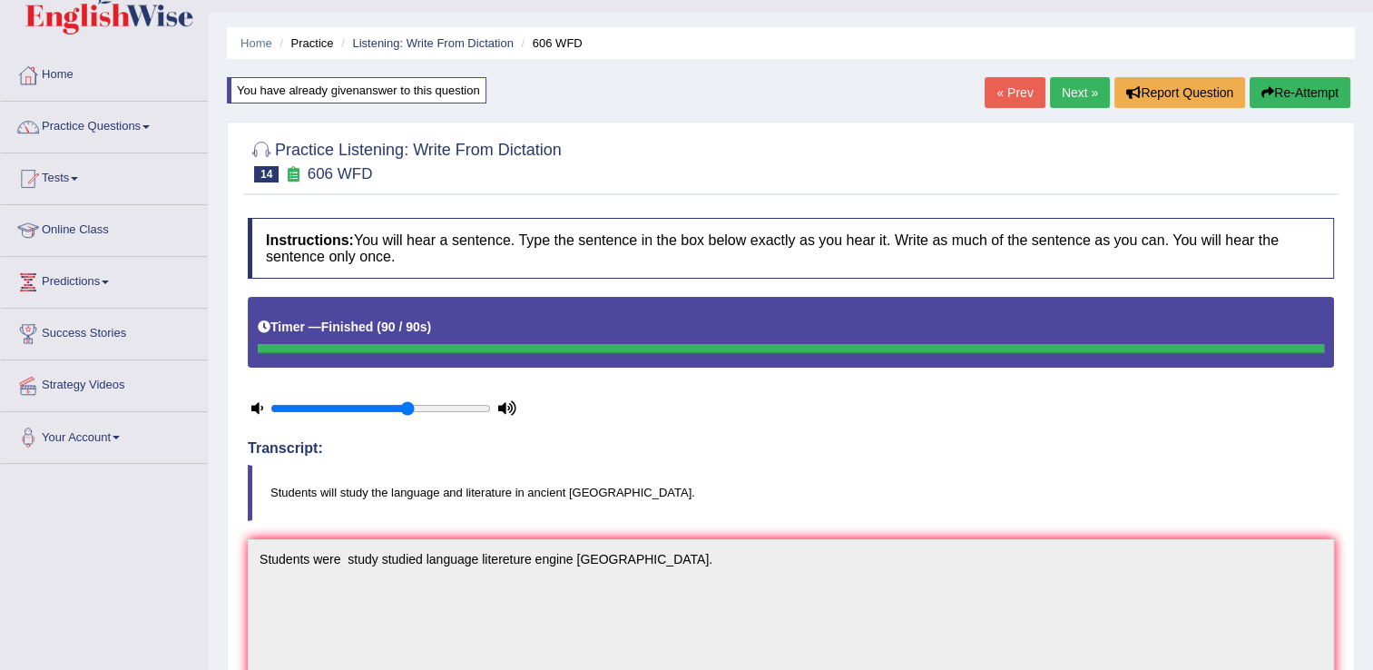
scroll to position [36, 0]
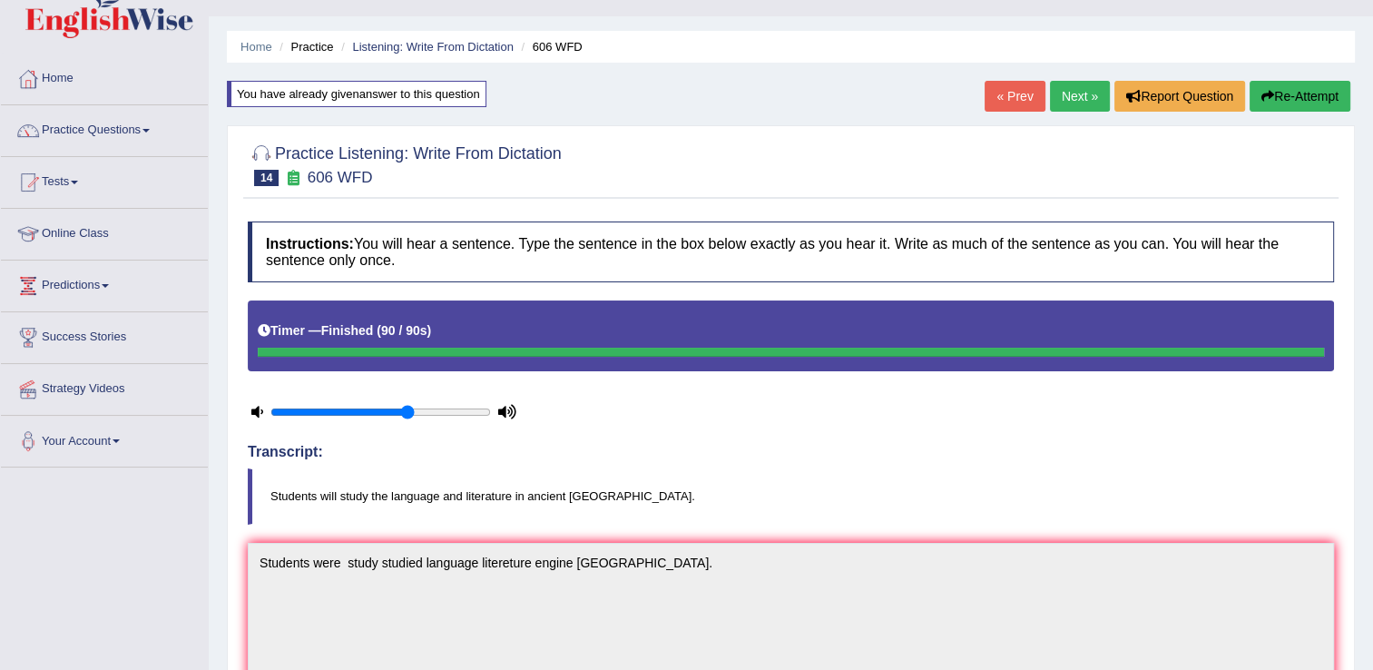
click at [1090, 93] on link "Next »" at bounding box center [1080, 96] width 60 height 31
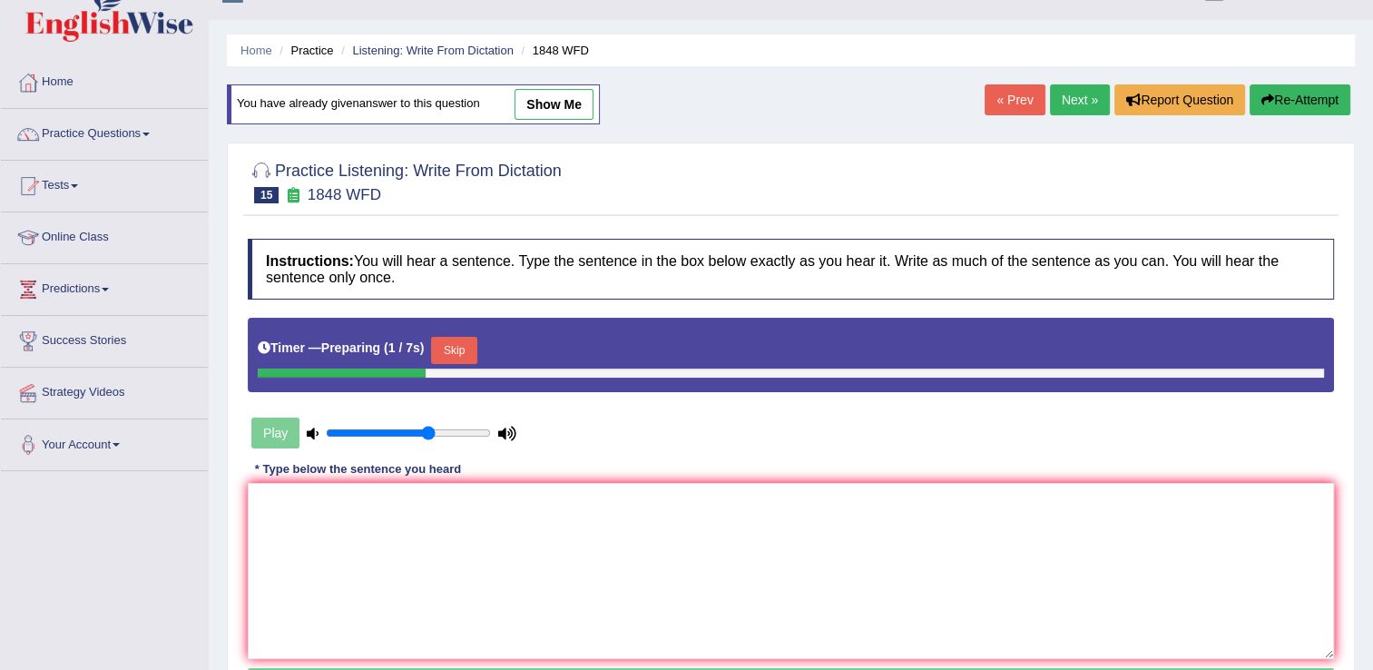
scroll to position [73, 0]
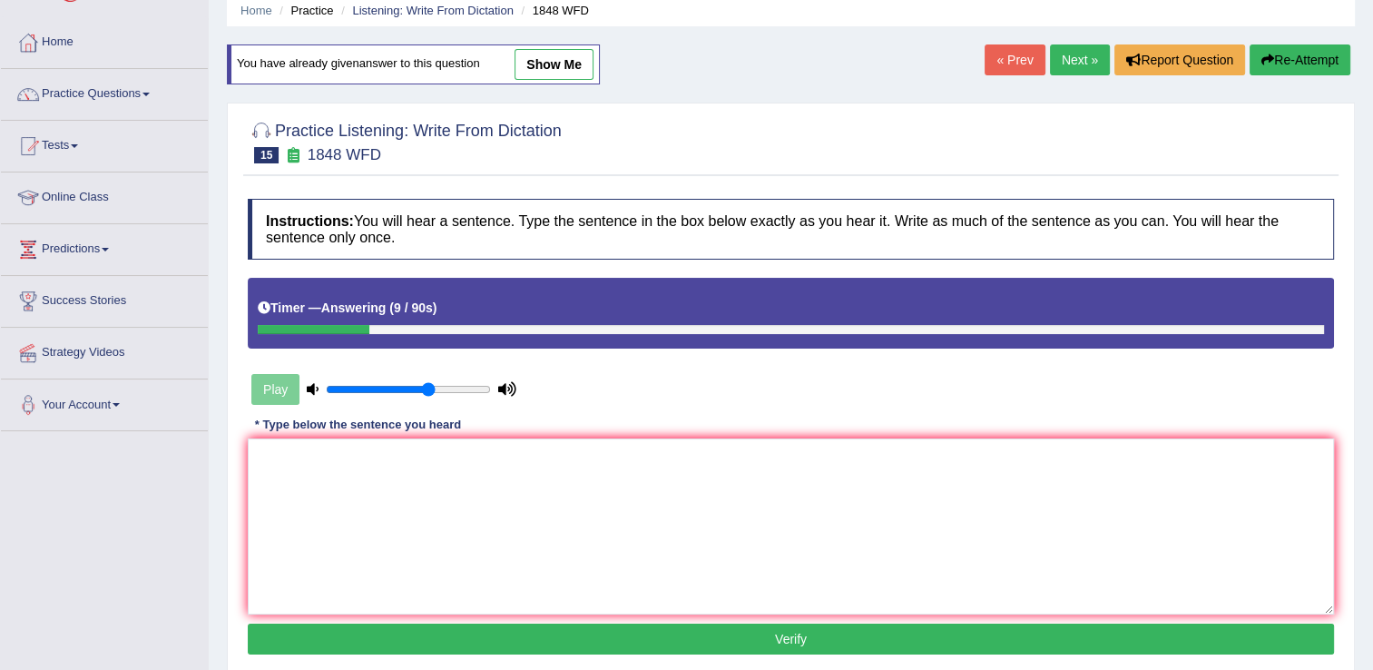
click at [1317, 49] on button "Re-Attempt" at bounding box center [1299, 59] width 101 height 31
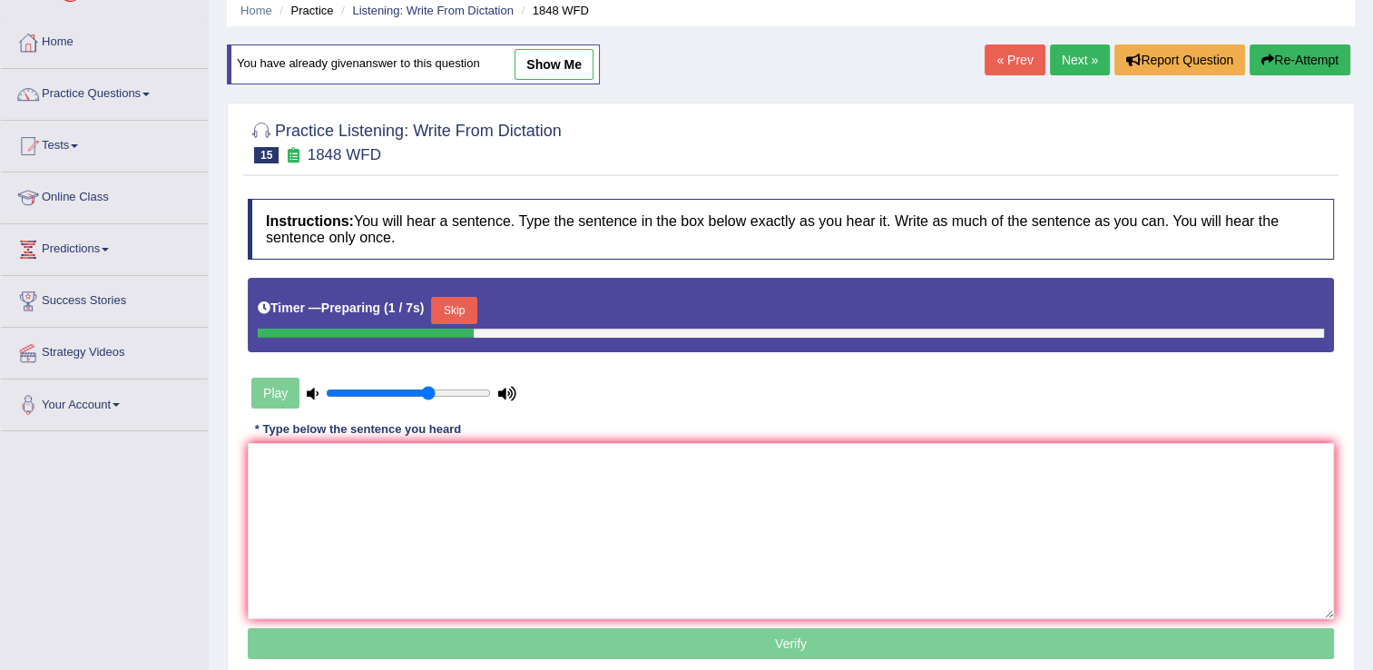
click at [454, 303] on button "Skip" at bounding box center [453, 310] width 45 height 27
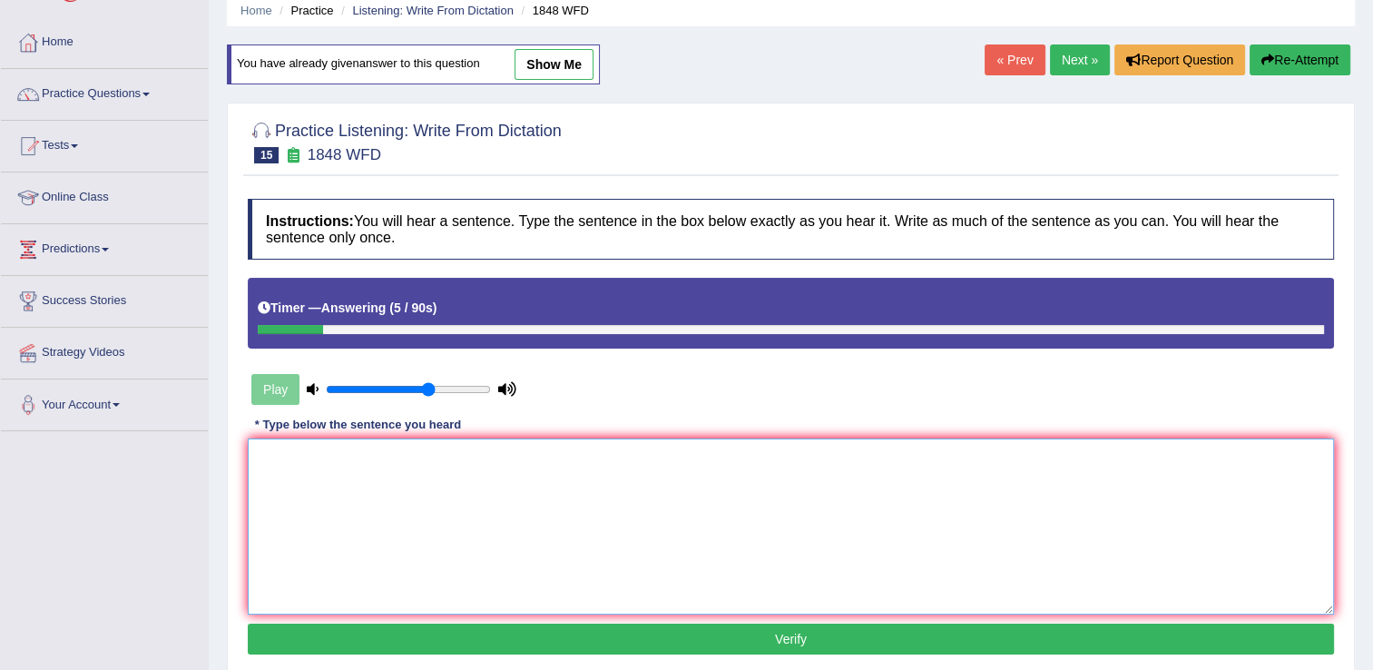
click at [298, 457] on textarea at bounding box center [791, 526] width 1086 height 176
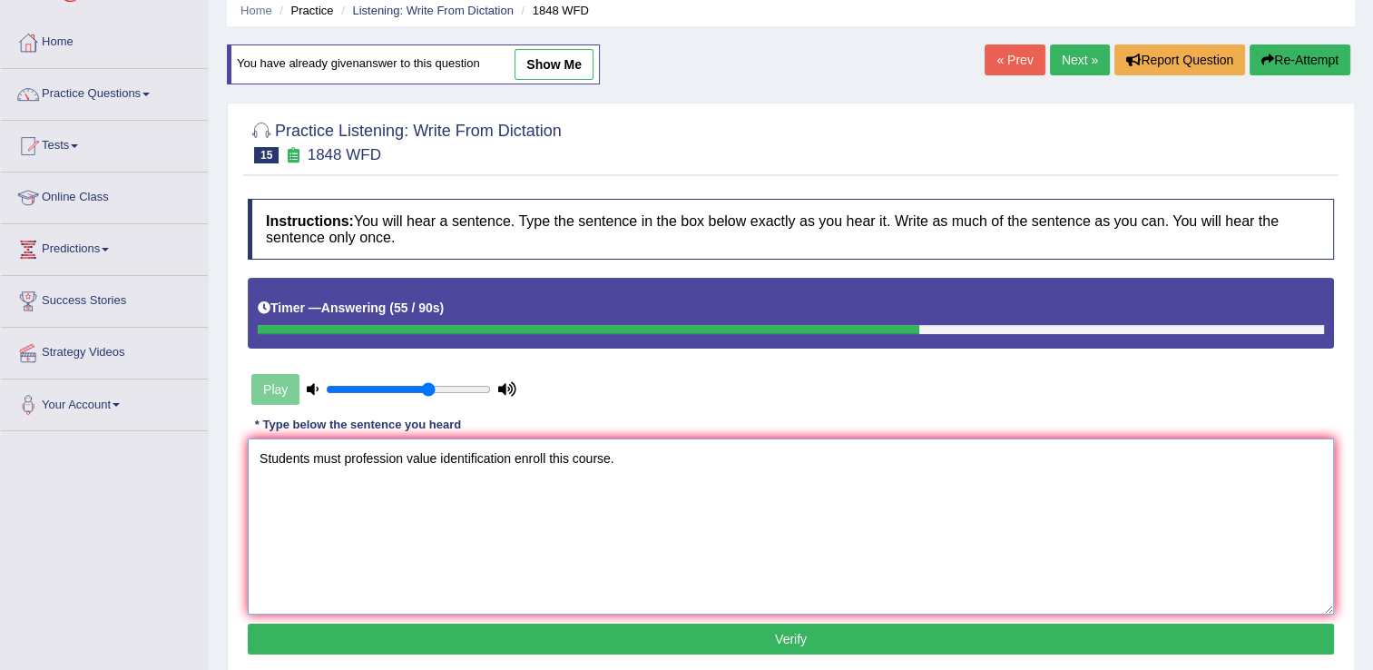
type textarea "Students must profession value identification enroll this course."
click at [766, 641] on button "Verify" at bounding box center [791, 638] width 1086 height 31
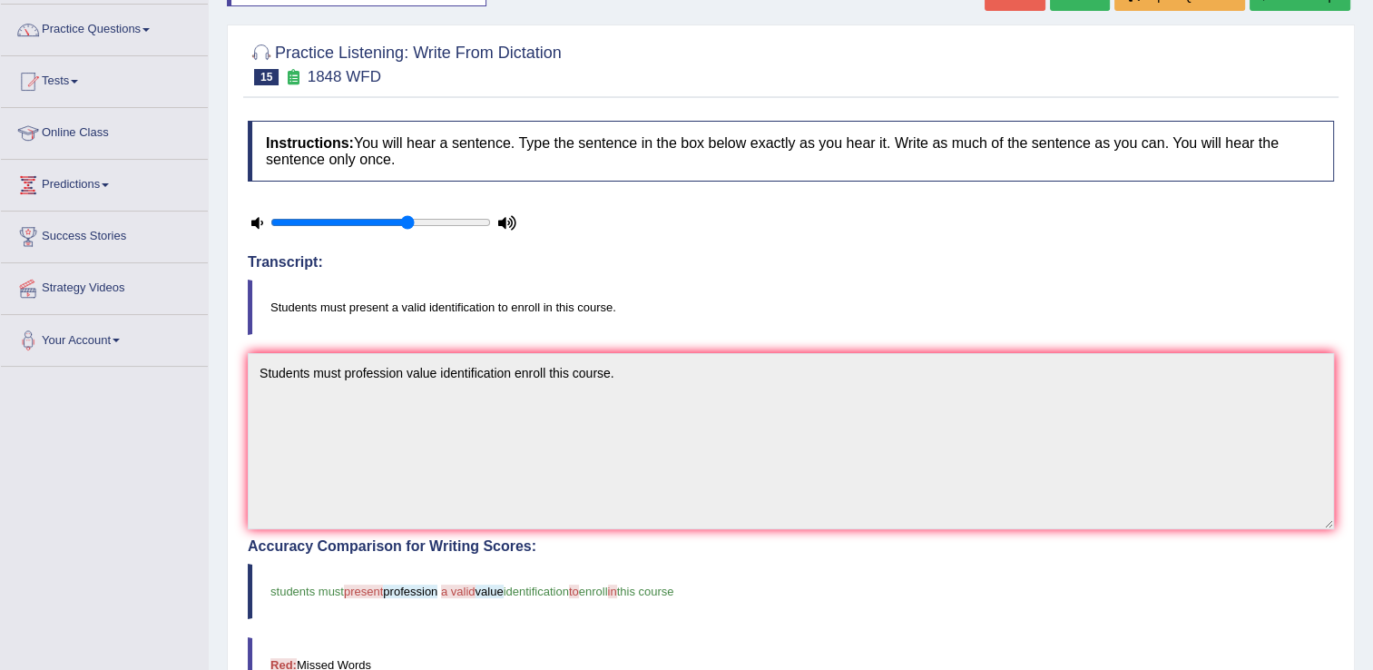
scroll to position [109, 0]
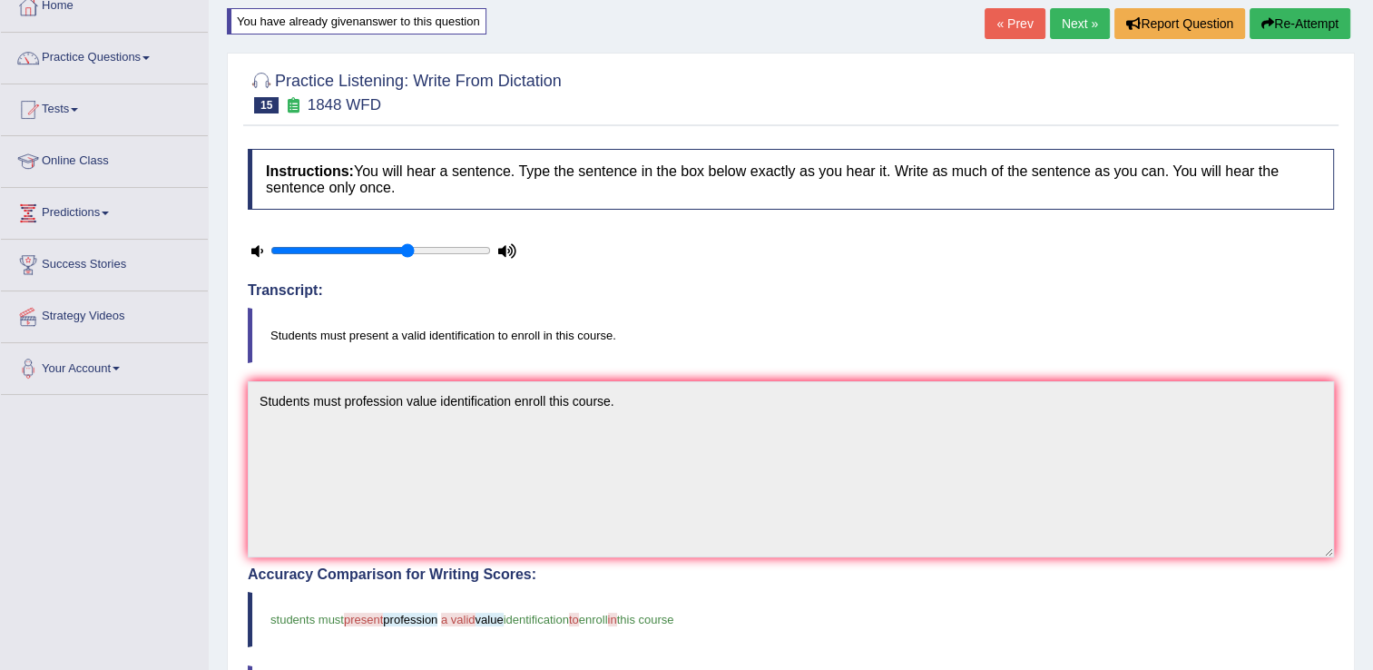
drag, startPoint x: 1292, startPoint y: 19, endPoint x: 1081, endPoint y: 20, distance: 210.5
click at [1081, 20] on div "« Prev Next » Report Question Re-Attempt" at bounding box center [1169, 25] width 370 height 35
click at [1081, 20] on link "Next »" at bounding box center [1080, 23] width 60 height 31
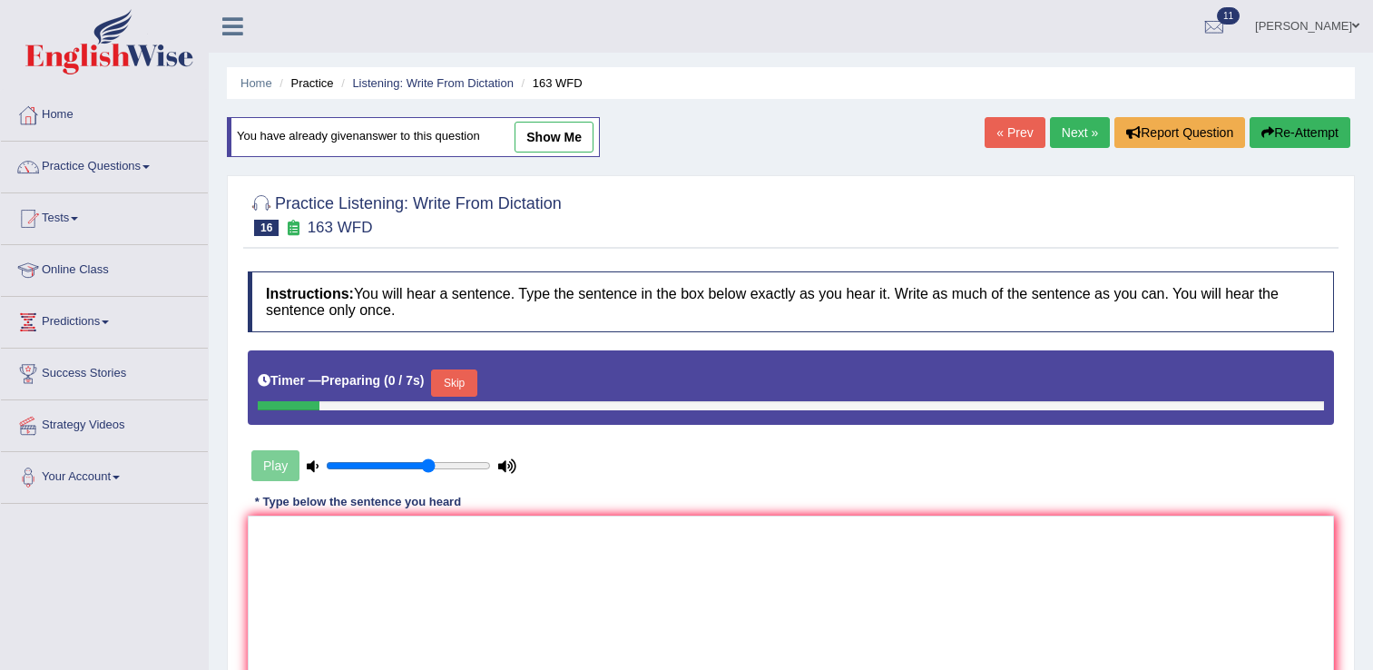
click at [1011, 133] on link "« Prev" at bounding box center [1014, 132] width 60 height 31
click at [452, 381] on button "Skip" at bounding box center [453, 382] width 45 height 27
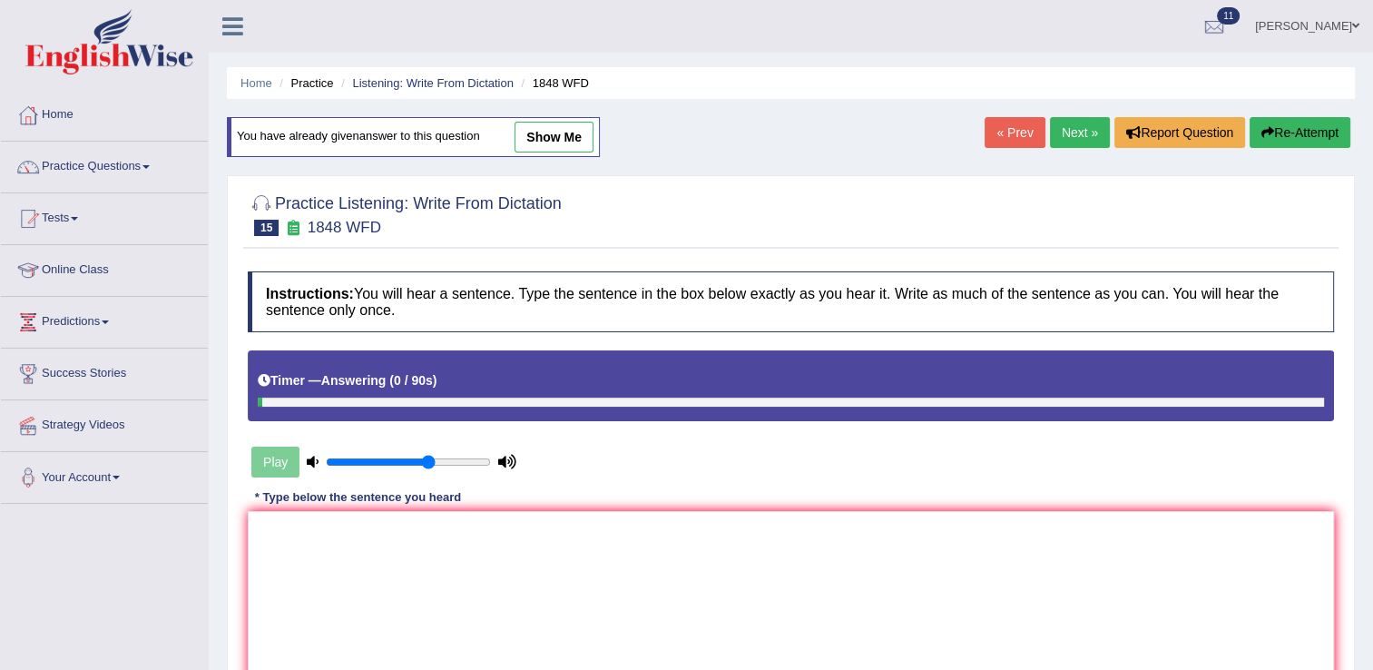
click at [1073, 122] on link "Next »" at bounding box center [1080, 132] width 60 height 31
click at [328, 543] on textarea at bounding box center [791, 599] width 1086 height 176
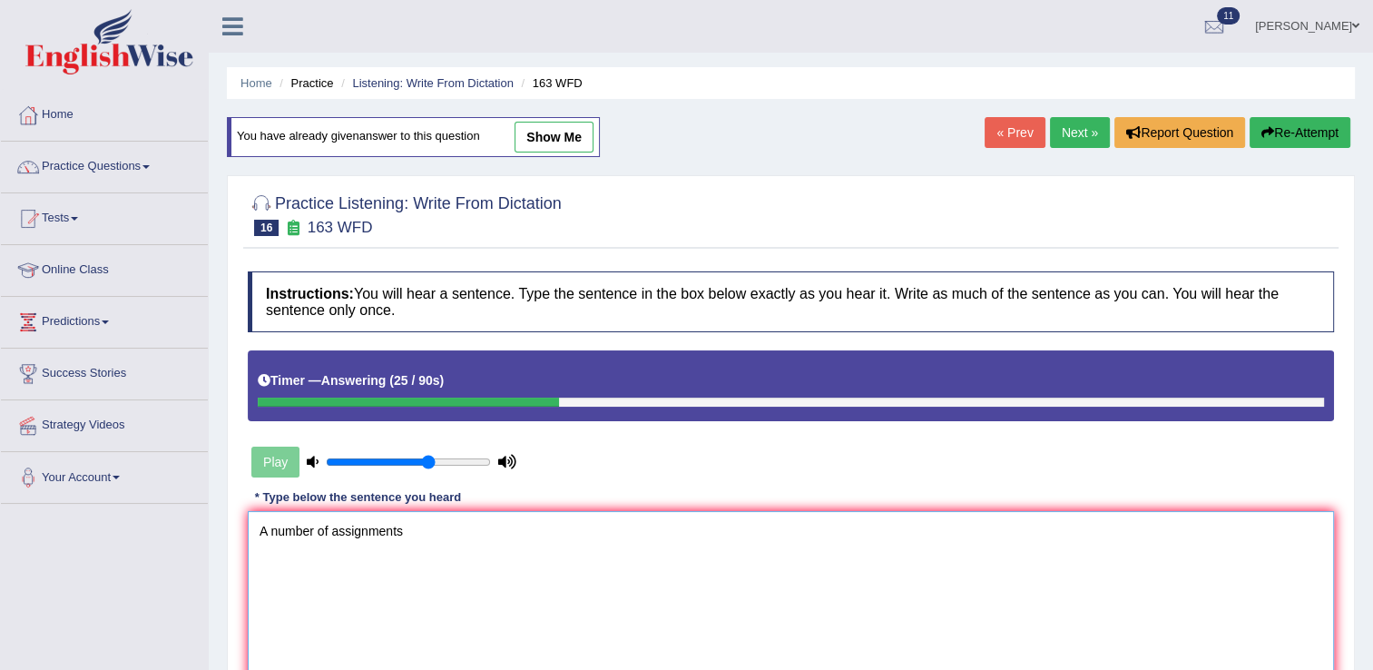
scroll to position [283, 0]
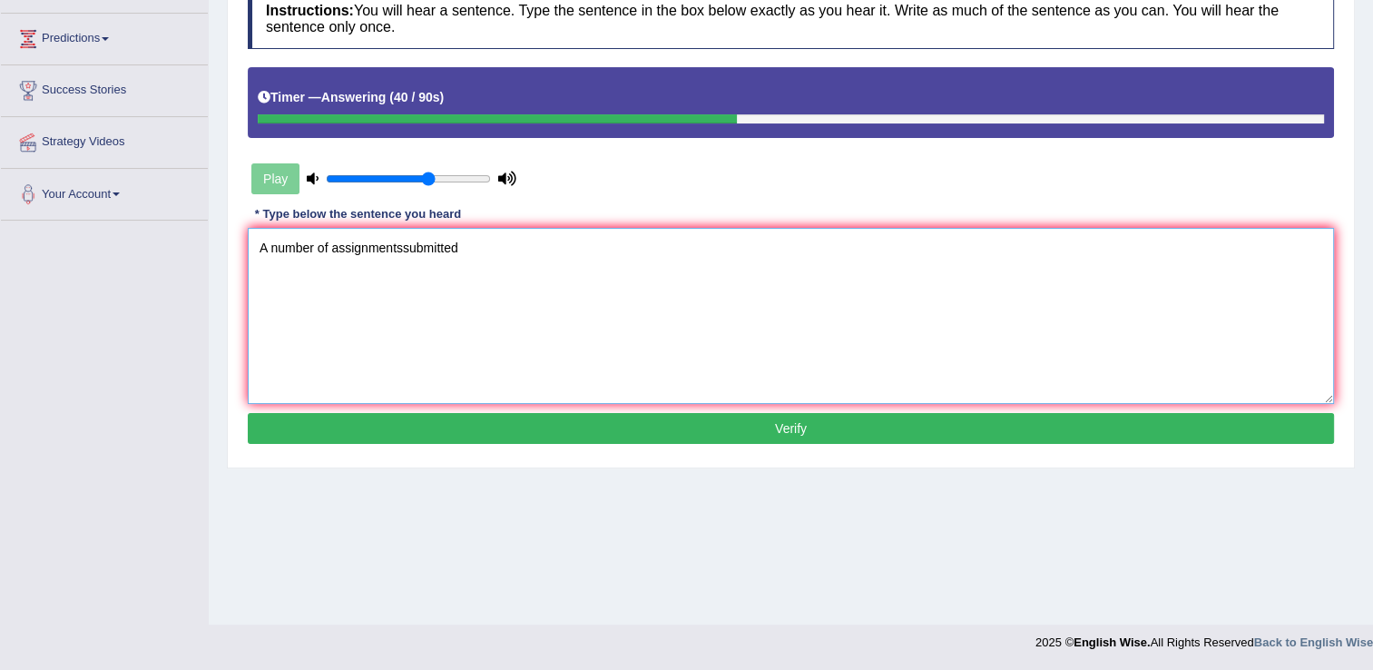
click at [404, 248] on textarea "A number of assignmentssubmitted" at bounding box center [791, 316] width 1086 height 176
click at [474, 245] on textarea "A number of assignments submitted" at bounding box center [791, 316] width 1086 height 176
type textarea "A number of assignments submitted comprehensive."
click at [762, 433] on button "Verify" at bounding box center [791, 428] width 1086 height 31
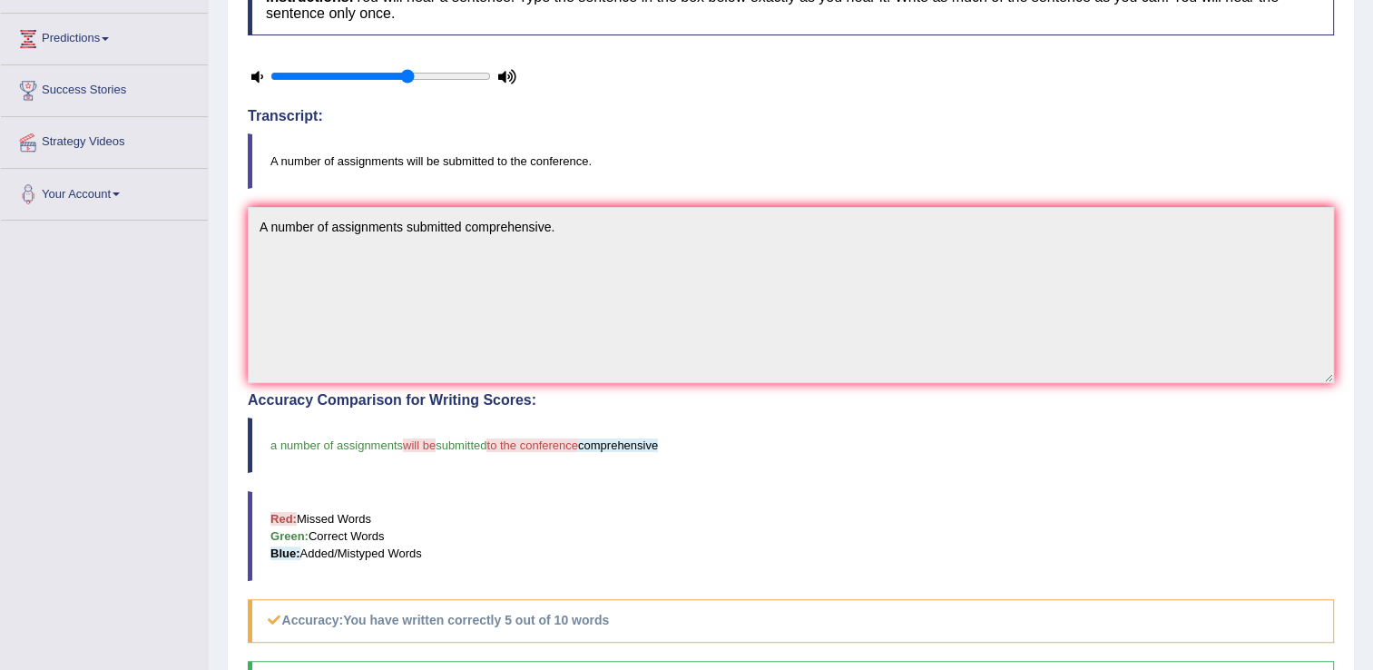
click at [577, 448] on span "to the conference" at bounding box center [531, 445] width 91 height 14
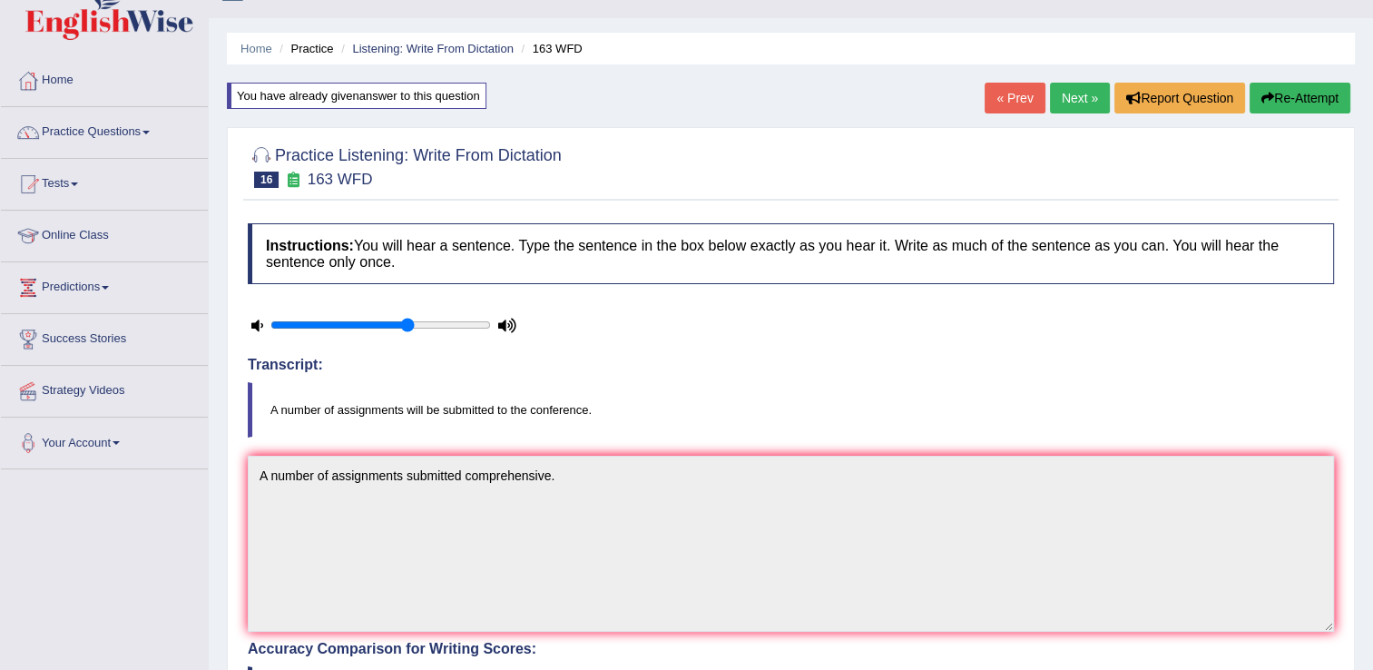
scroll to position [0, 0]
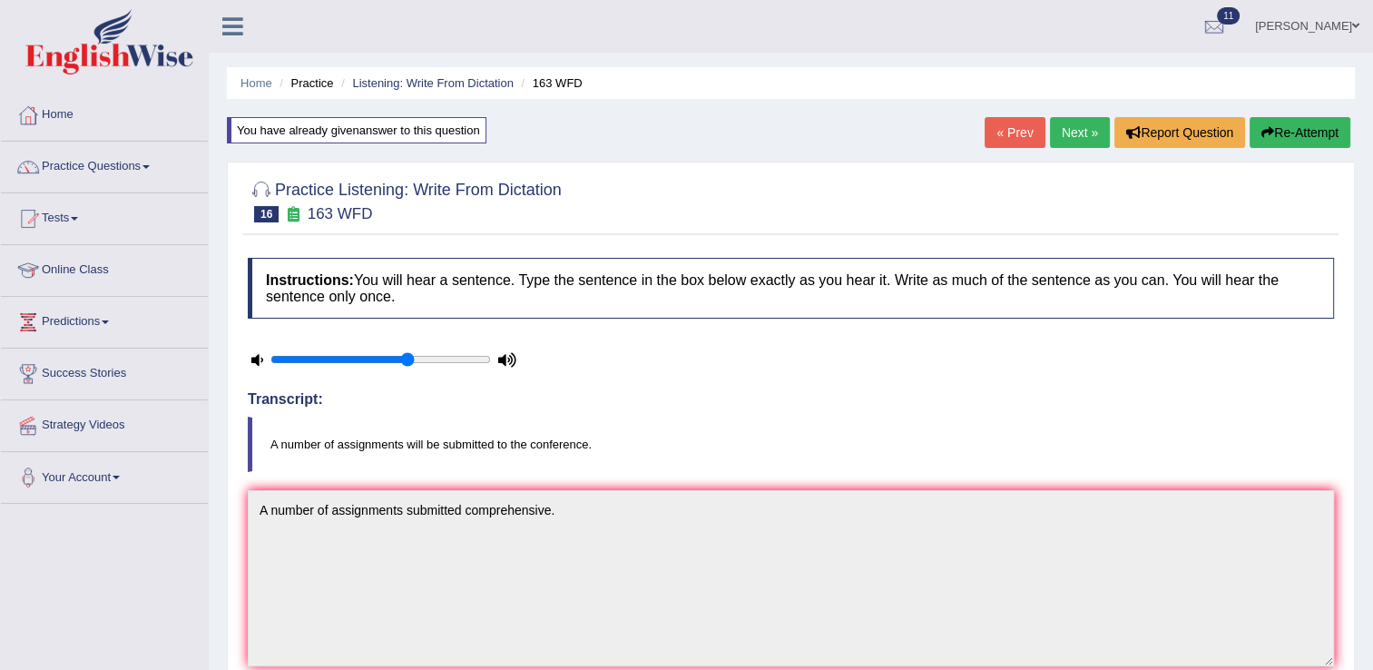
click at [1086, 136] on link "Next »" at bounding box center [1080, 132] width 60 height 31
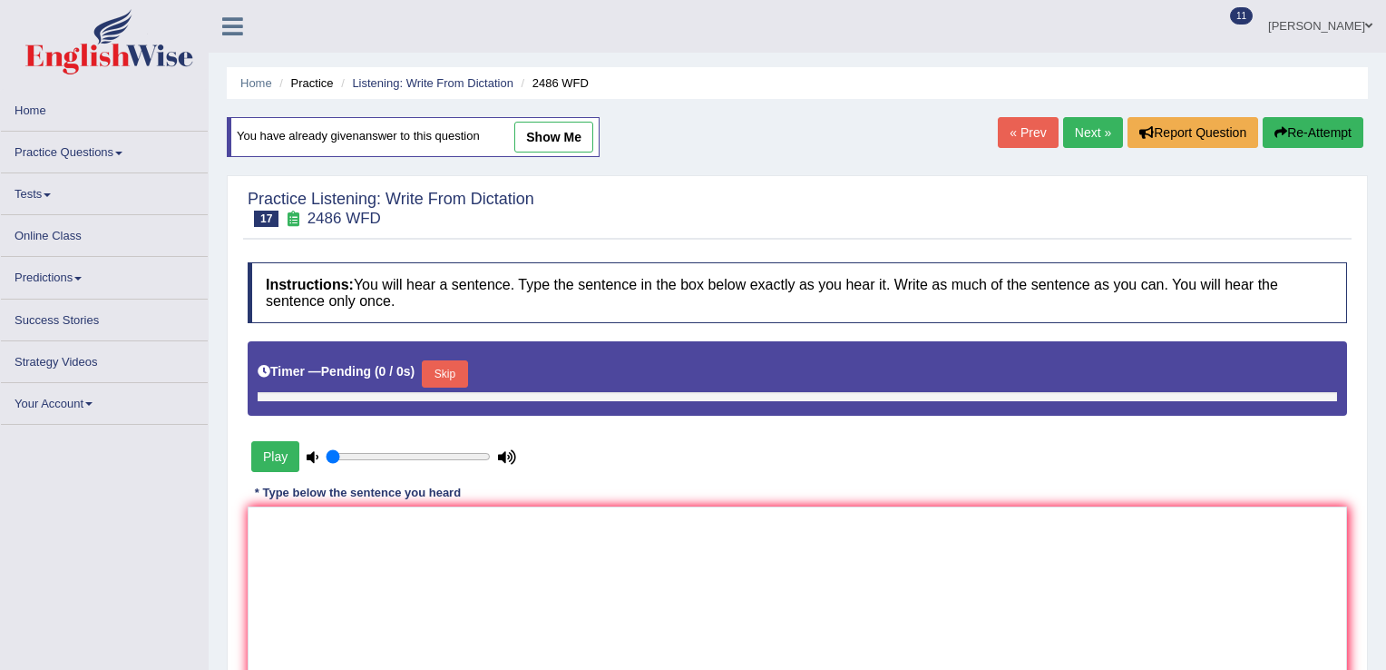
type input "0.65"
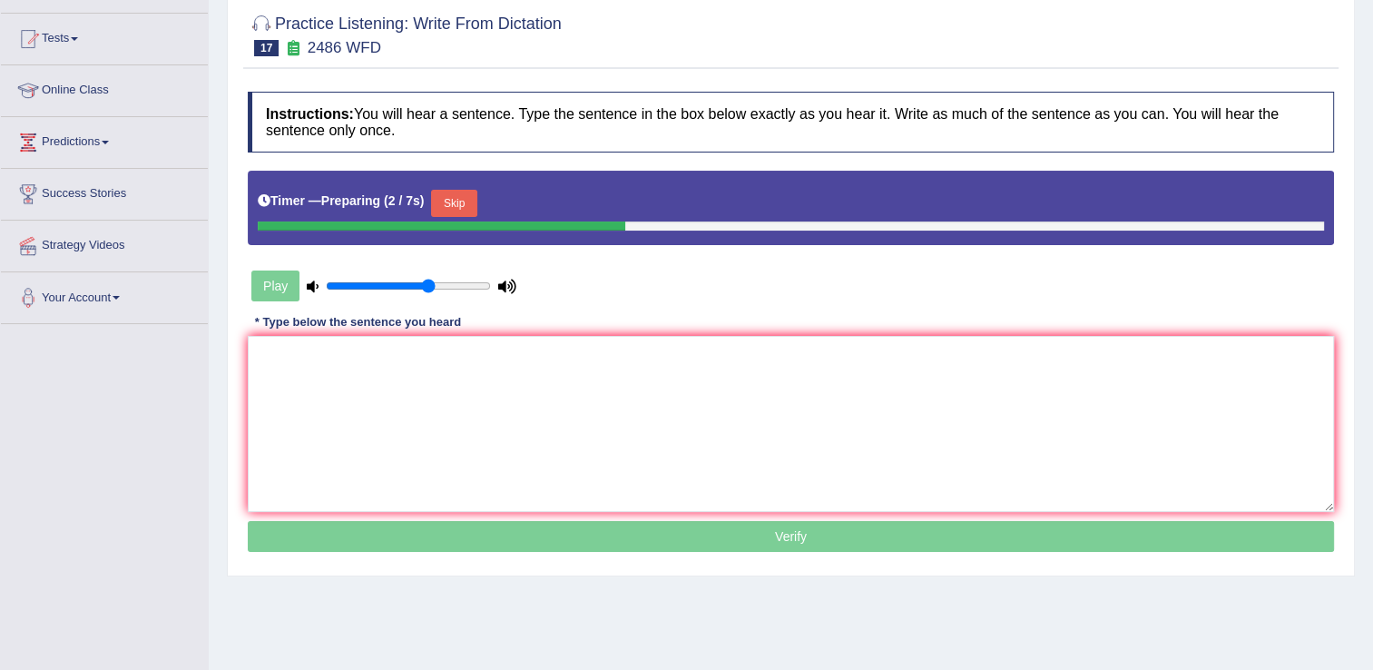
scroll to position [181, 0]
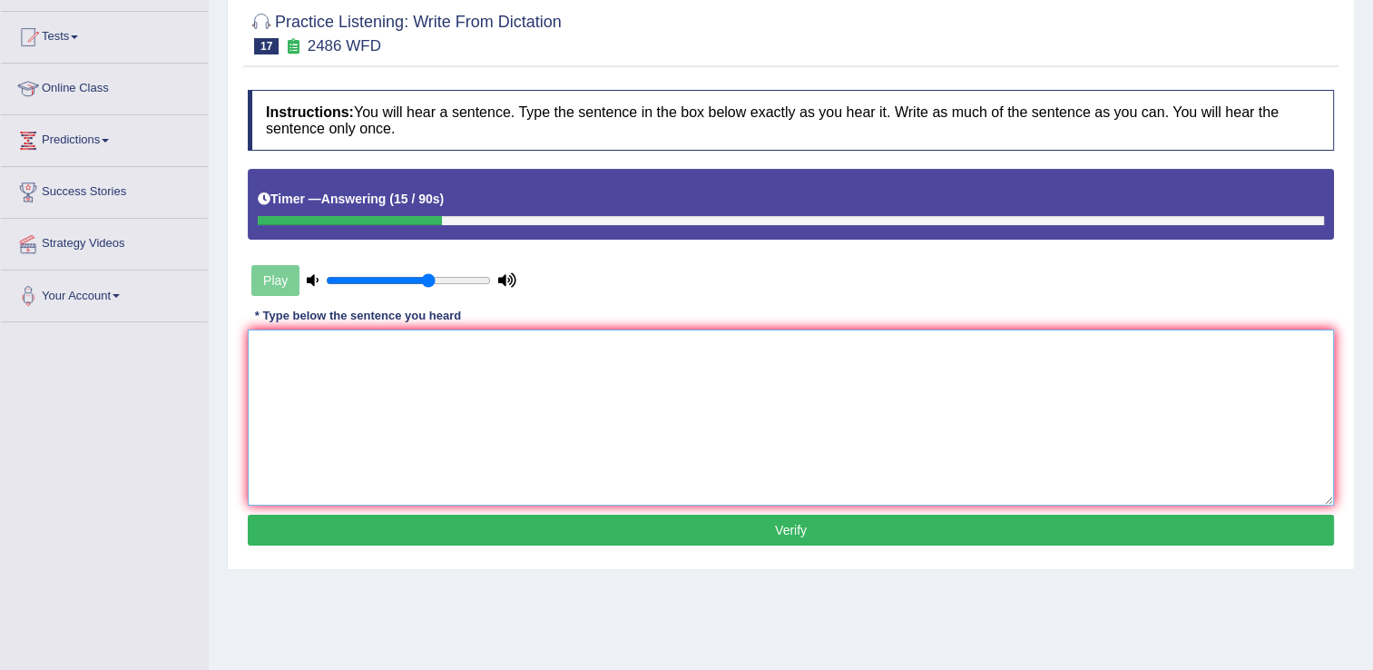
click at [302, 355] on textarea at bounding box center [791, 417] width 1086 height 176
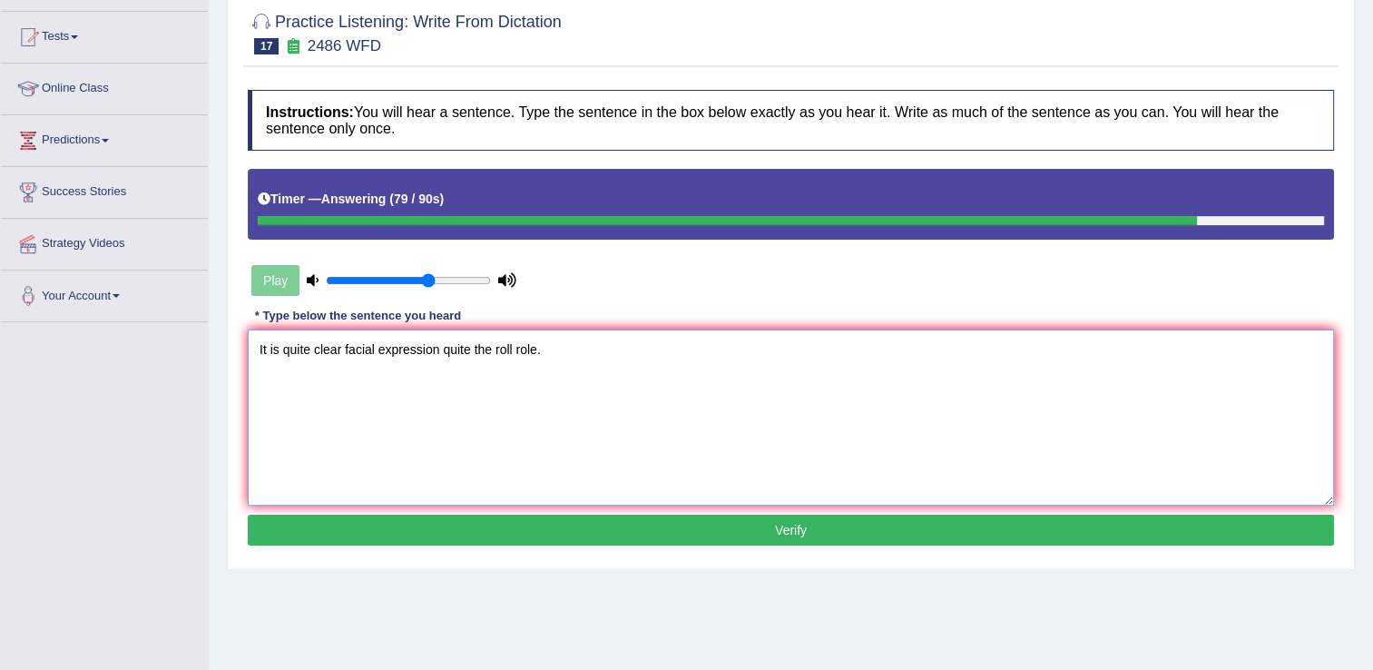
type textarea "It is quite clear facial expression quite the roll role."
click at [763, 524] on button "Verify" at bounding box center [791, 529] width 1086 height 31
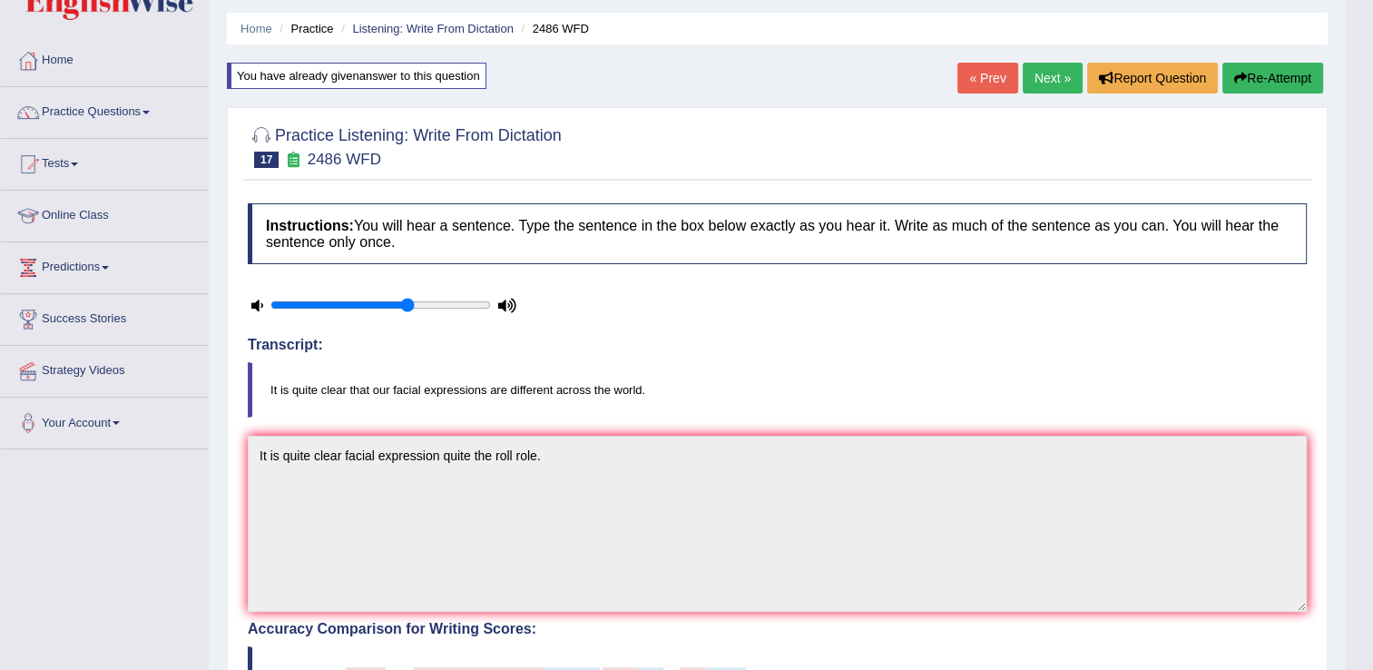
scroll to position [0, 0]
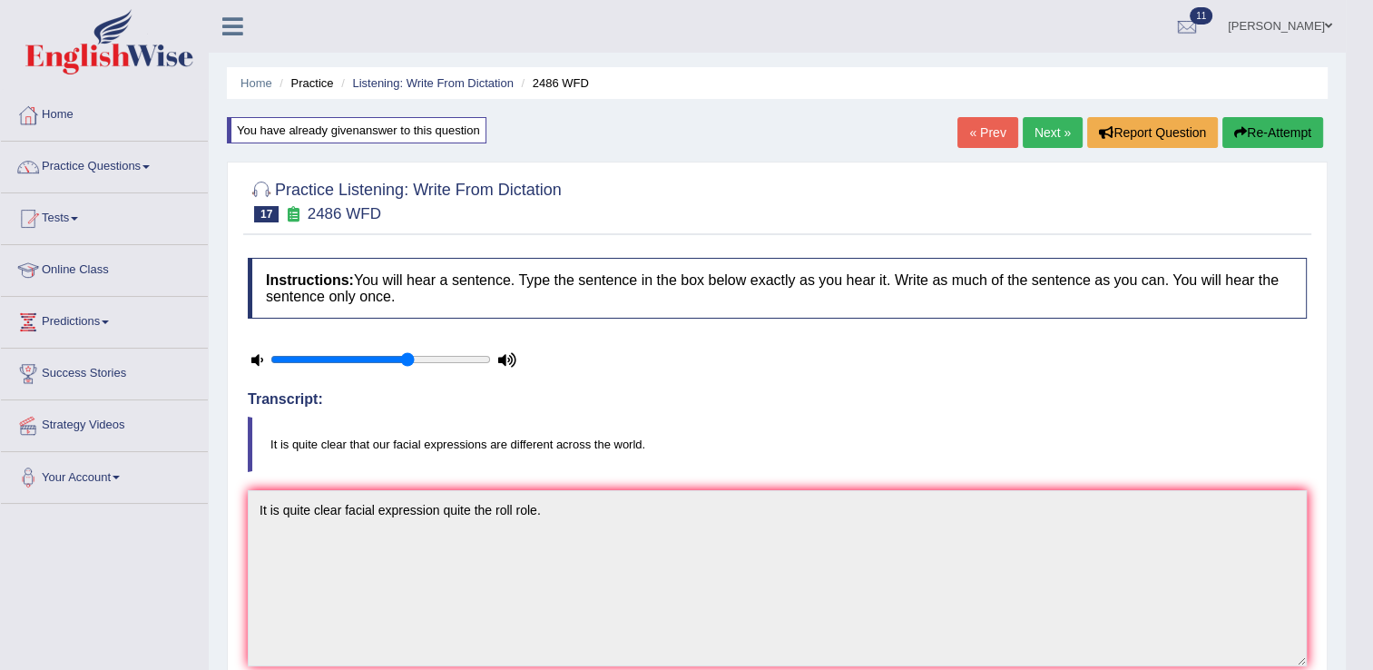
click at [1045, 132] on link "Next »" at bounding box center [1052, 132] width 60 height 31
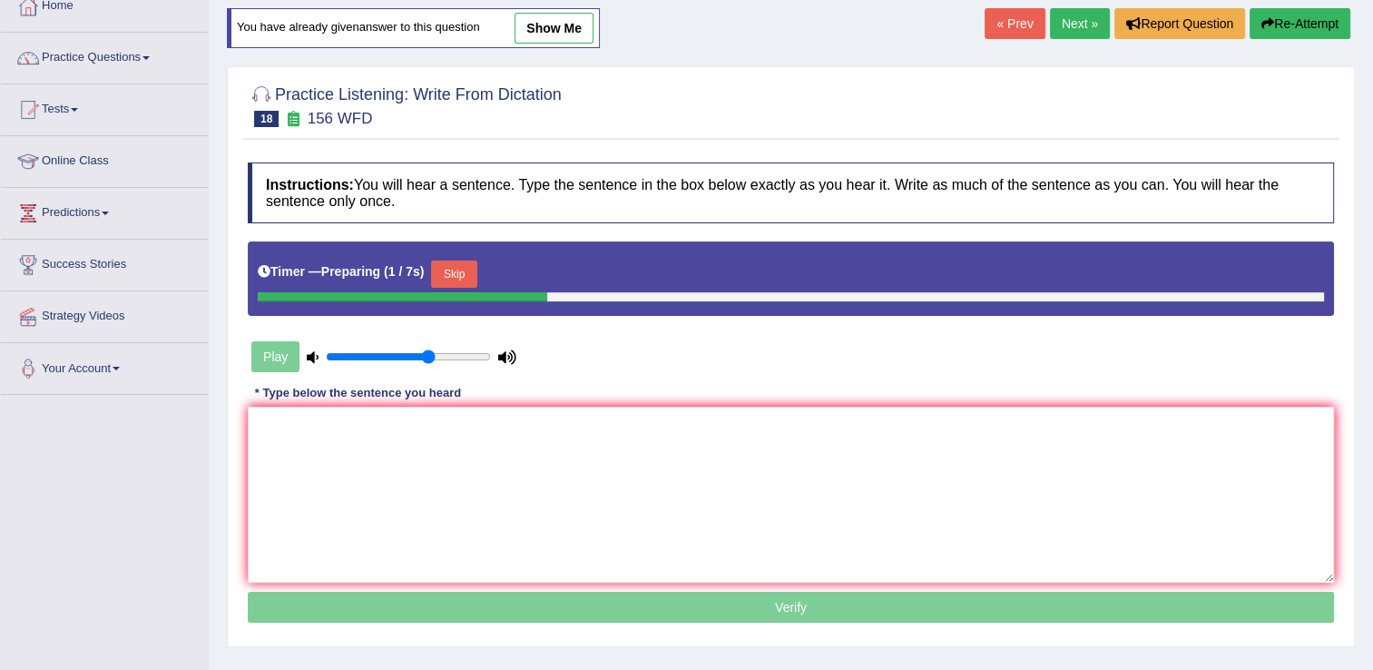
scroll to position [145, 0]
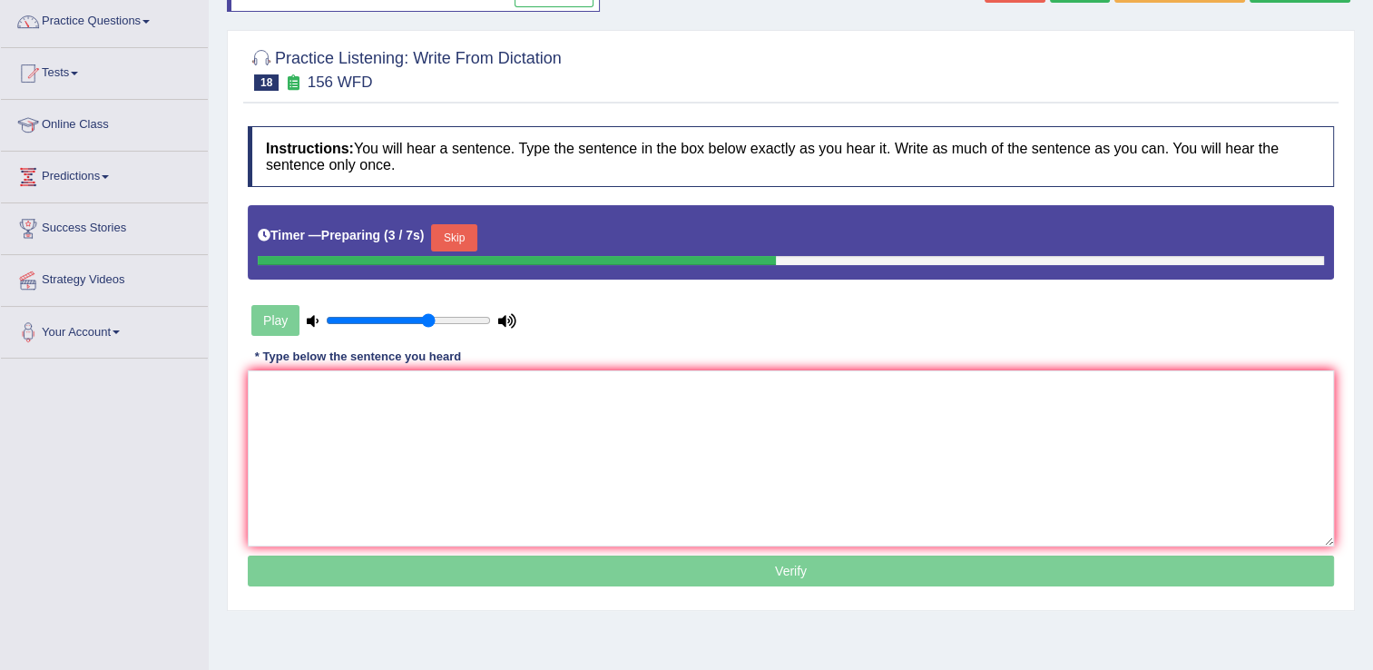
click at [460, 238] on button "Skip" at bounding box center [453, 237] width 45 height 27
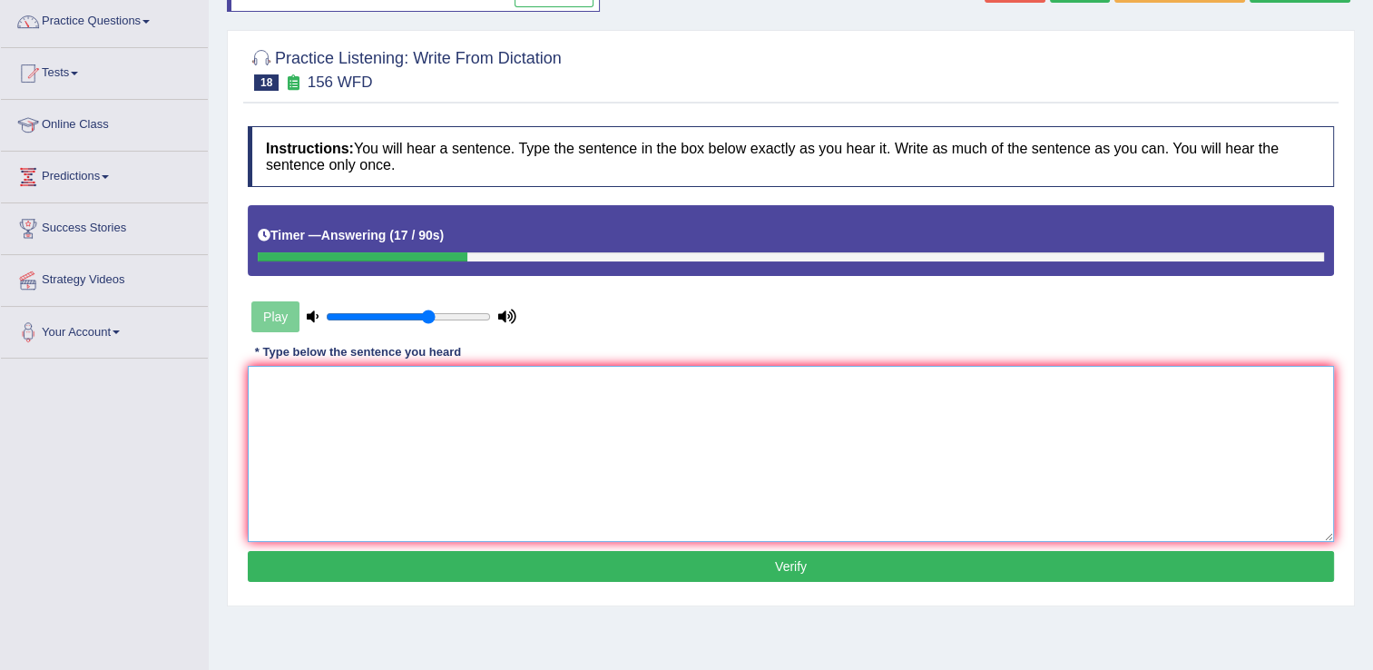
click at [348, 404] on textarea at bounding box center [791, 454] width 1086 height 176
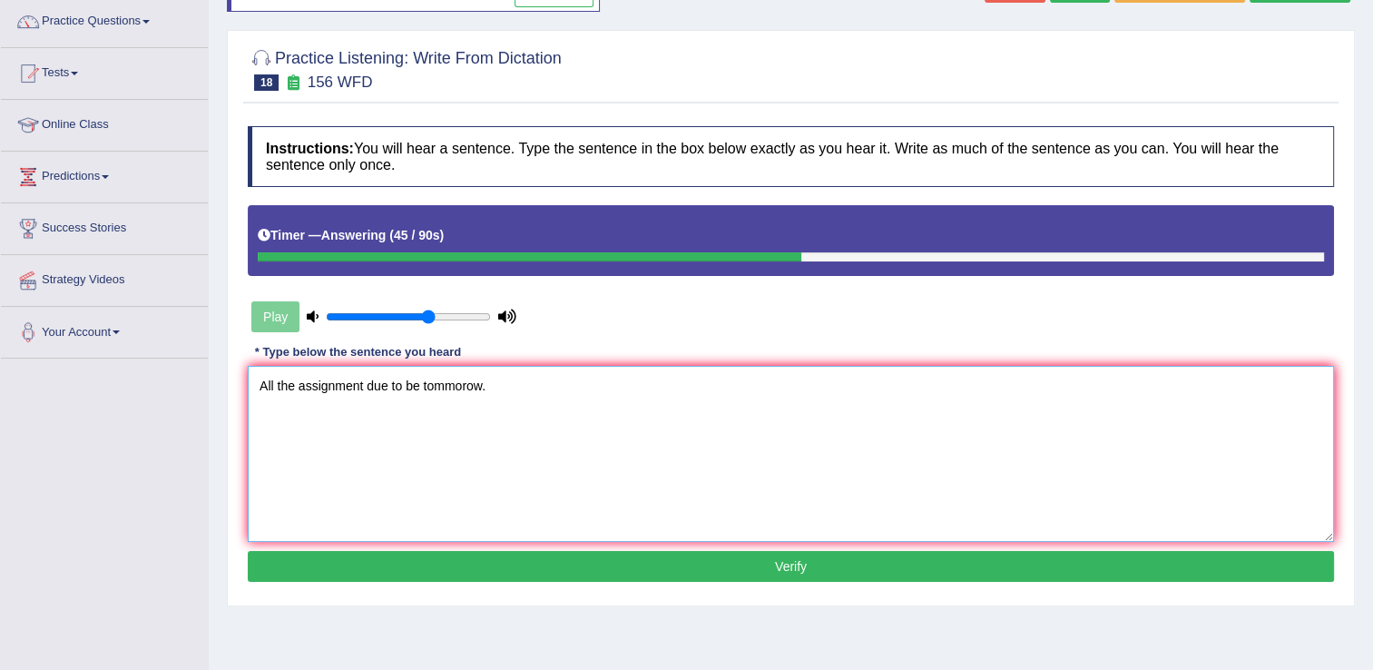
click at [468, 381] on textarea "All the assignment due to be tommorow." at bounding box center [791, 454] width 1086 height 176
type textarea "All the assignment due to be tommorrow."
click at [781, 572] on button "Verify" at bounding box center [791, 566] width 1086 height 31
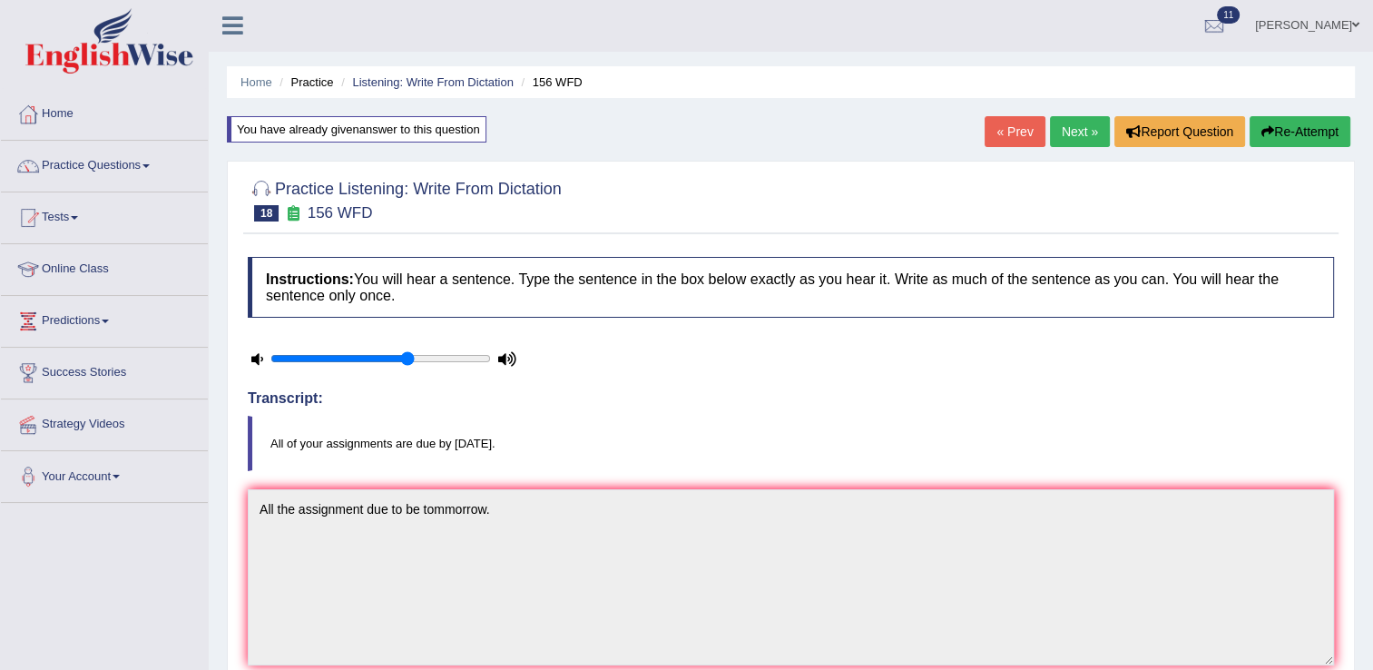
scroll to position [0, 0]
click at [1286, 118] on button "Re-Attempt" at bounding box center [1299, 132] width 101 height 31
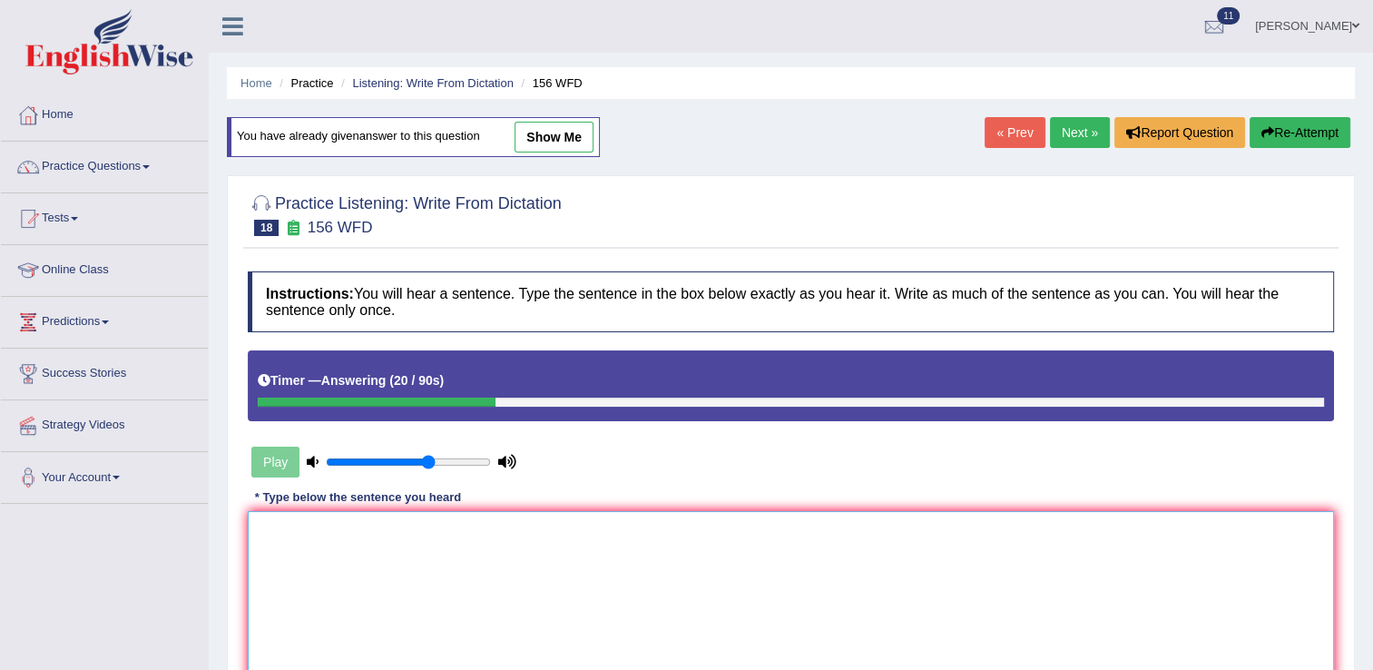
click at [294, 565] on textarea at bounding box center [791, 599] width 1086 height 176
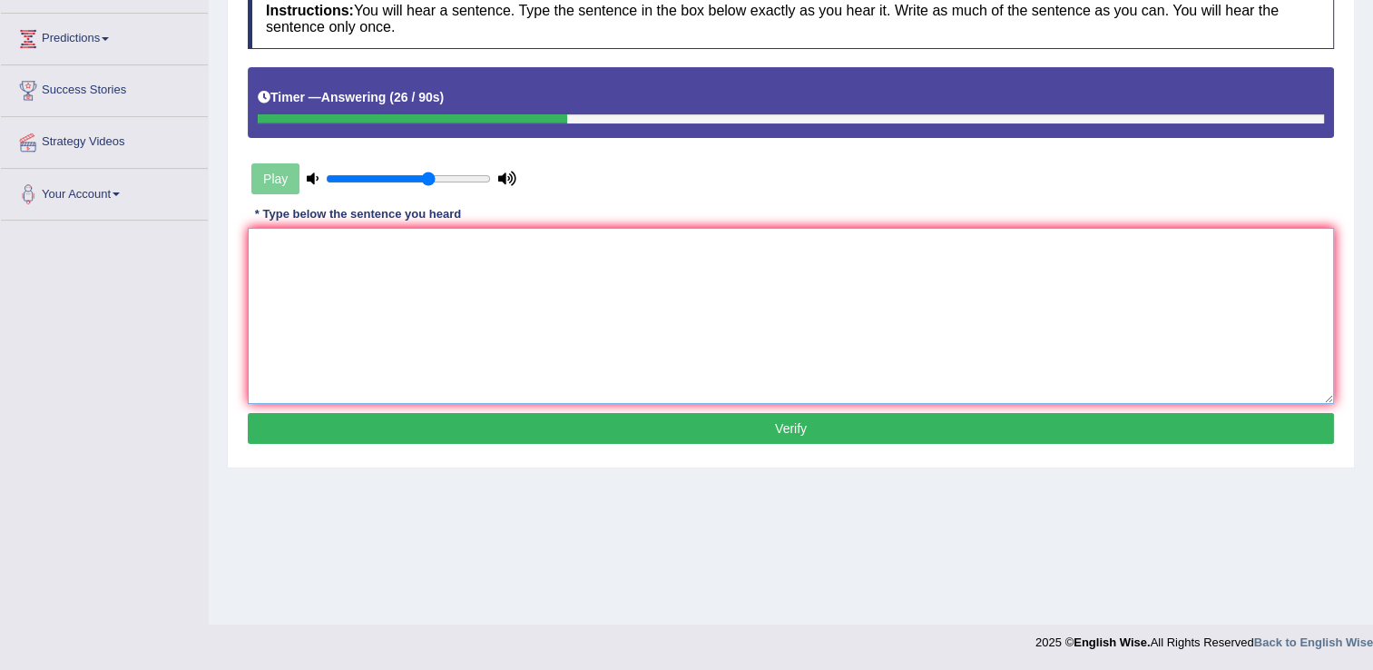
click at [284, 253] on textarea at bounding box center [791, 316] width 1086 height 176
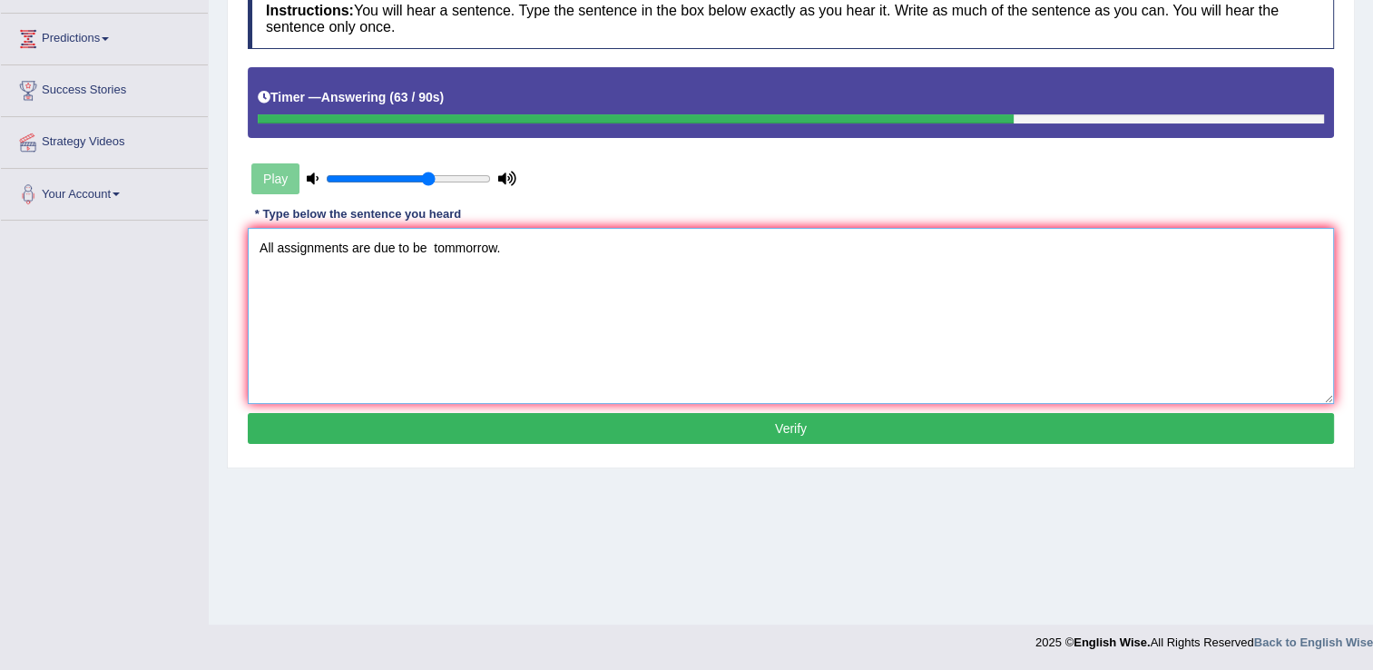
type textarea "All assignments are due to be tommorrow."
click at [762, 434] on button "Verify" at bounding box center [791, 428] width 1086 height 31
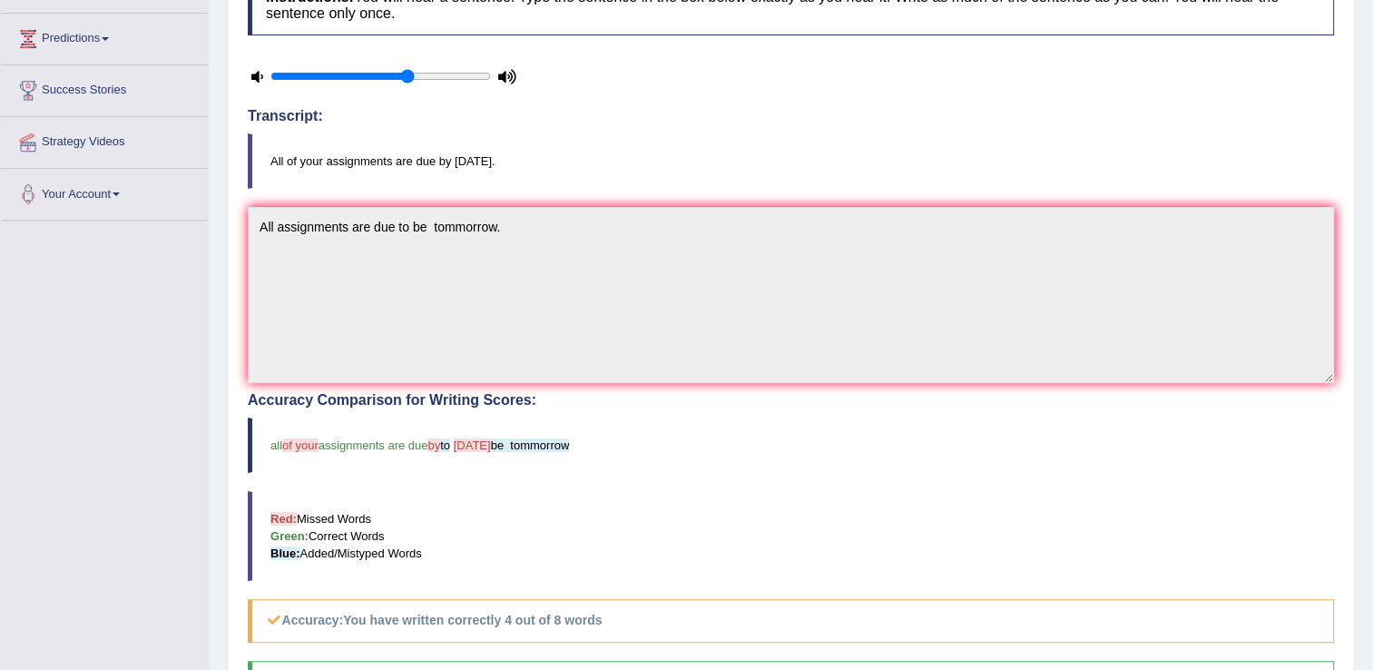
drag, startPoint x: 982, startPoint y: 444, endPoint x: 907, endPoint y: 466, distance: 77.8
click at [957, 429] on blockquote "all of your assignments are due by to [DATE] be tommorrow" at bounding box center [791, 444] width 1086 height 55
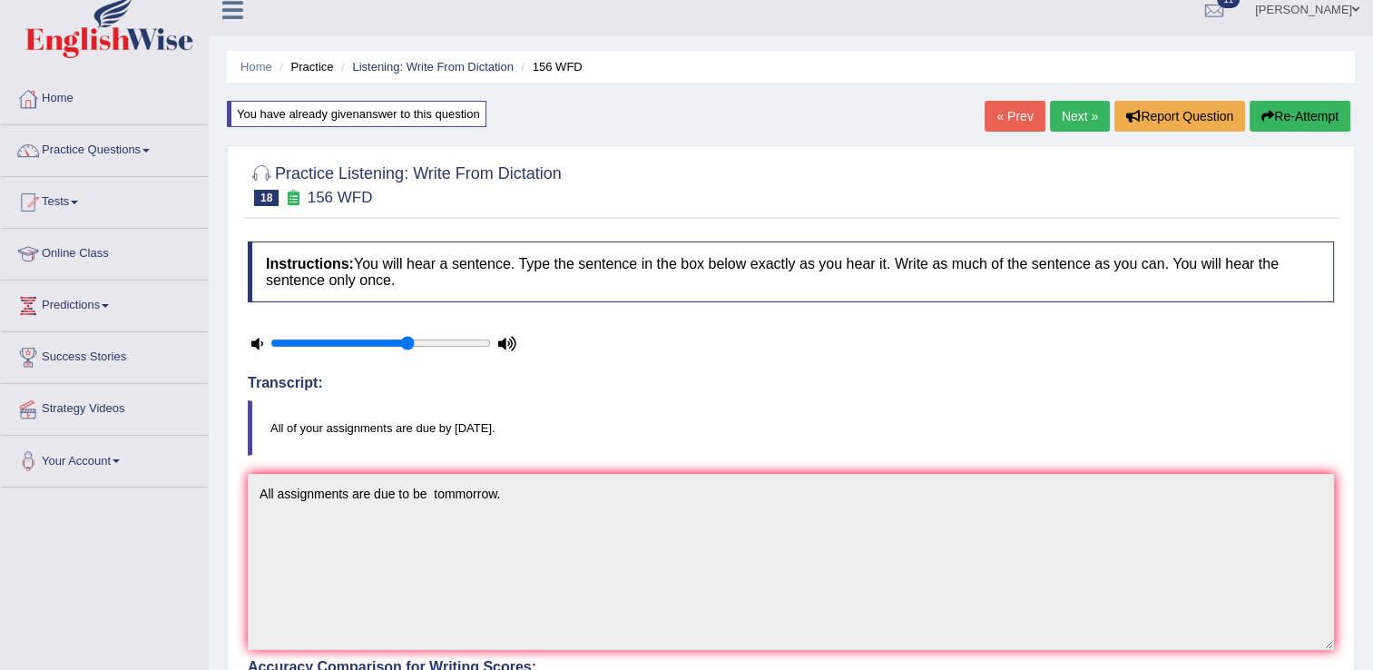
scroll to position [0, 0]
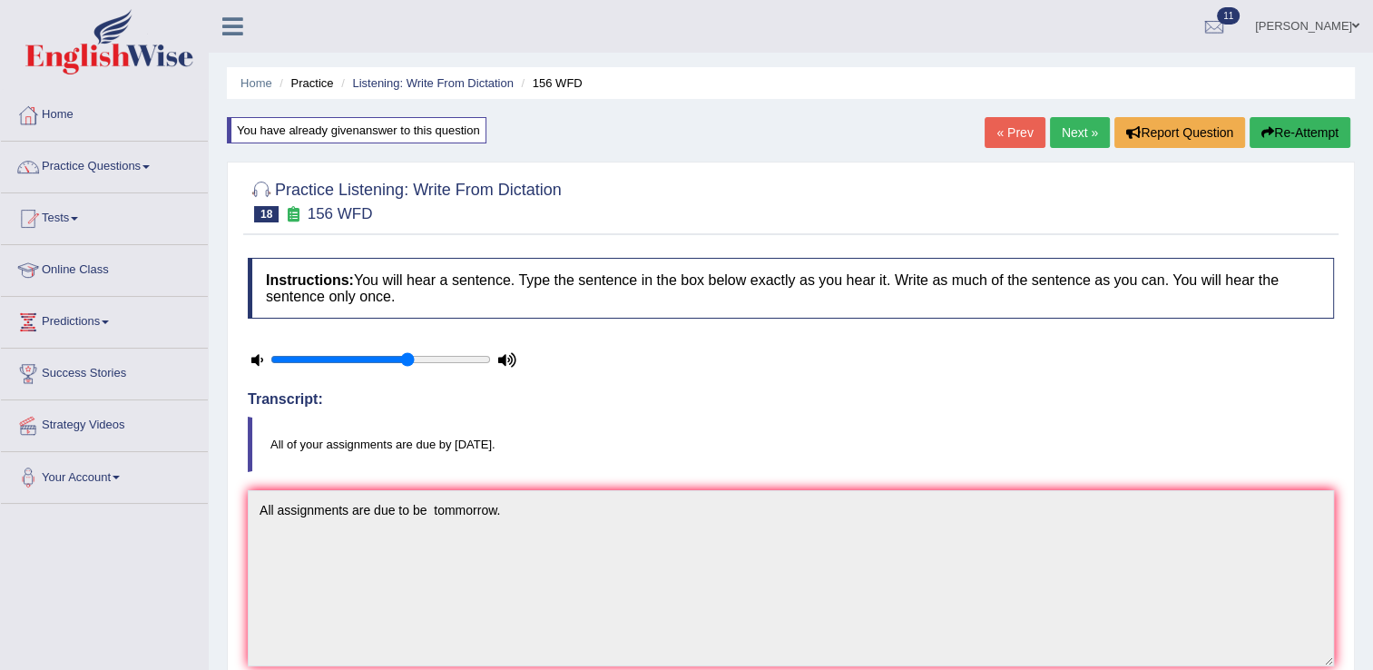
click at [1087, 139] on link "Next »" at bounding box center [1080, 132] width 60 height 31
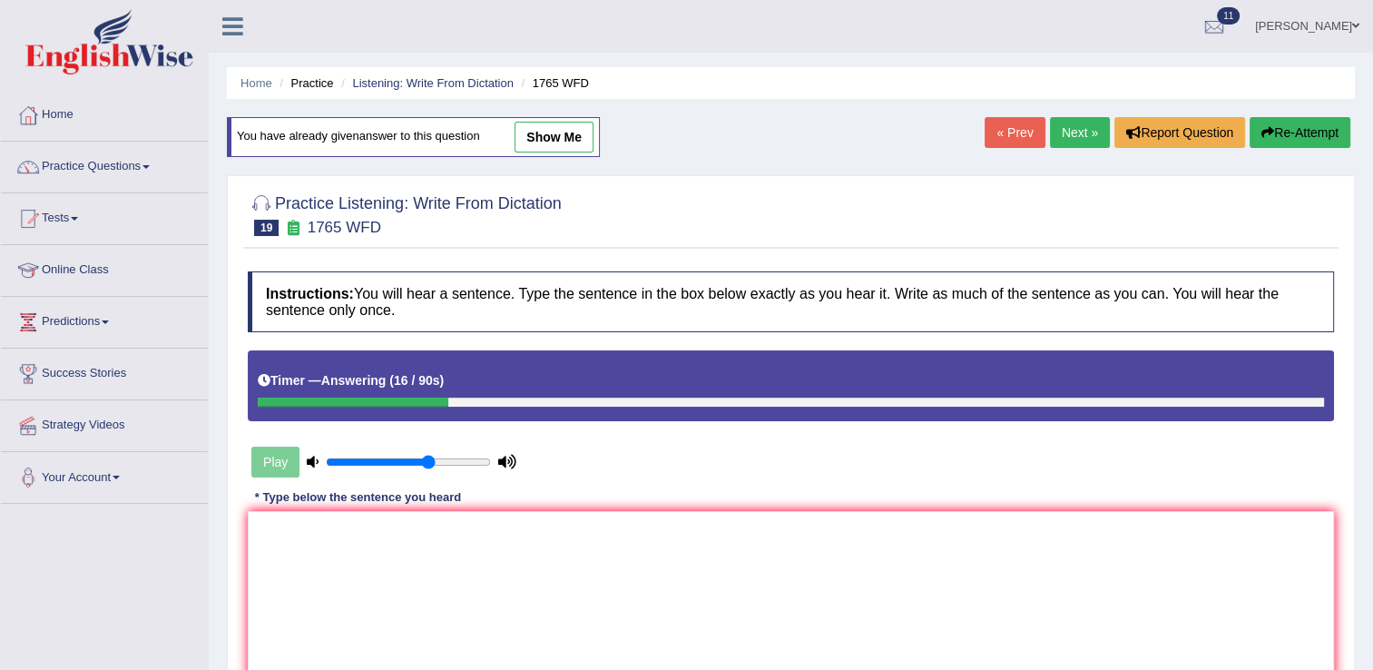
click at [1305, 126] on button "Re-Attempt" at bounding box center [1299, 132] width 101 height 31
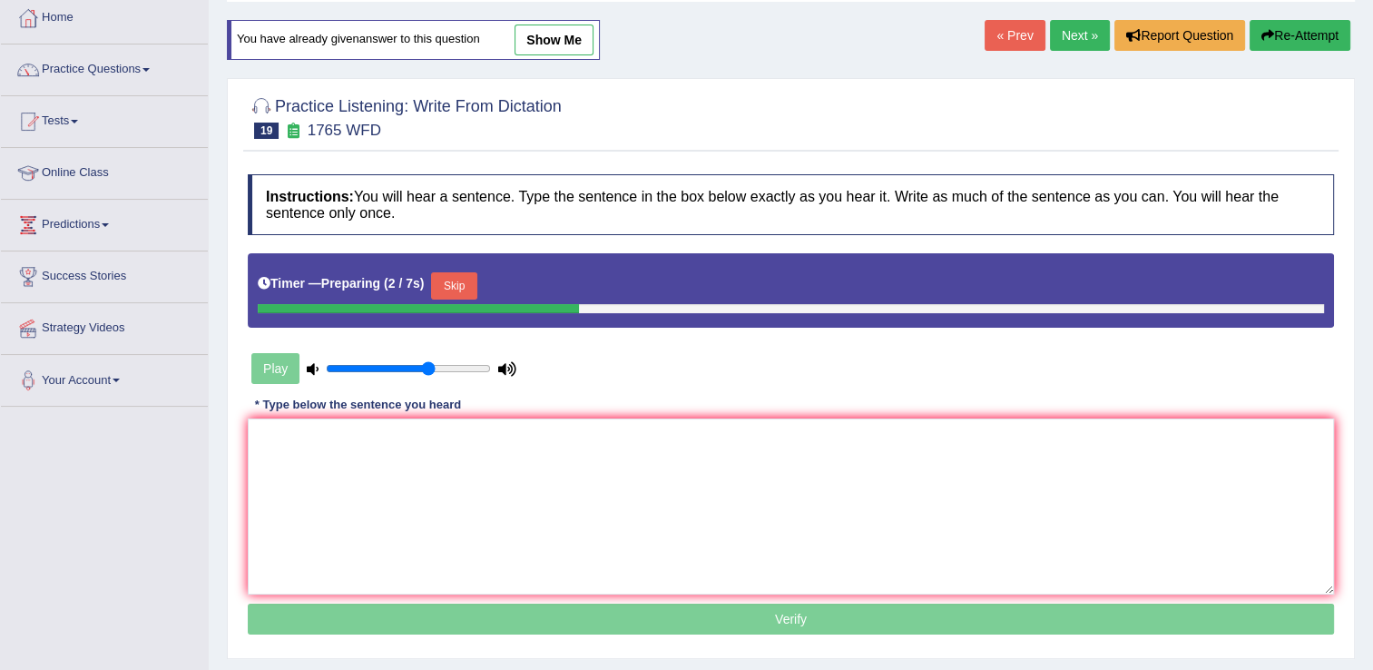
scroll to position [109, 0]
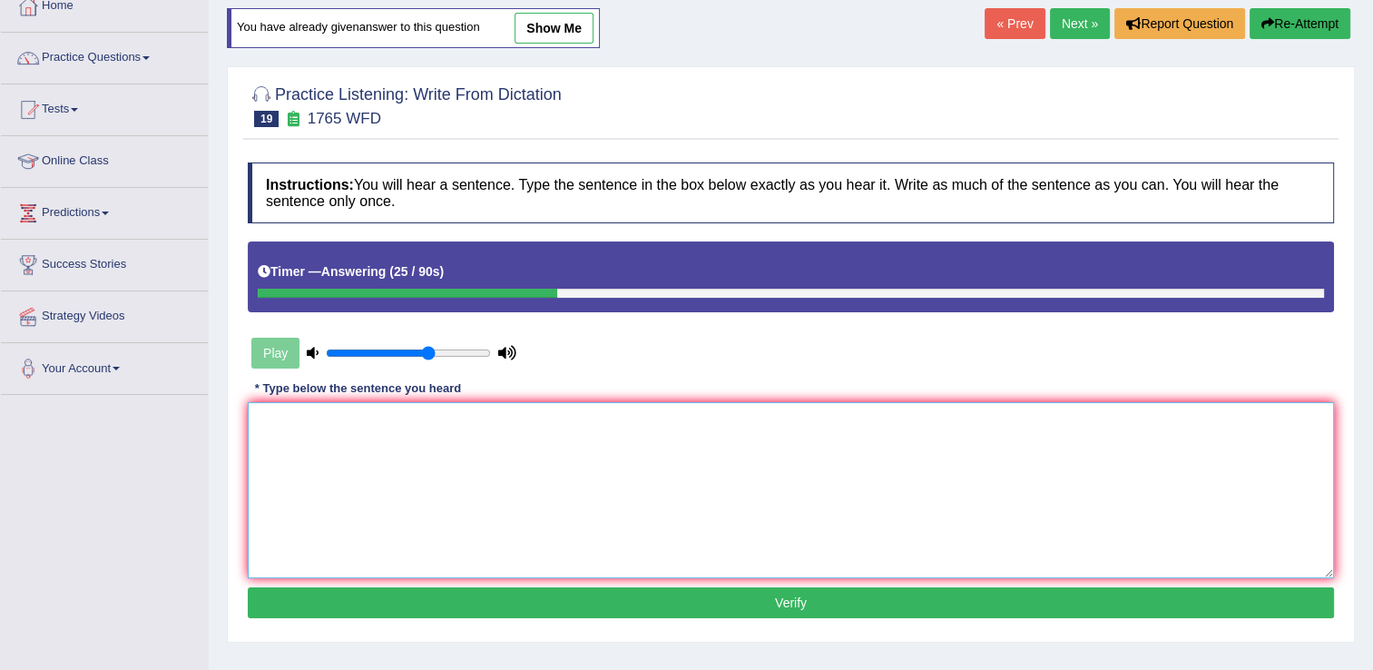
click at [290, 441] on textarea at bounding box center [791, 490] width 1086 height 176
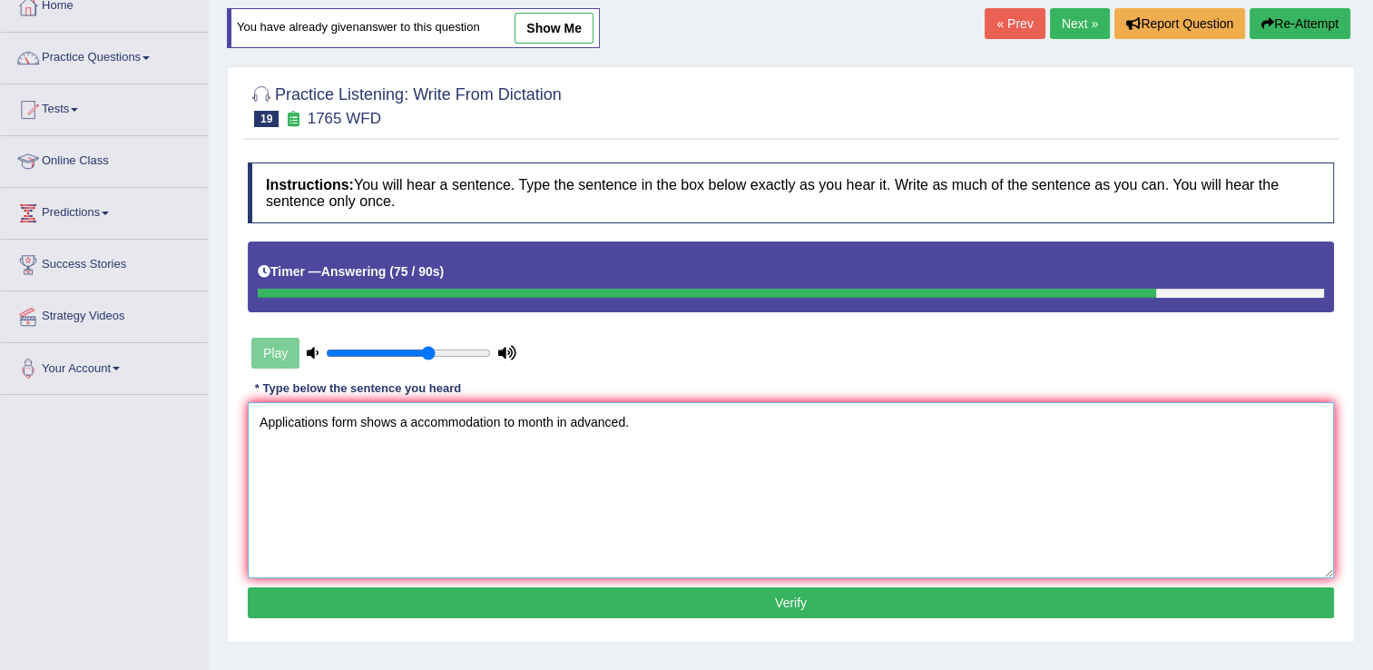
click at [343, 420] on textarea "Applications form shows a accommodation to month in advanced." at bounding box center [791, 490] width 1086 height 176
click at [342, 423] on textarea "Applications frm shows a accommodation to month in advanced." at bounding box center [791, 490] width 1086 height 176
type textarea "Applications from shows a accommodation to month in advanced."
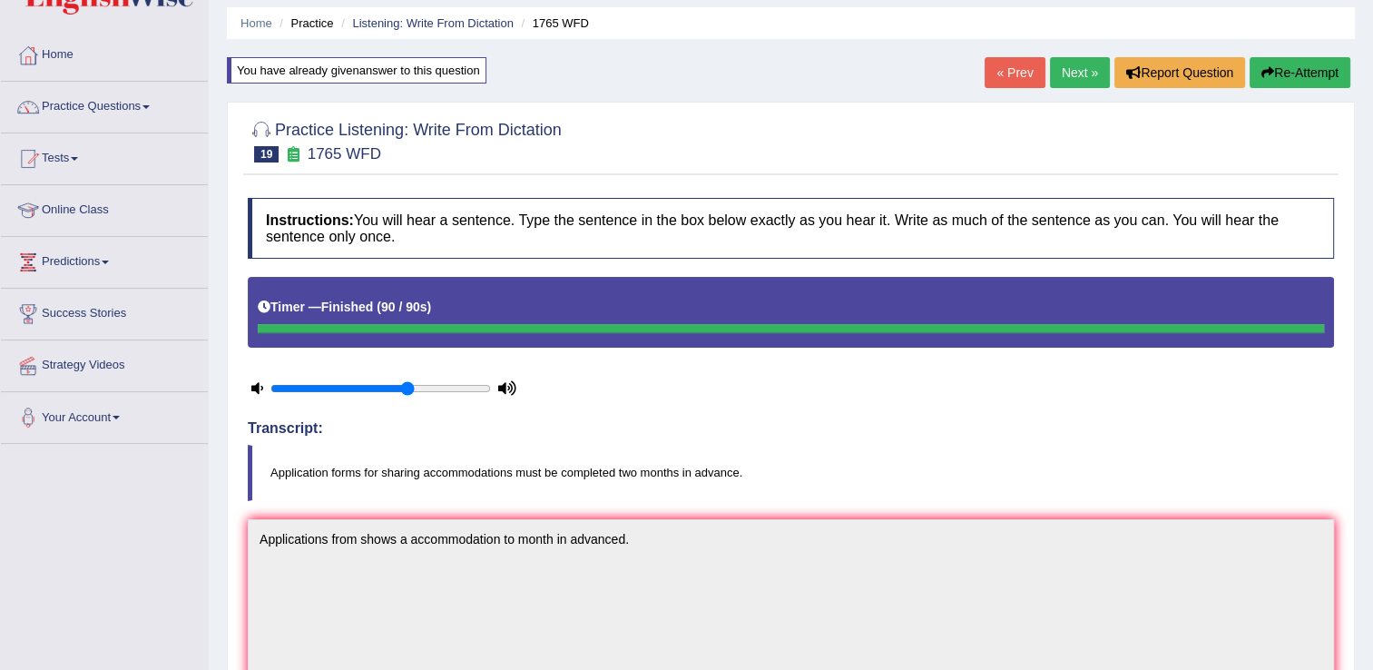
scroll to position [0, 0]
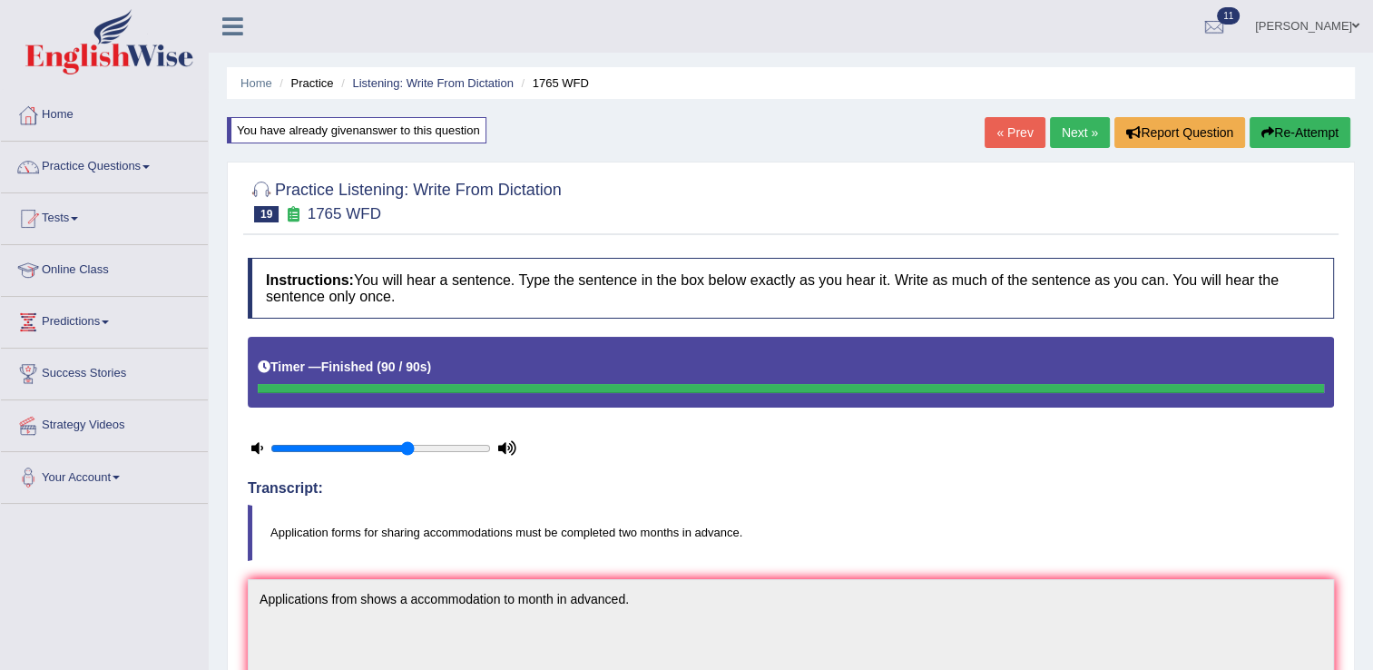
click at [1088, 129] on link "Next »" at bounding box center [1080, 132] width 60 height 31
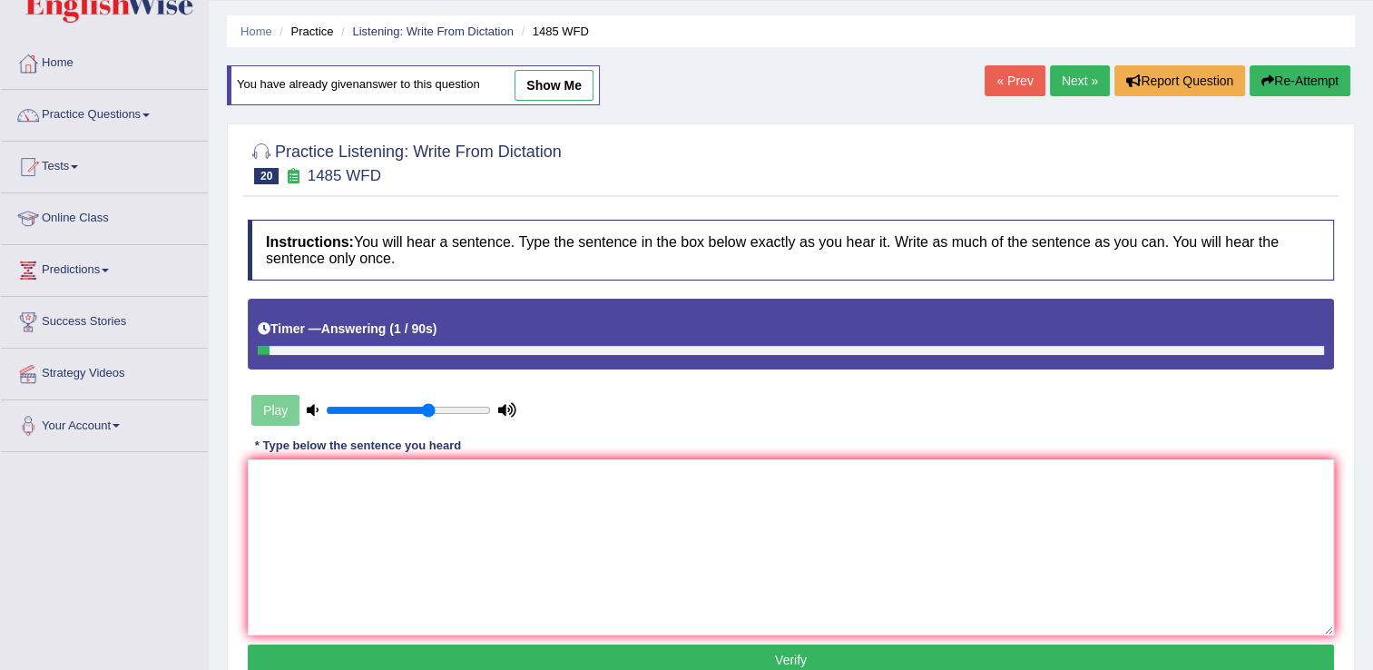
scroll to position [36, 0]
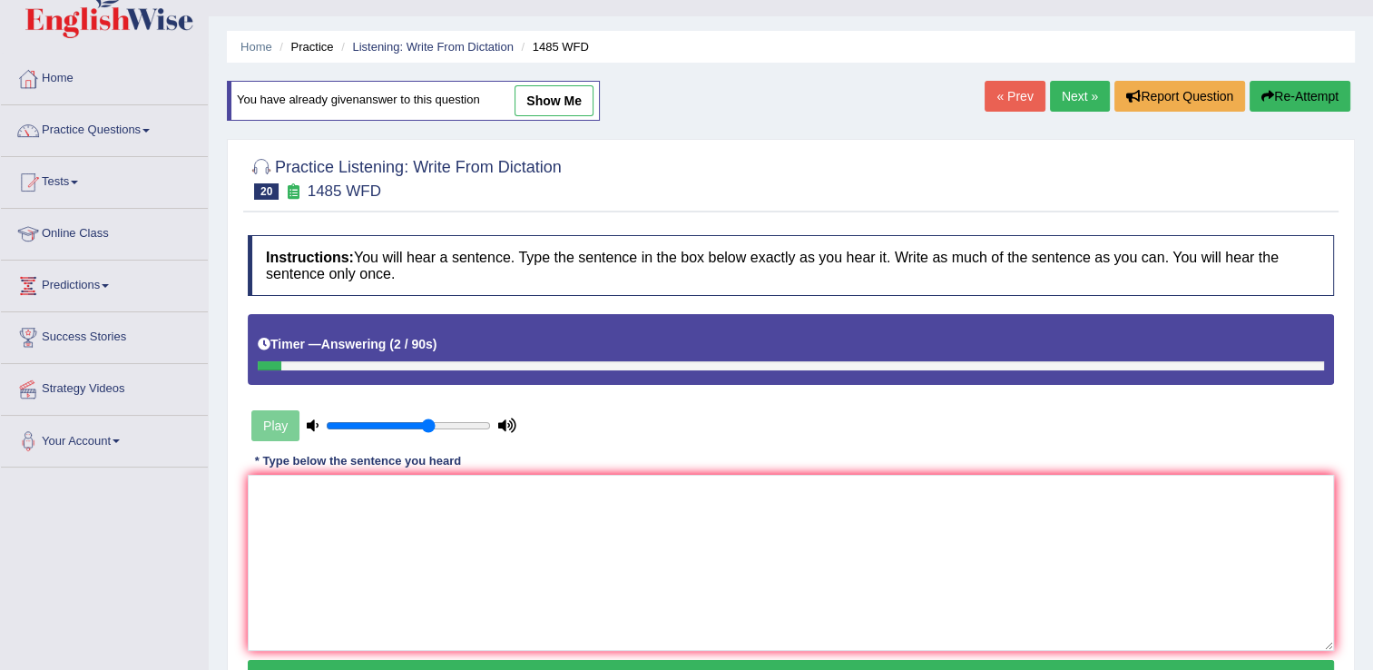
click at [1277, 88] on button "Re-Attempt" at bounding box center [1299, 96] width 101 height 31
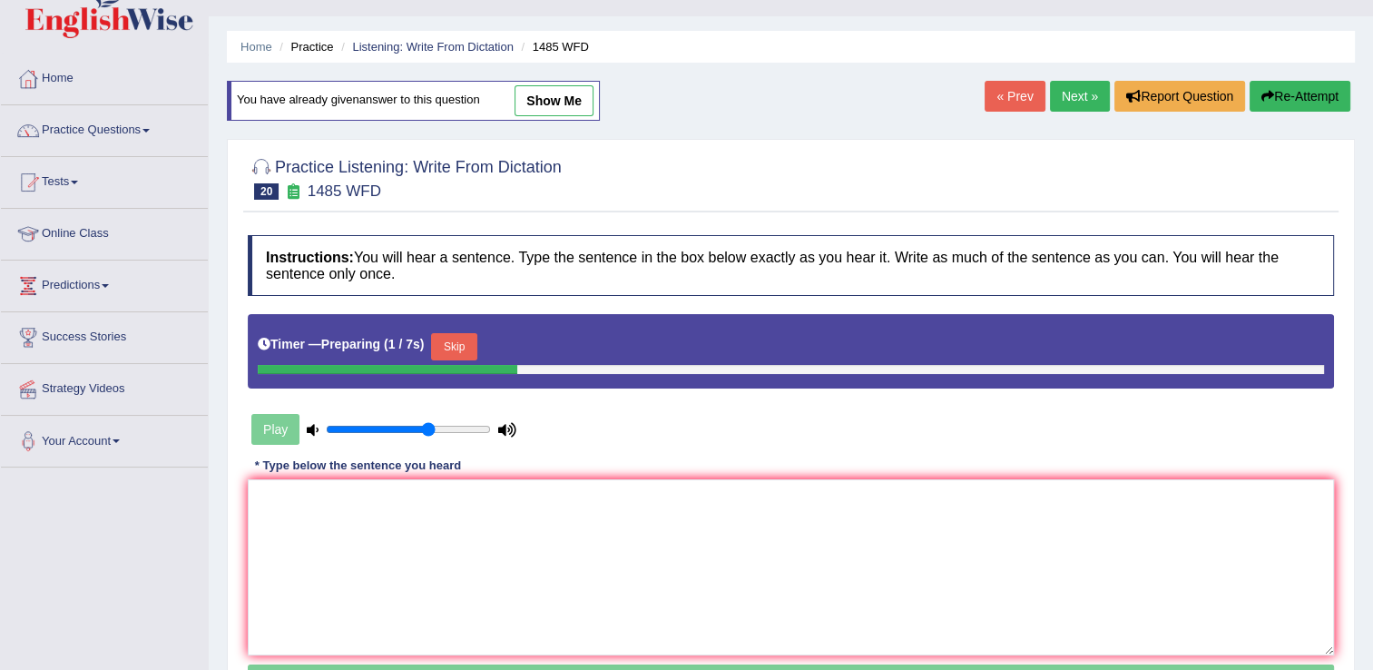
click at [458, 354] on button "Skip" at bounding box center [453, 346] width 45 height 27
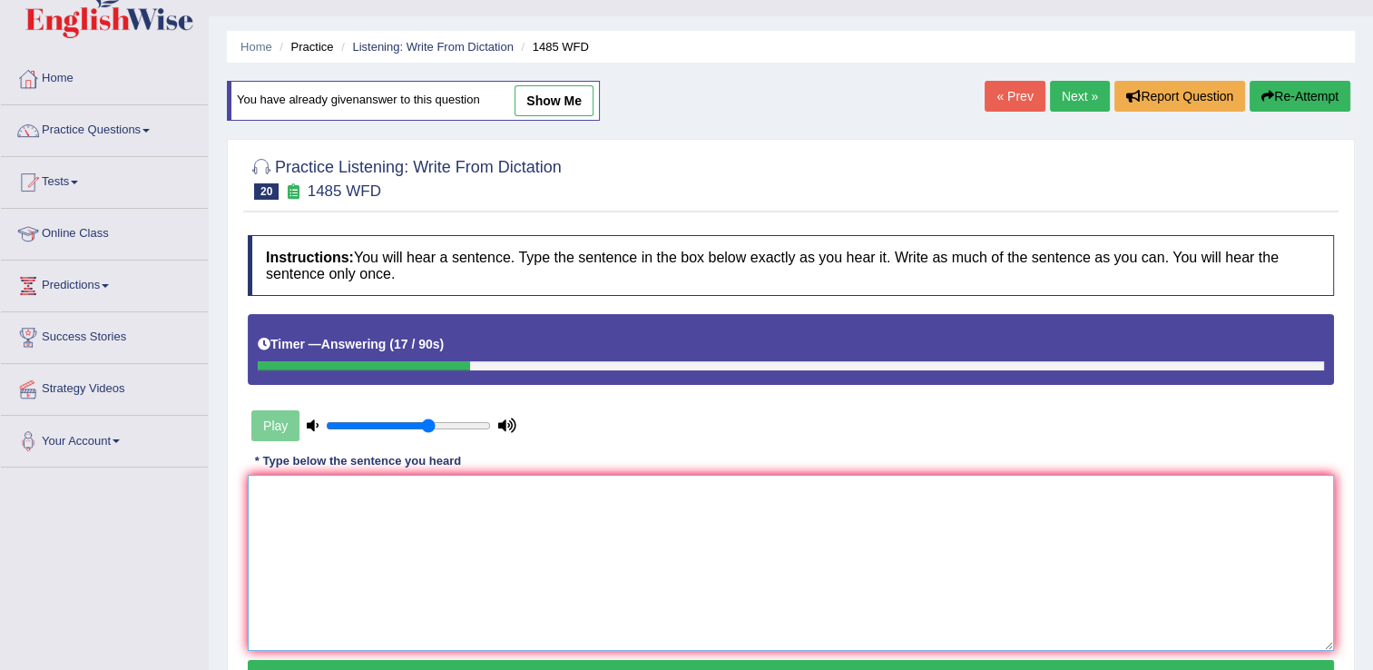
click at [324, 500] on textarea at bounding box center [791, 562] width 1086 height 176
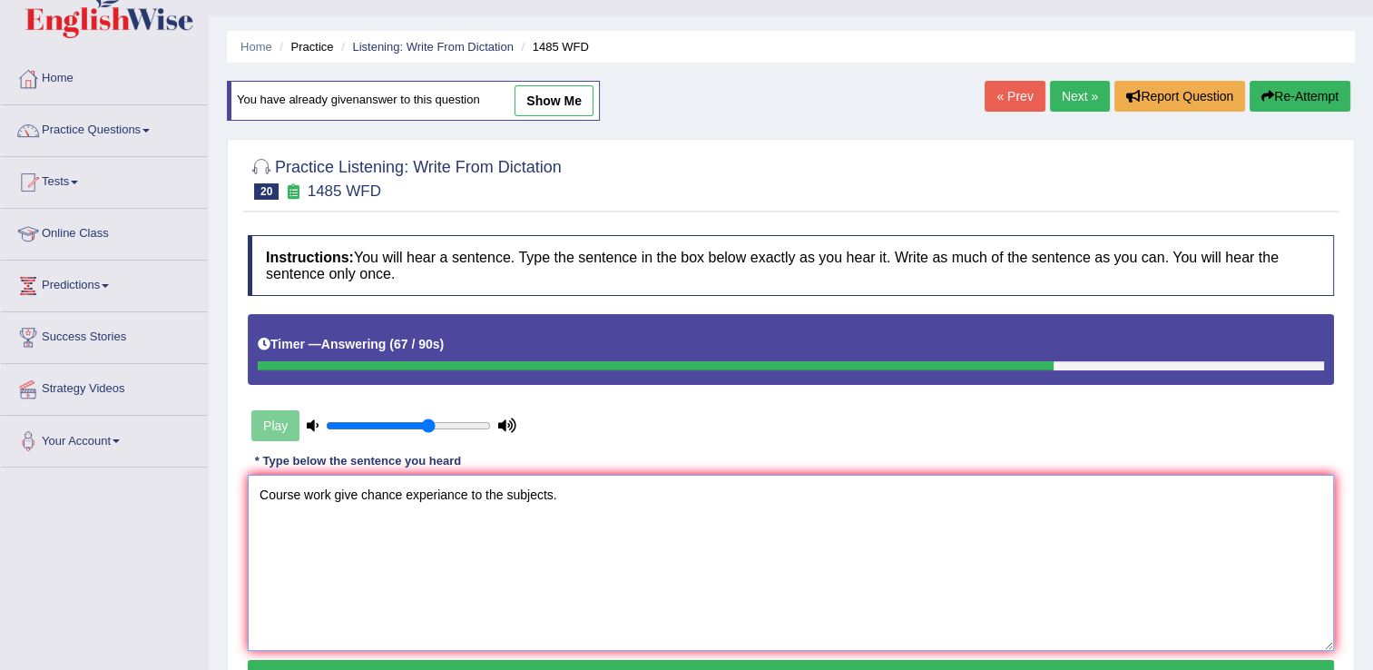
scroll to position [283, 0]
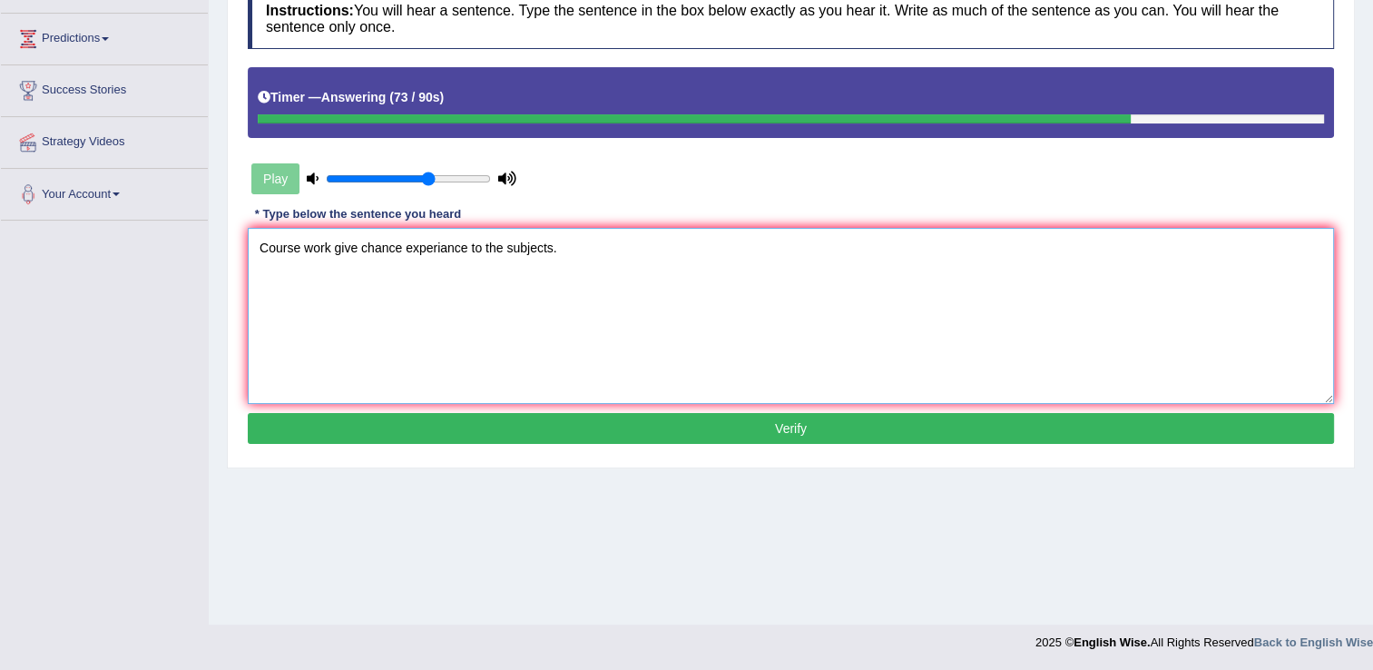
type textarea "Course work give chance experiance to the subjects."
click at [768, 416] on button "Verify" at bounding box center [791, 428] width 1086 height 31
